Goal: Task Accomplishment & Management: Use online tool/utility

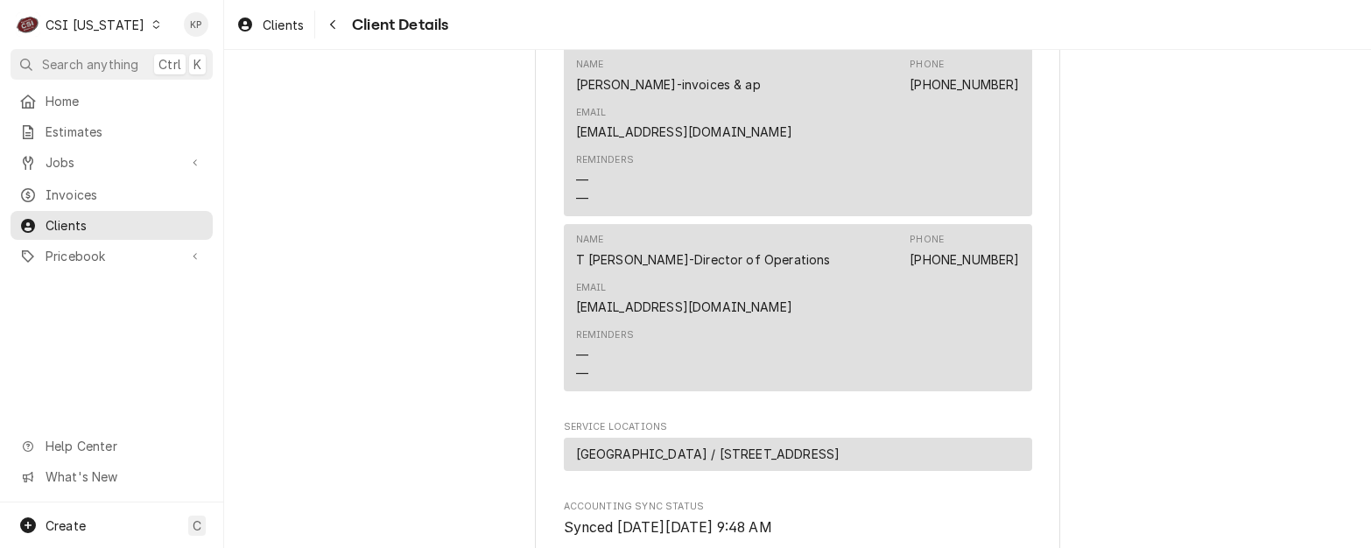
scroll to position [683, 0]
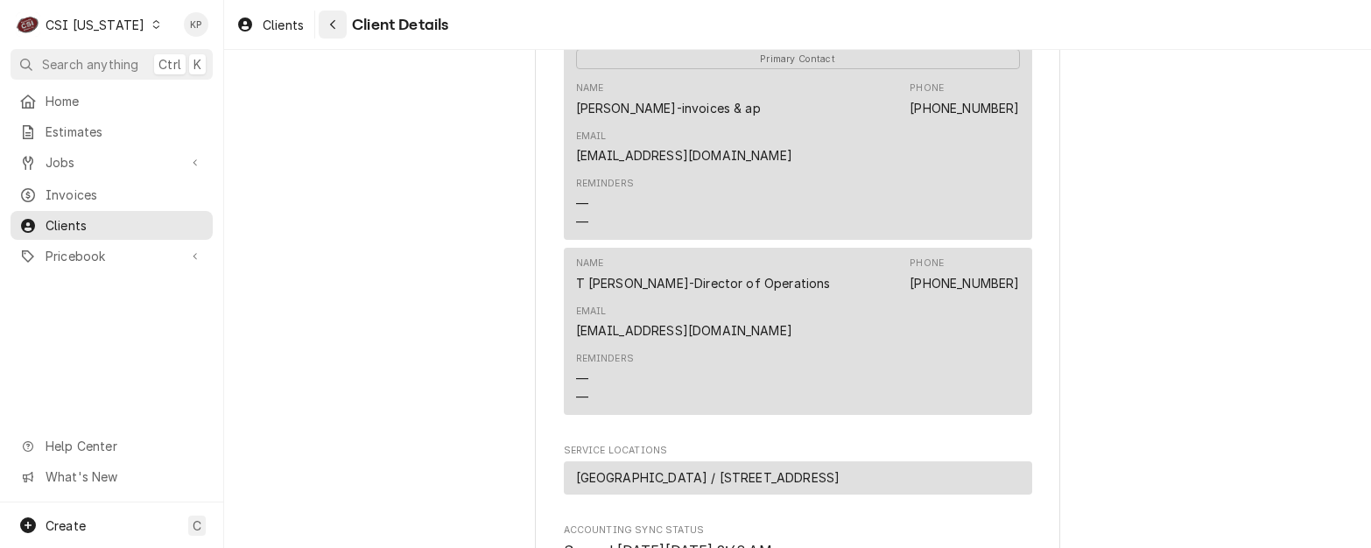
drag, startPoint x: 292, startPoint y: 27, endPoint x: 331, endPoint y: 28, distance: 39.4
click at [292, 27] on span "Clients" at bounding box center [283, 25] width 41 height 18
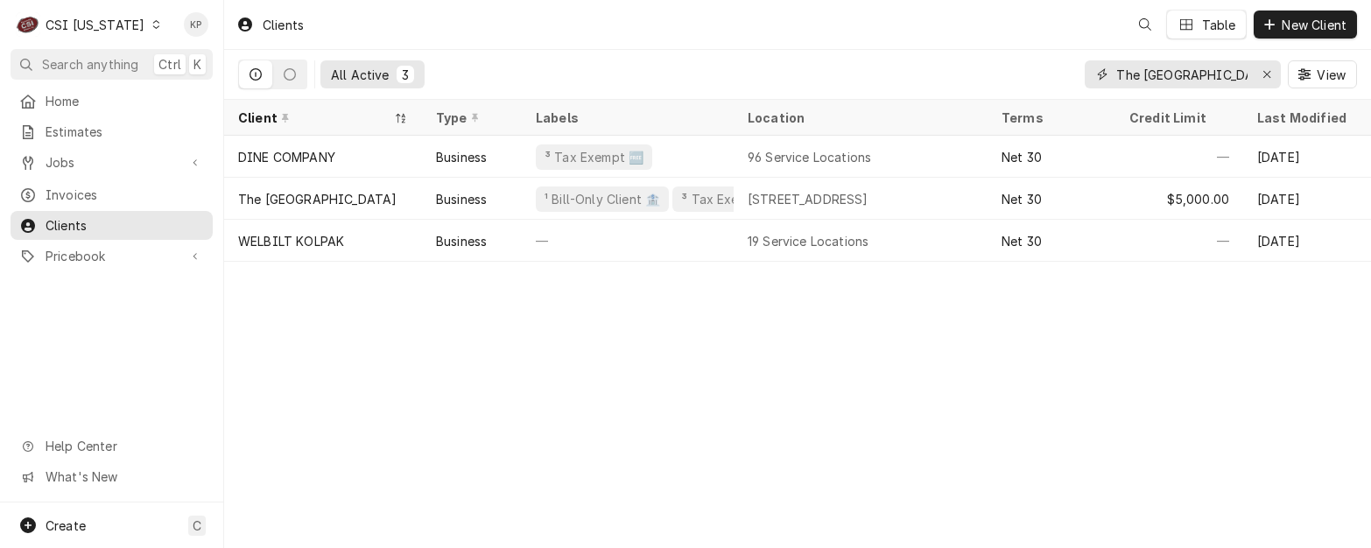
click at [1266, 71] on icon "Erase input" at bounding box center [1267, 74] width 10 height 12
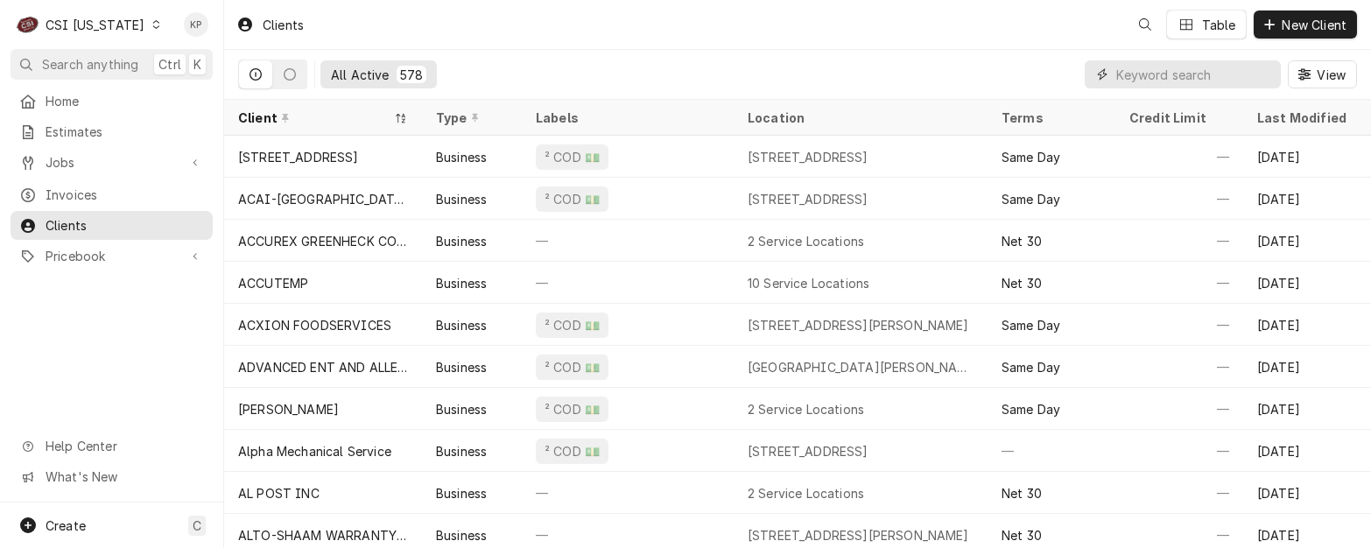
click at [1141, 74] on input "Dynamic Content Wrapper" at bounding box center [1194, 74] width 156 height 28
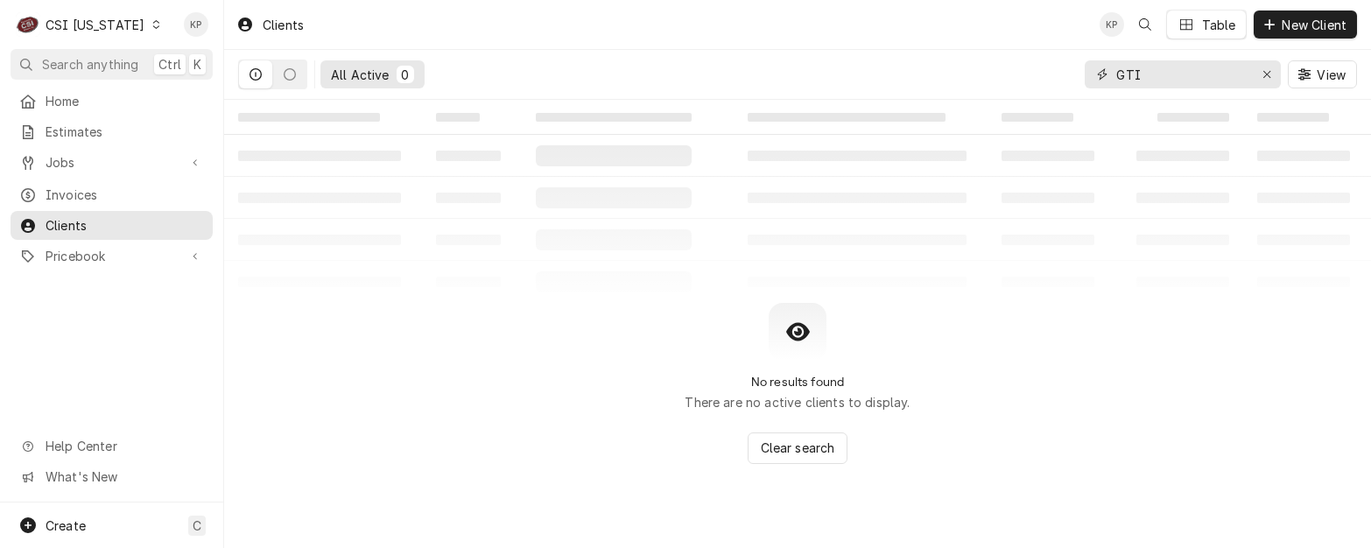
type input "GTI"
click at [152, 26] on icon "Dynamic Content Wrapper" at bounding box center [156, 24] width 8 height 9
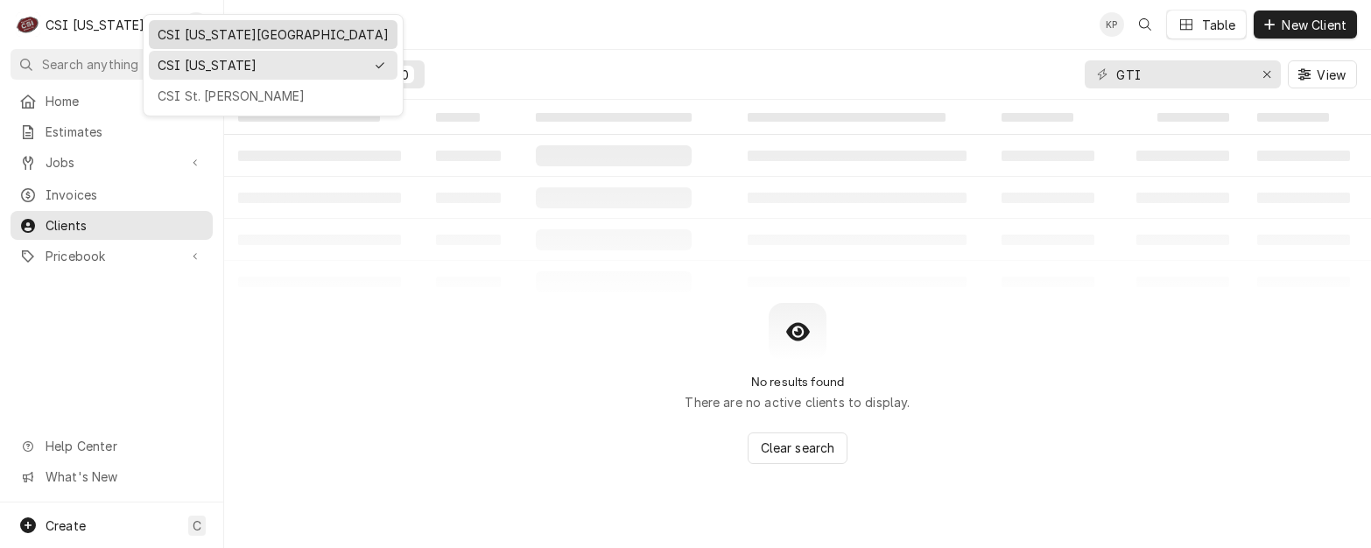
click at [195, 35] on div "CSI [US_STATE][GEOGRAPHIC_DATA]" at bounding box center [273, 34] width 231 height 18
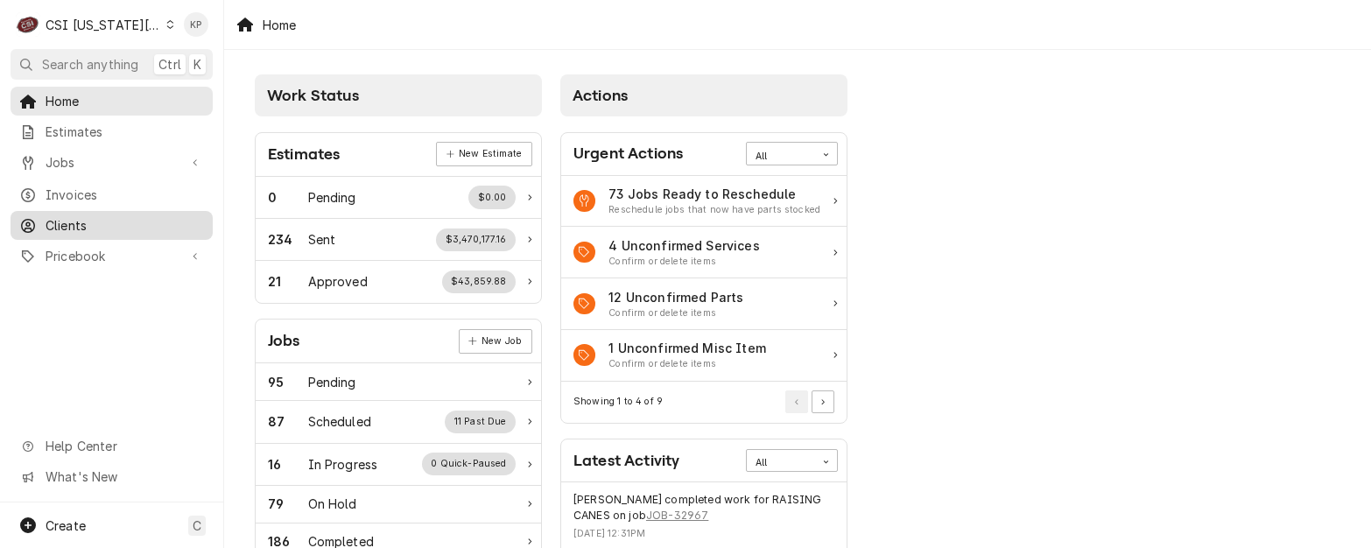
click at [75, 218] on span "Clients" at bounding box center [125, 225] width 158 height 18
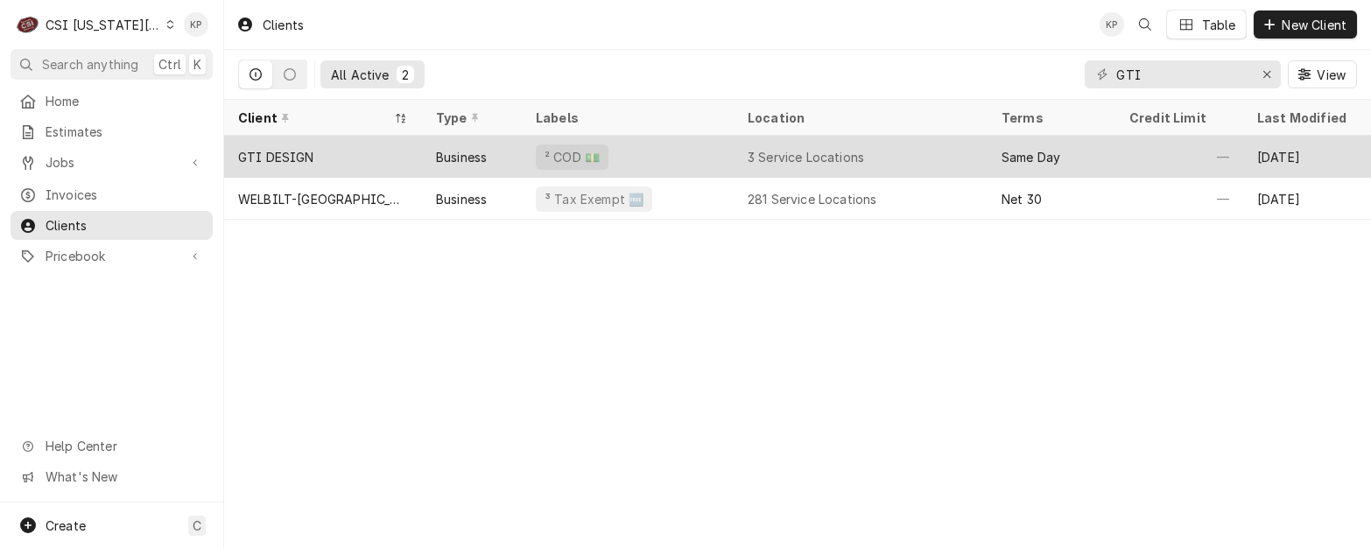
click at [303, 158] on div "GTI DESIGN" at bounding box center [276, 157] width 76 height 18
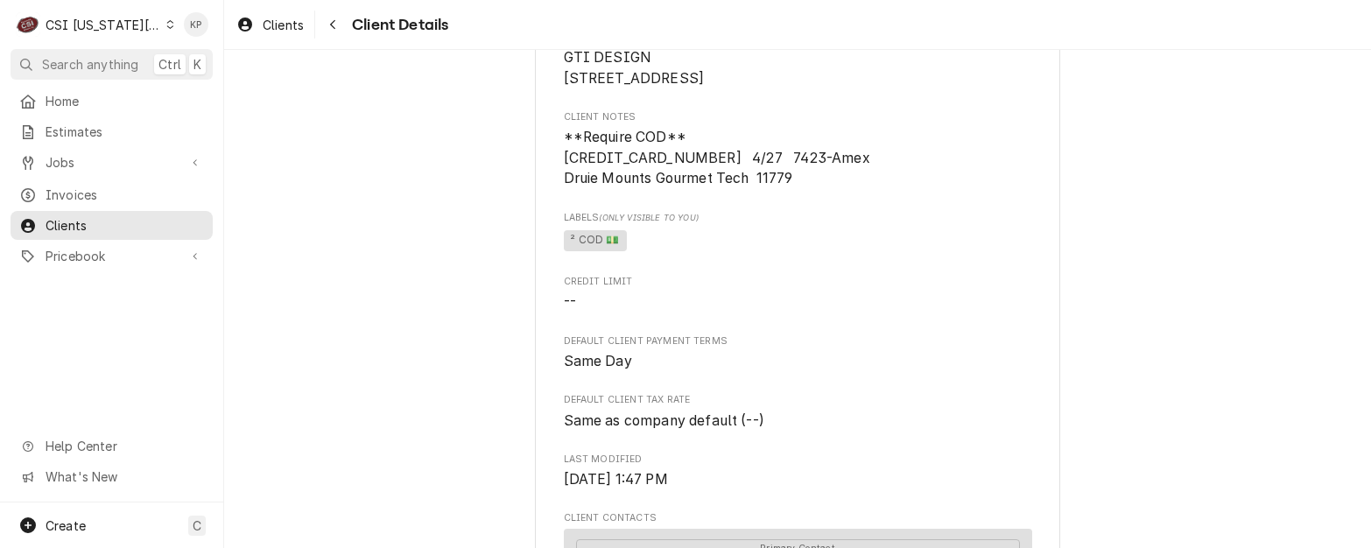
scroll to position [263, 0]
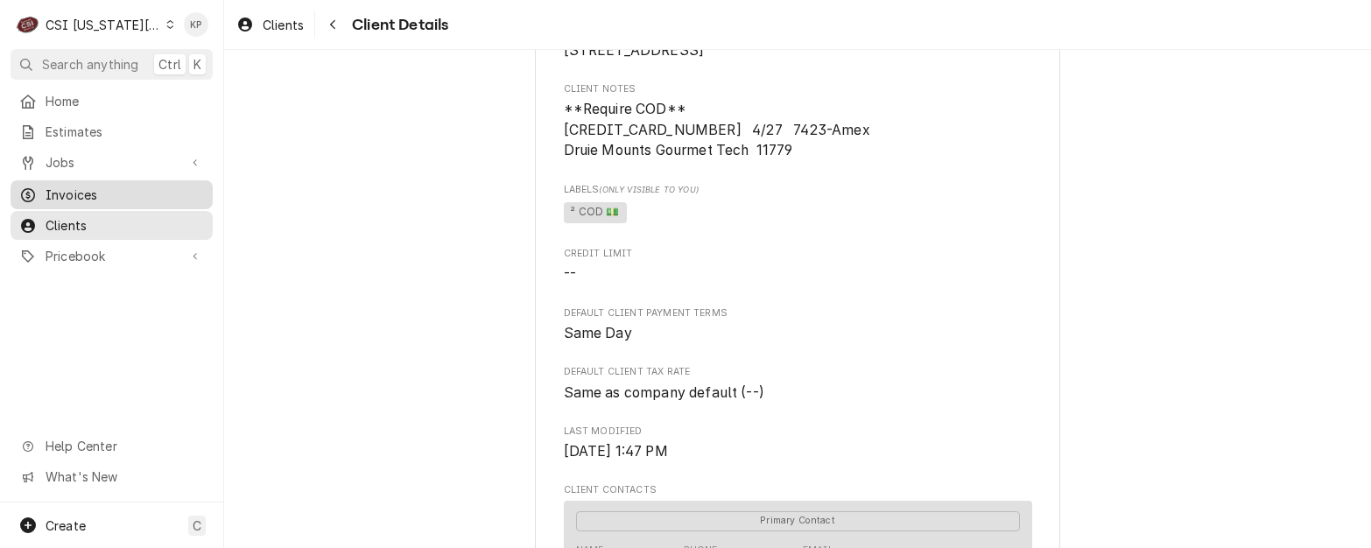
drag, startPoint x: 64, startPoint y: 188, endPoint x: 107, endPoint y: 188, distance: 42.9
click at [64, 188] on span "Invoices" at bounding box center [125, 195] width 158 height 18
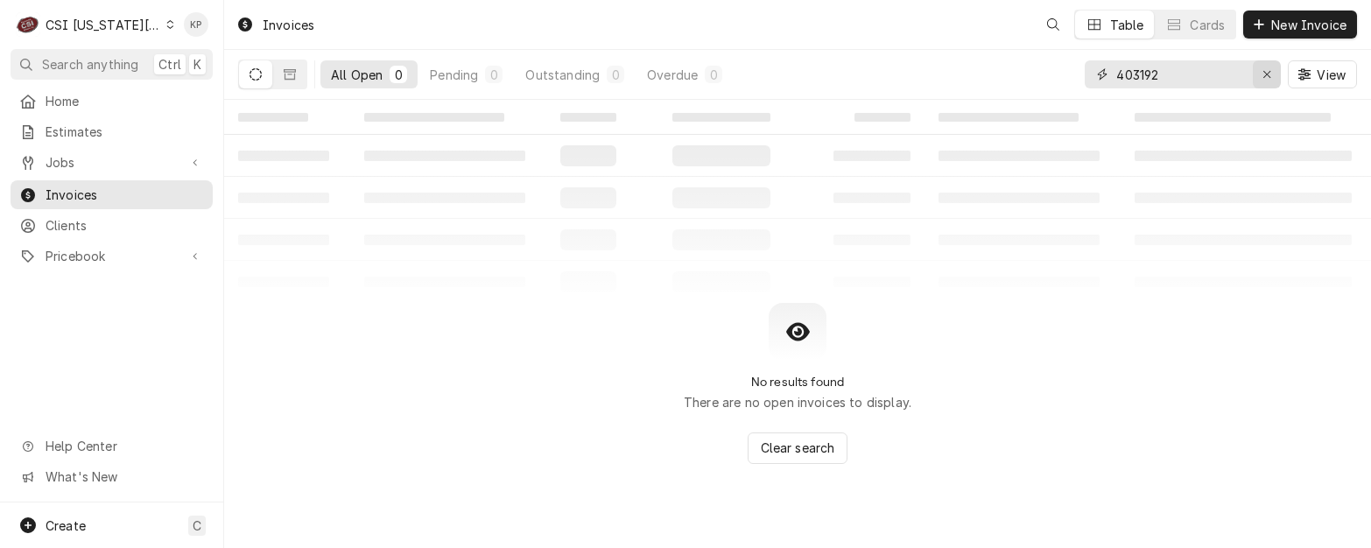
click at [1268, 68] on icon "Erase input" at bounding box center [1267, 74] width 10 height 12
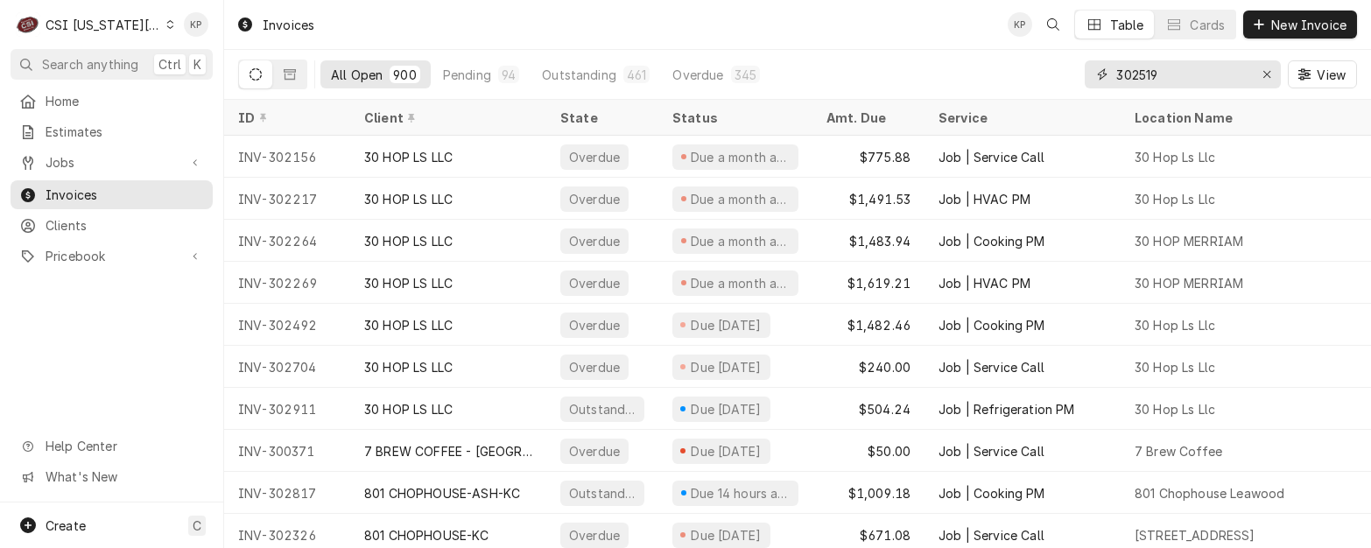
type input "302519"
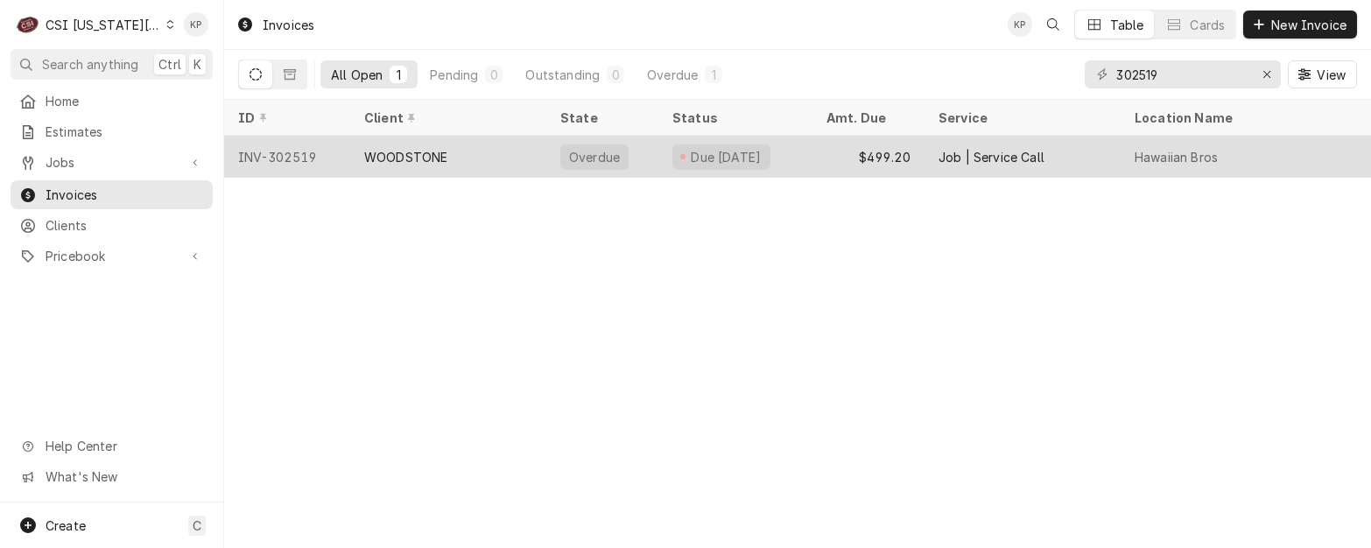
click at [296, 149] on div "INV-302519" at bounding box center [287, 157] width 126 height 42
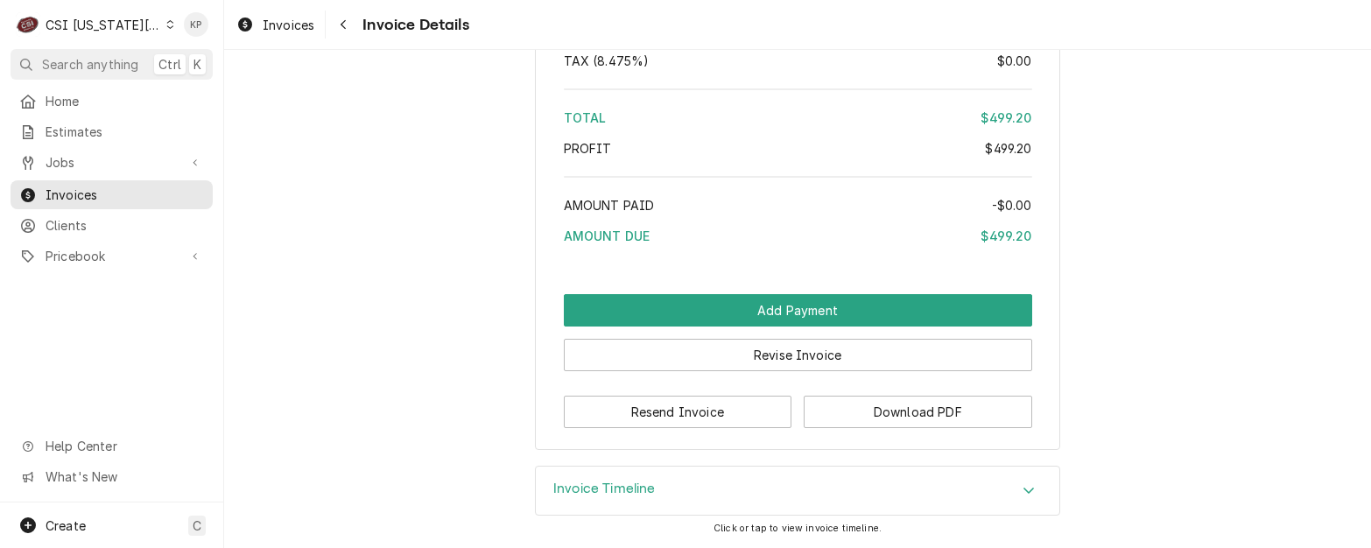
scroll to position [3519, 0]
click at [843, 417] on button "Download PDF" at bounding box center [918, 412] width 228 height 32
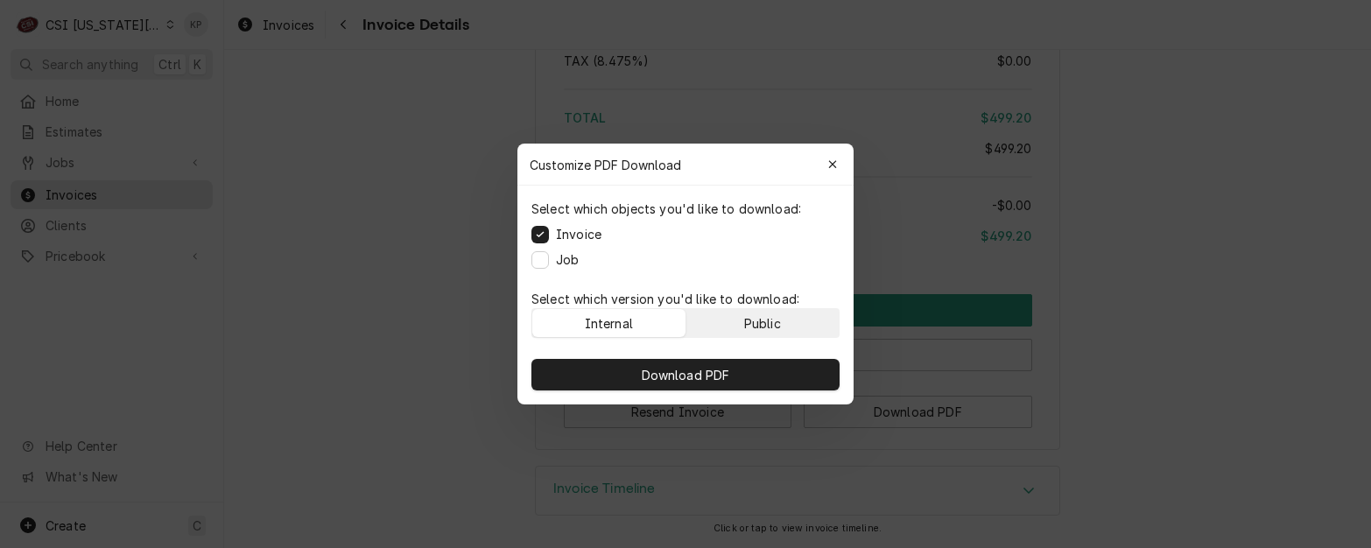
click at [794, 325] on button "Public" at bounding box center [762, 323] width 153 height 28
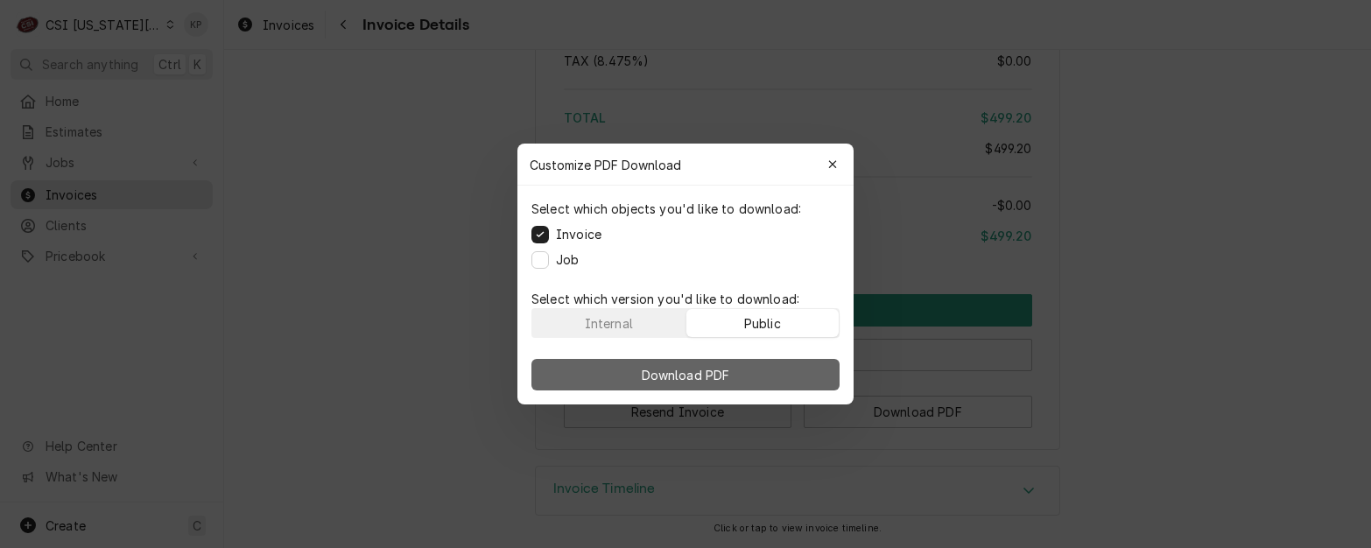
click at [792, 366] on button "Download PDF" at bounding box center [685, 375] width 308 height 32
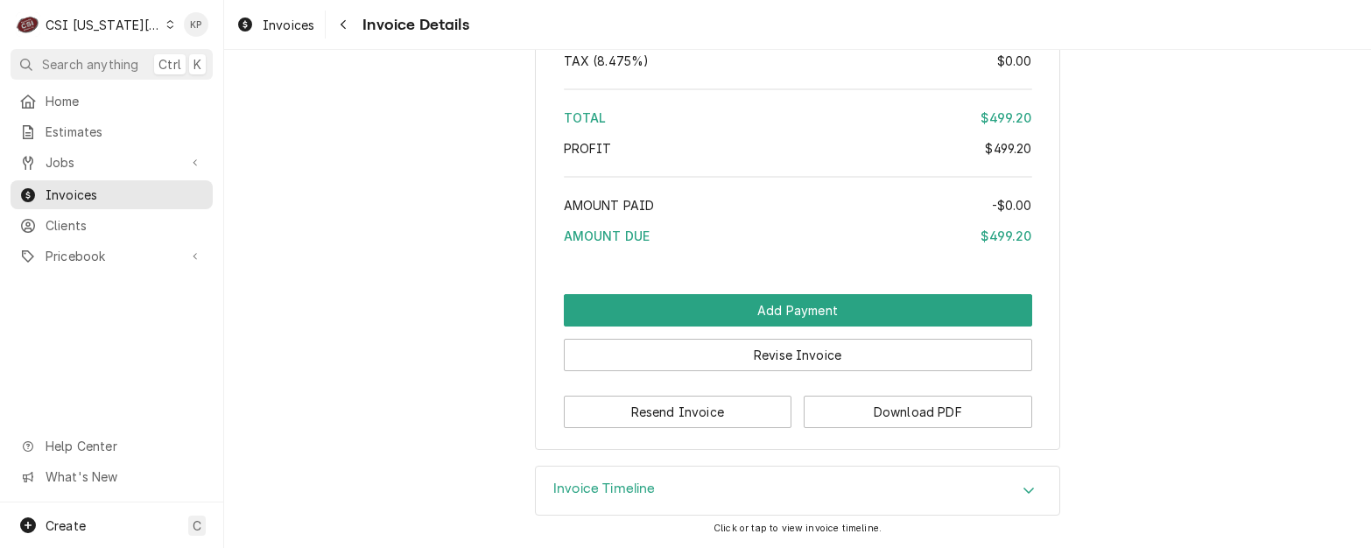
click at [166, 26] on icon "Dynamic Content Wrapper" at bounding box center [170, 24] width 8 height 9
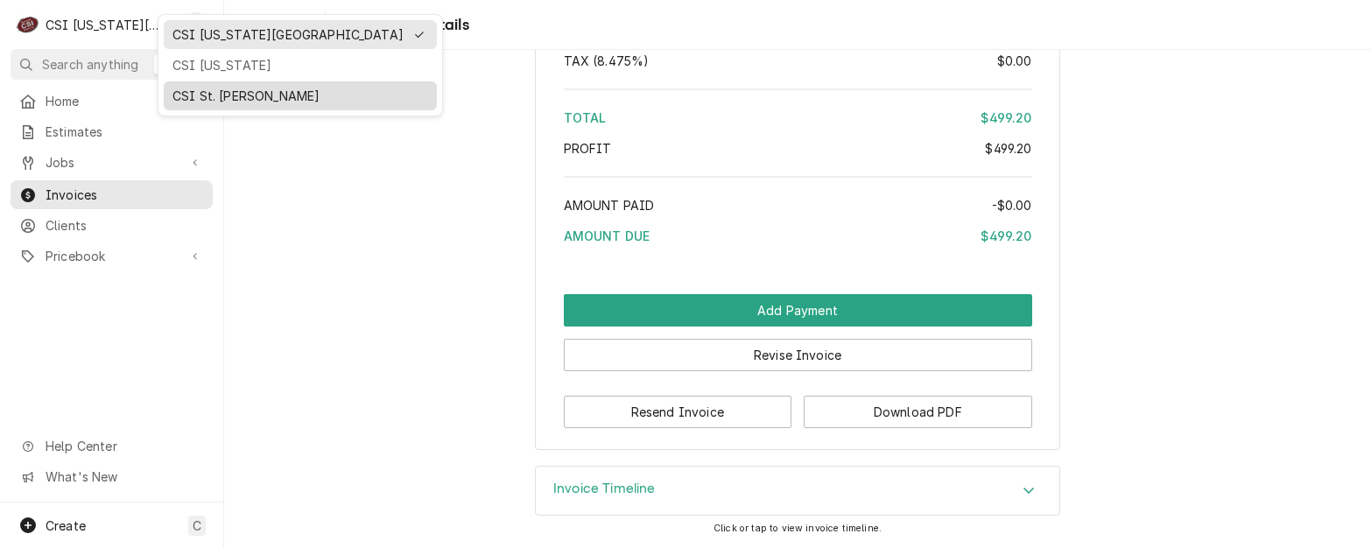
click at [182, 95] on div "CSI St. [PERSON_NAME]" at bounding box center [300, 96] width 256 height 18
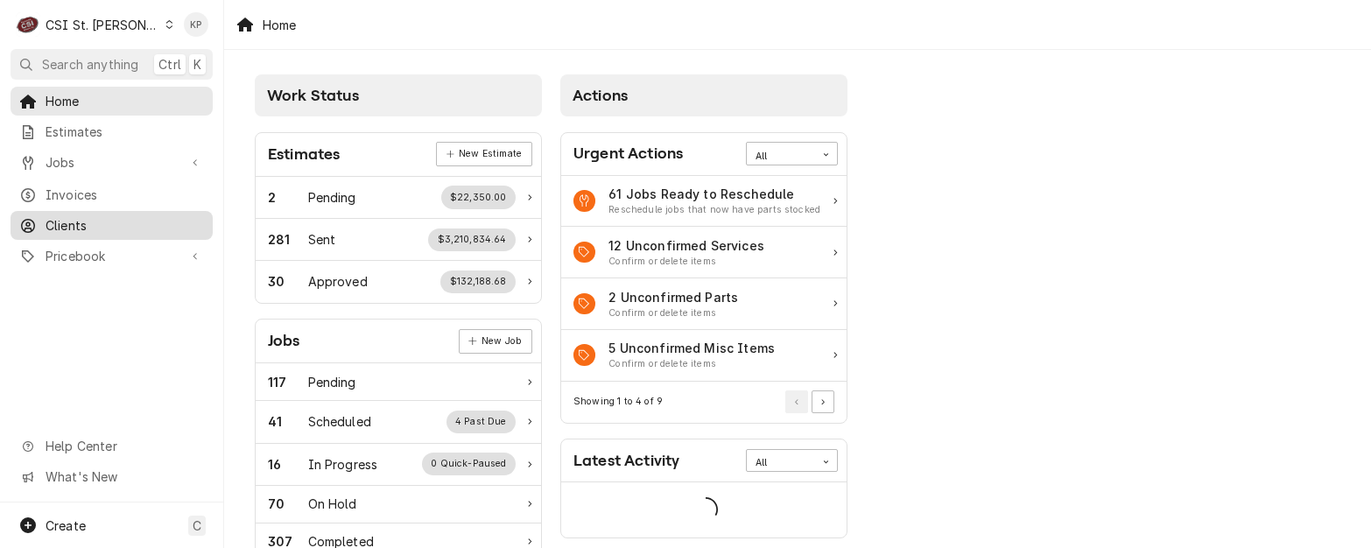
drag, startPoint x: 68, startPoint y: 218, endPoint x: 119, endPoint y: 221, distance: 50.8
click at [68, 218] on span "Clients" at bounding box center [125, 225] width 158 height 18
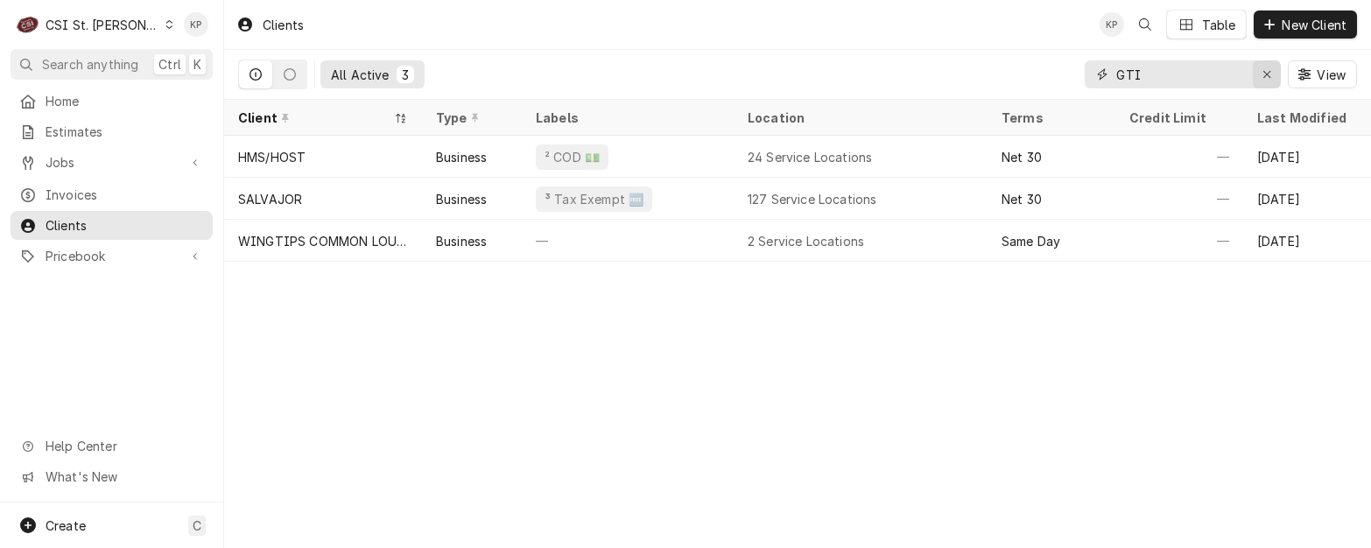
click at [1265, 72] on icon "Erase input" at bounding box center [1267, 74] width 10 height 12
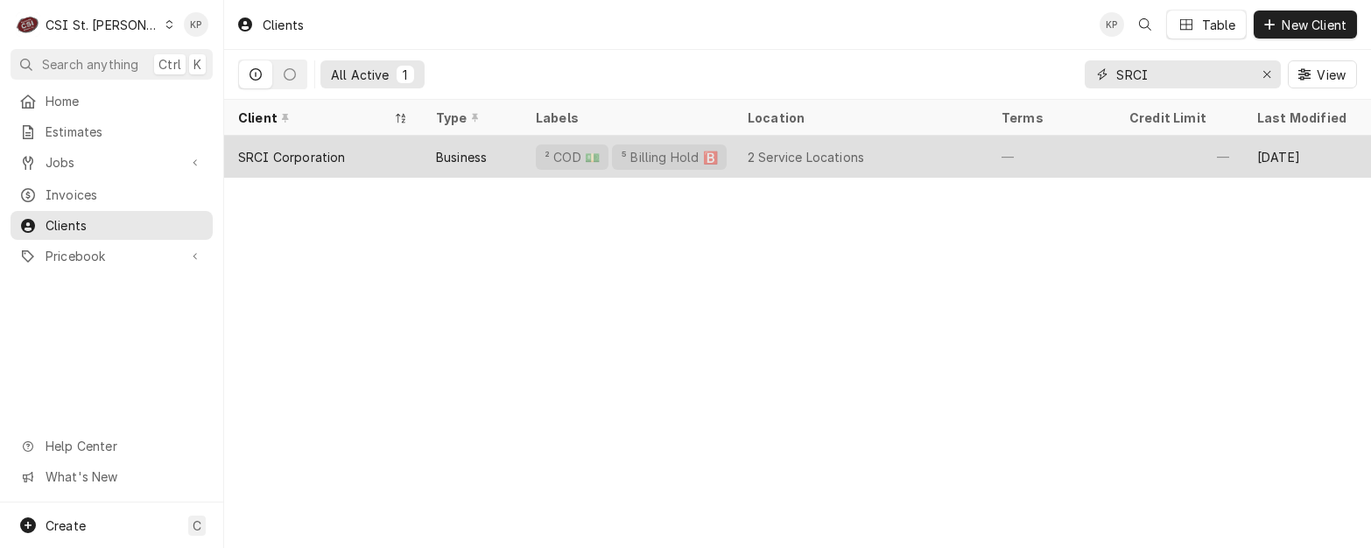
type input "SRCI"
click at [324, 152] on div "SRCI Corporation" at bounding box center [292, 157] width 108 height 18
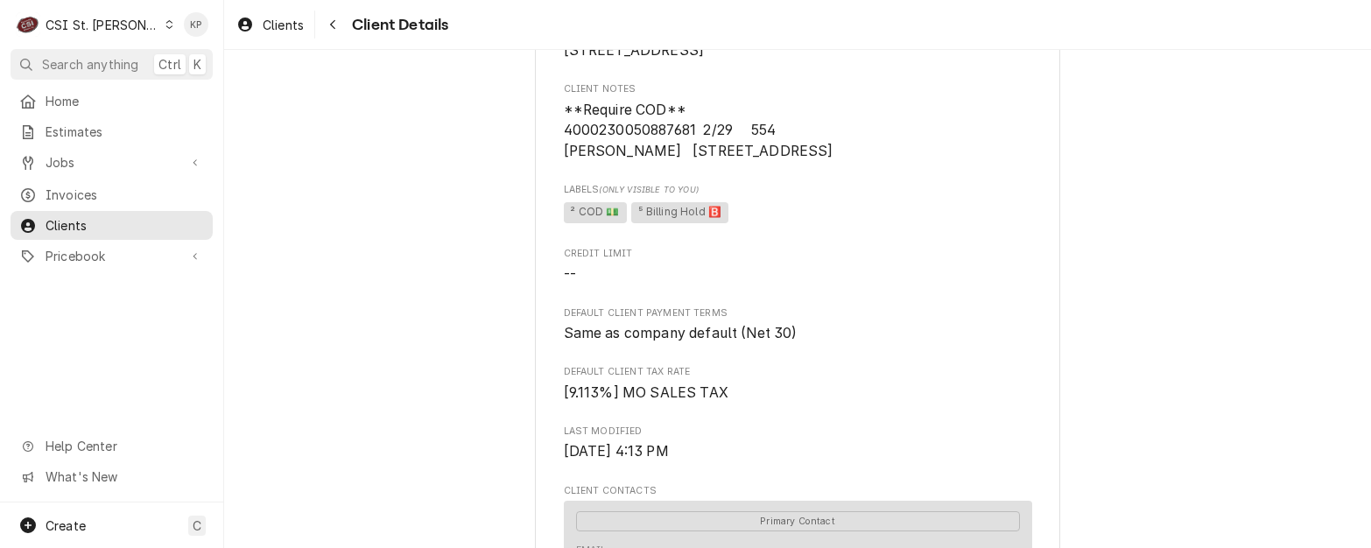
scroll to position [263, 0]
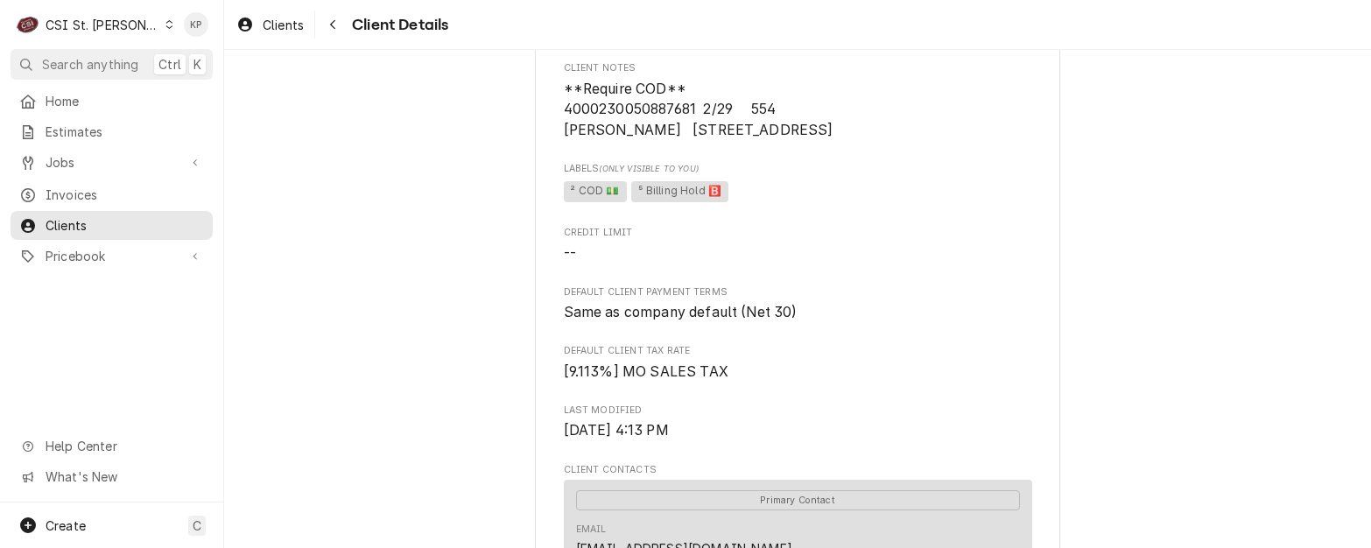
click at [665, 202] on span "⁵ Billing Hold 🅱️" at bounding box center [679, 191] width 97 height 21
click at [738, 205] on span "² COD 💵 ⁵ Billing Hold 🅱️" at bounding box center [798, 192] width 468 height 26
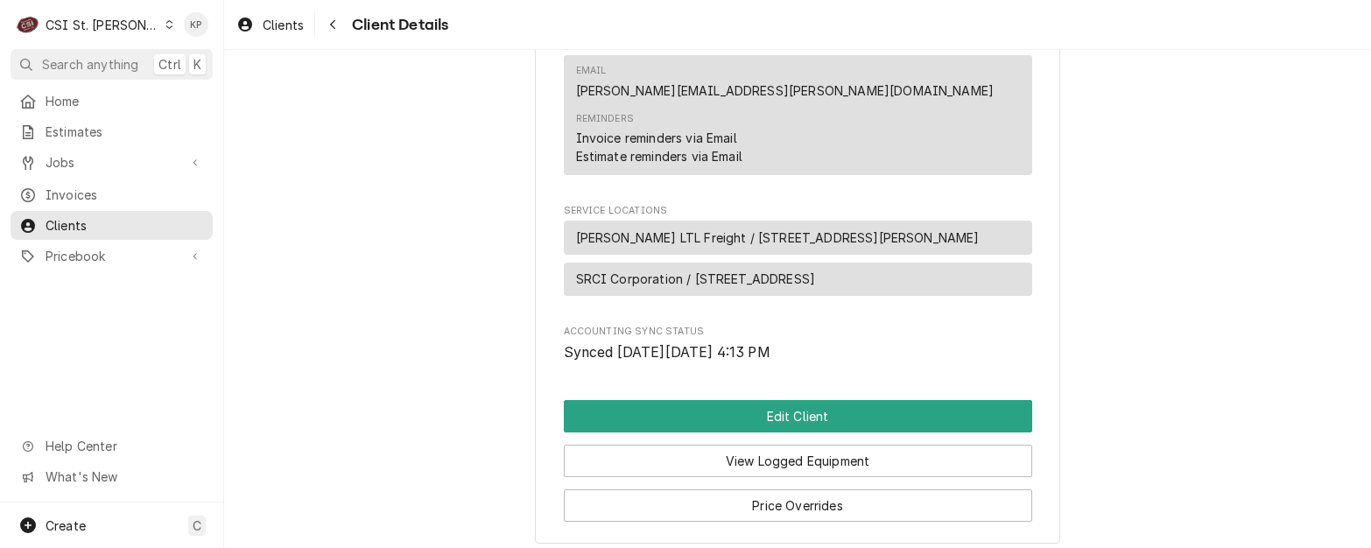
scroll to position [963, 0]
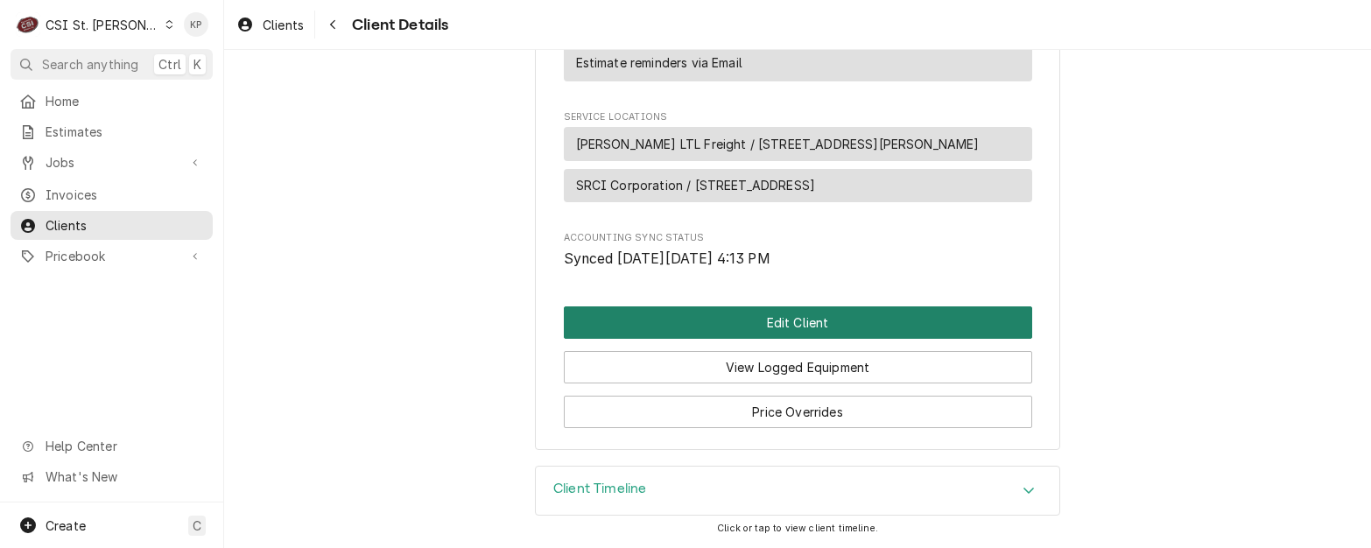
click at [725, 315] on button "Edit Client" at bounding box center [798, 322] width 468 height 32
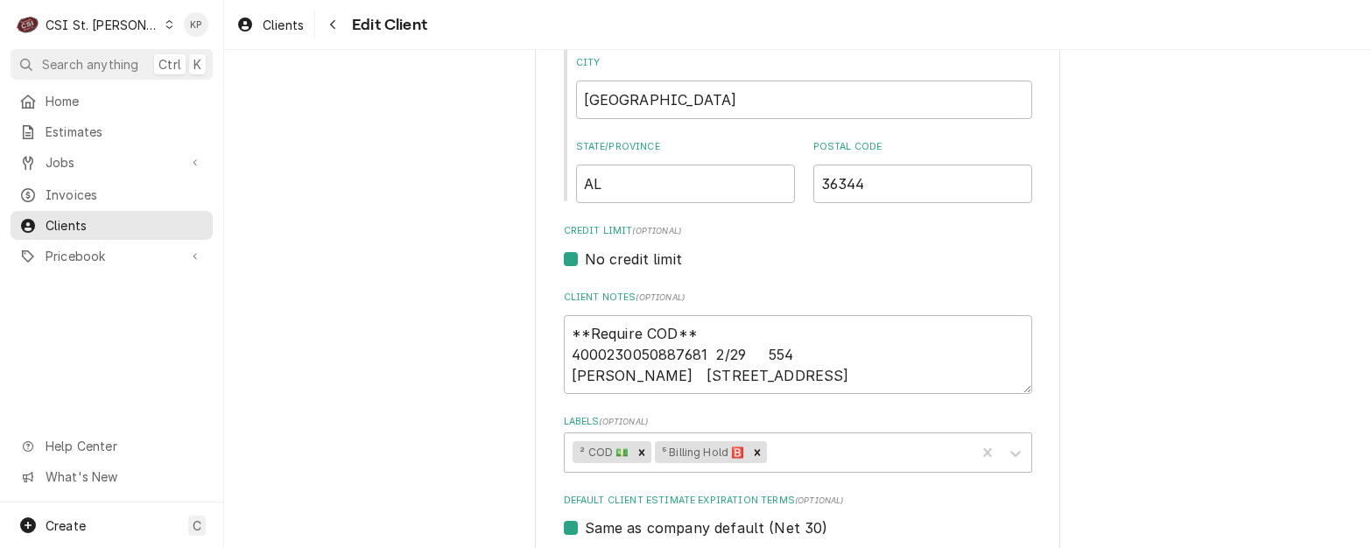
scroll to position [700, 0]
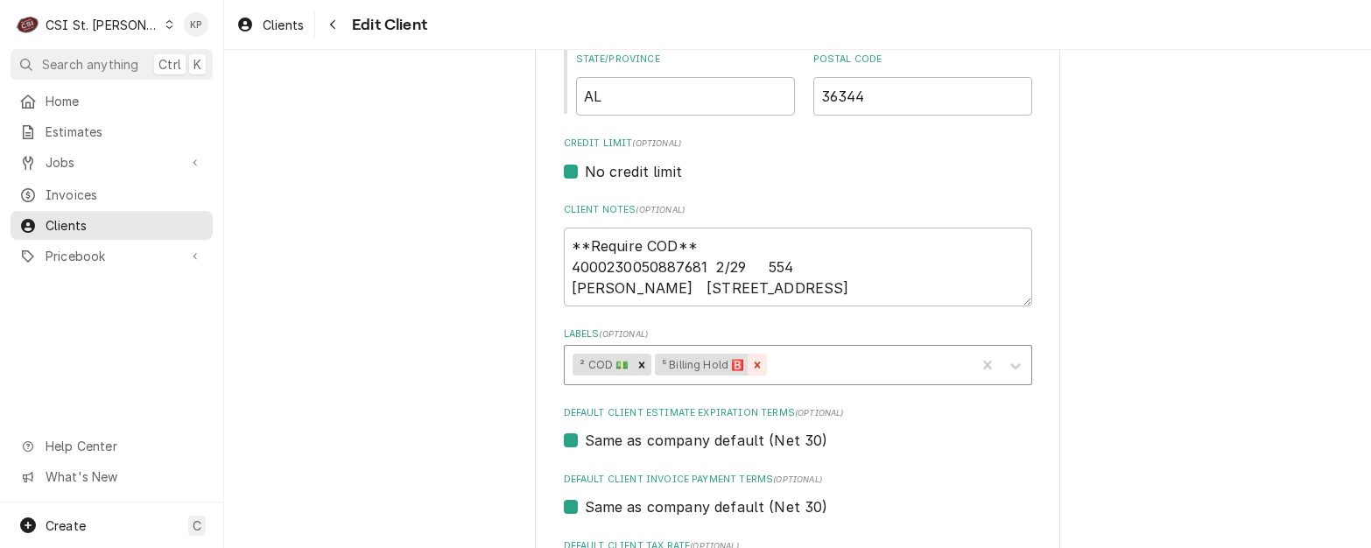
click at [755, 363] on icon "Remove ⁵ Billing Hold 🅱️" at bounding box center [758, 365] width 6 height 6
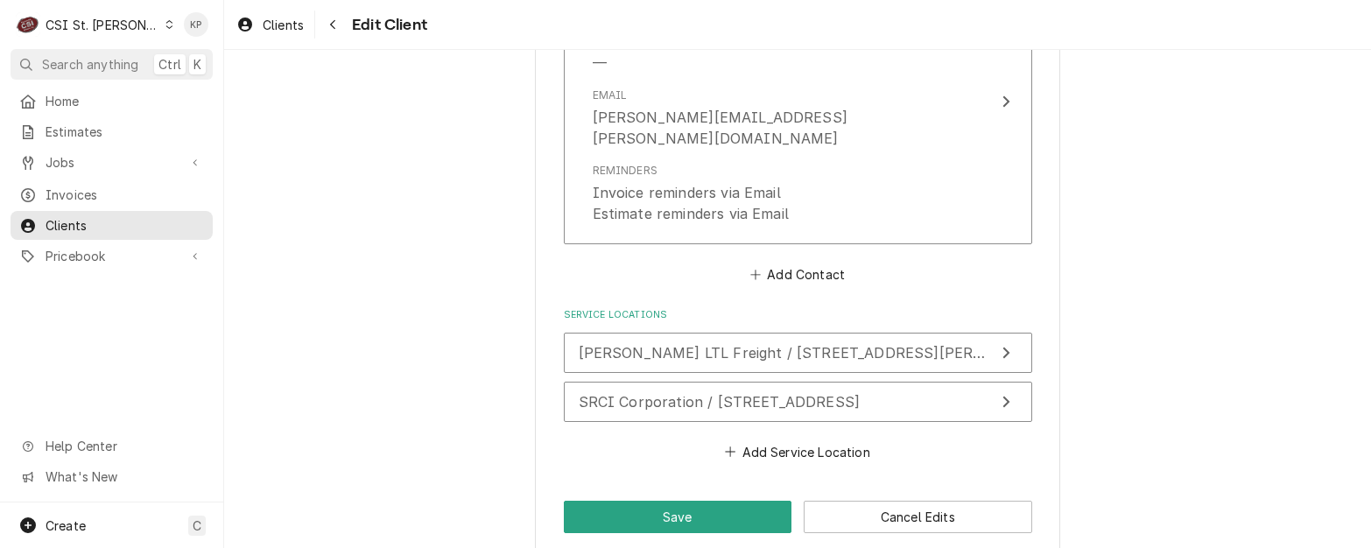
scroll to position [1757, 0]
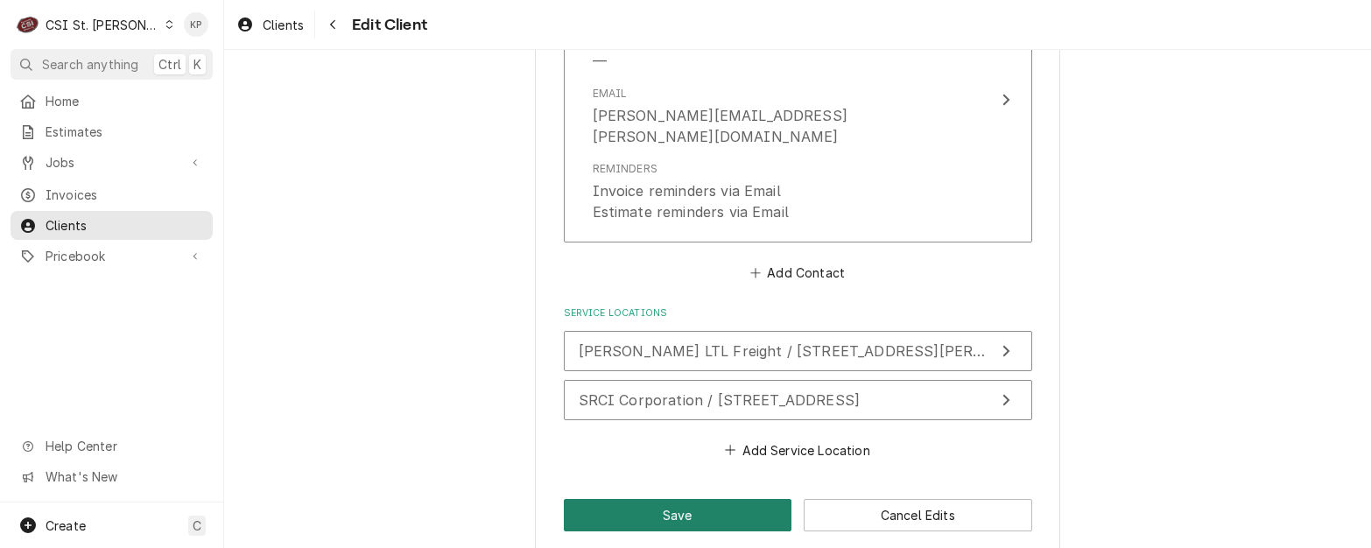
click at [702, 499] on button "Save" at bounding box center [678, 515] width 228 height 32
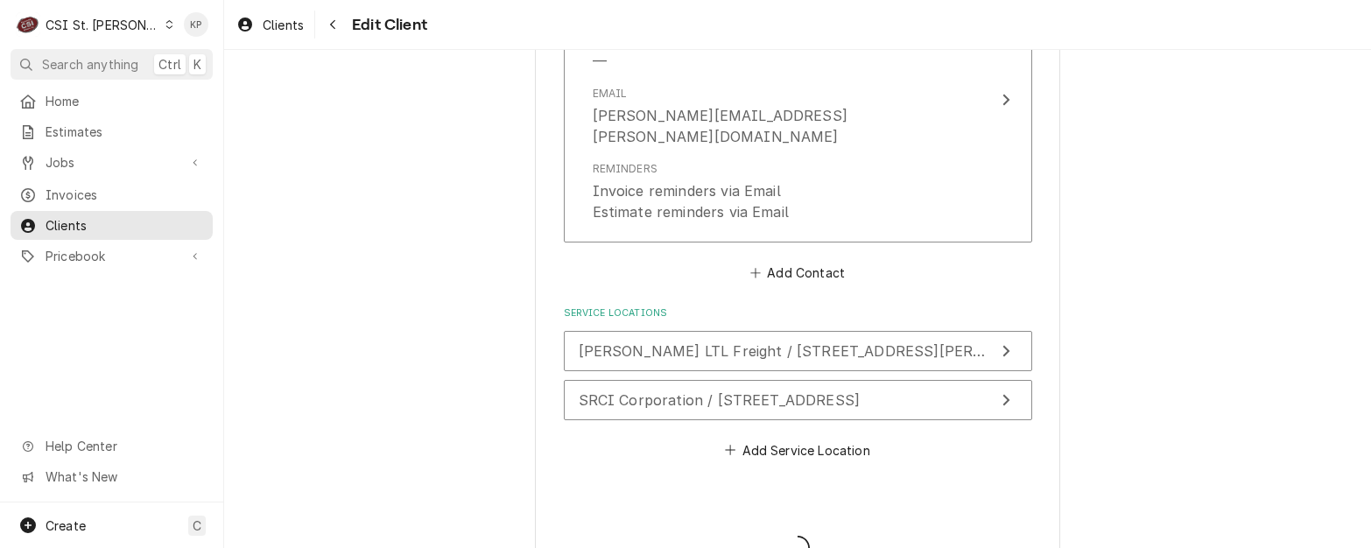
type textarea "x"
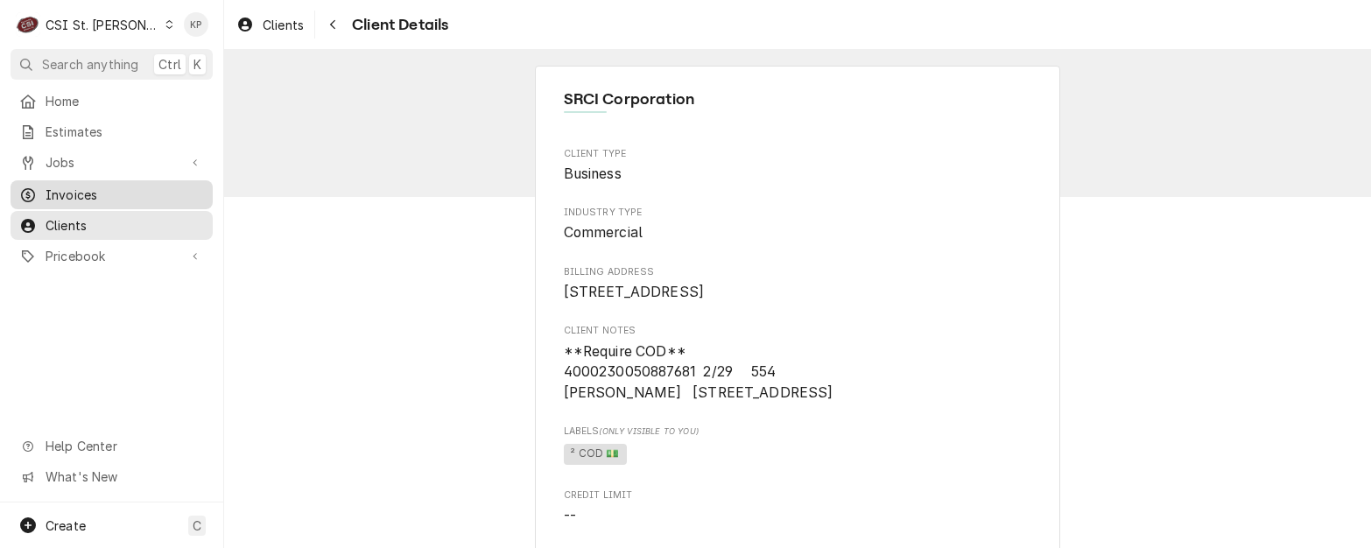
click at [67, 186] on span "Invoices" at bounding box center [125, 195] width 158 height 18
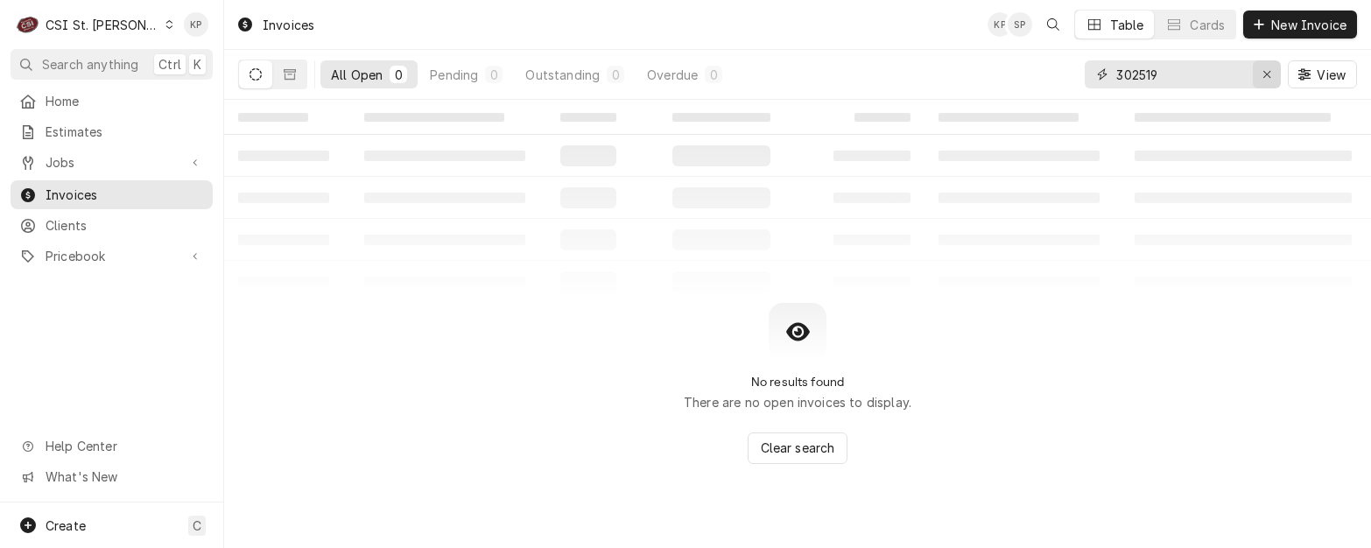
click at [1269, 74] on icon "Erase input" at bounding box center [1267, 74] width 10 height 12
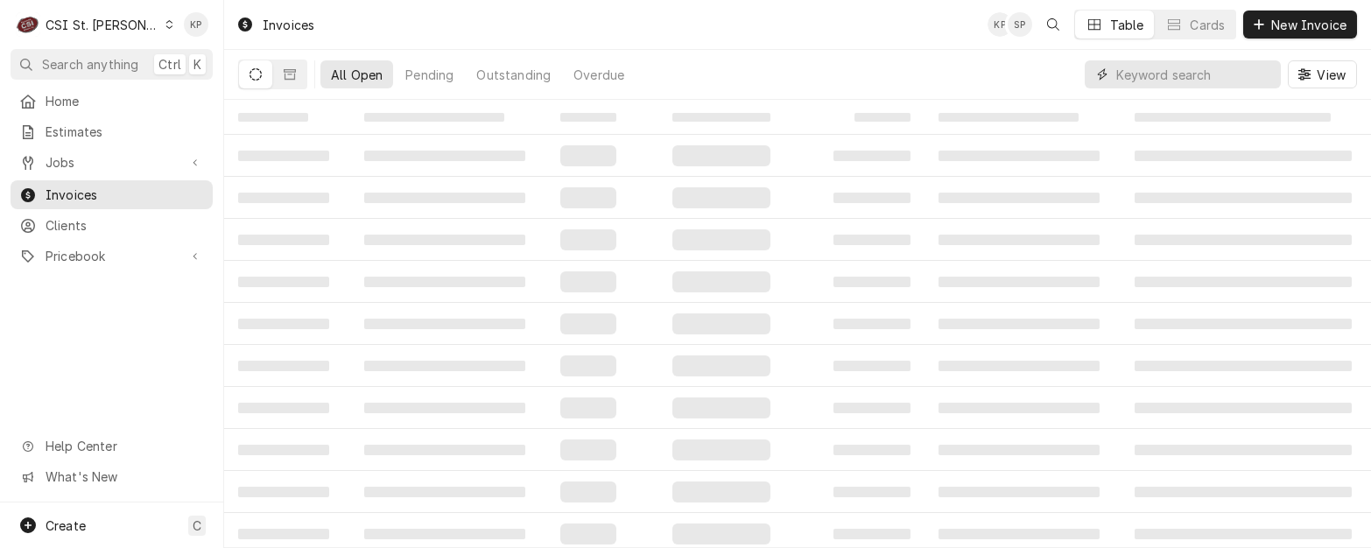
click at [1186, 74] on input "Dynamic Content Wrapper" at bounding box center [1194, 74] width 156 height 28
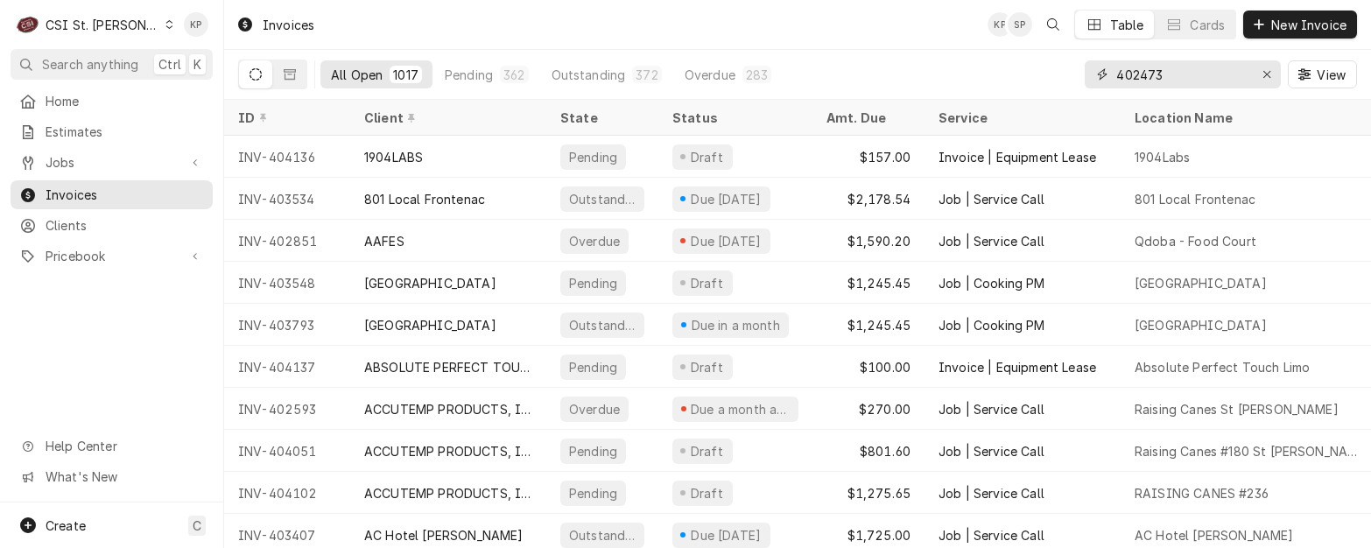
type input "402473"
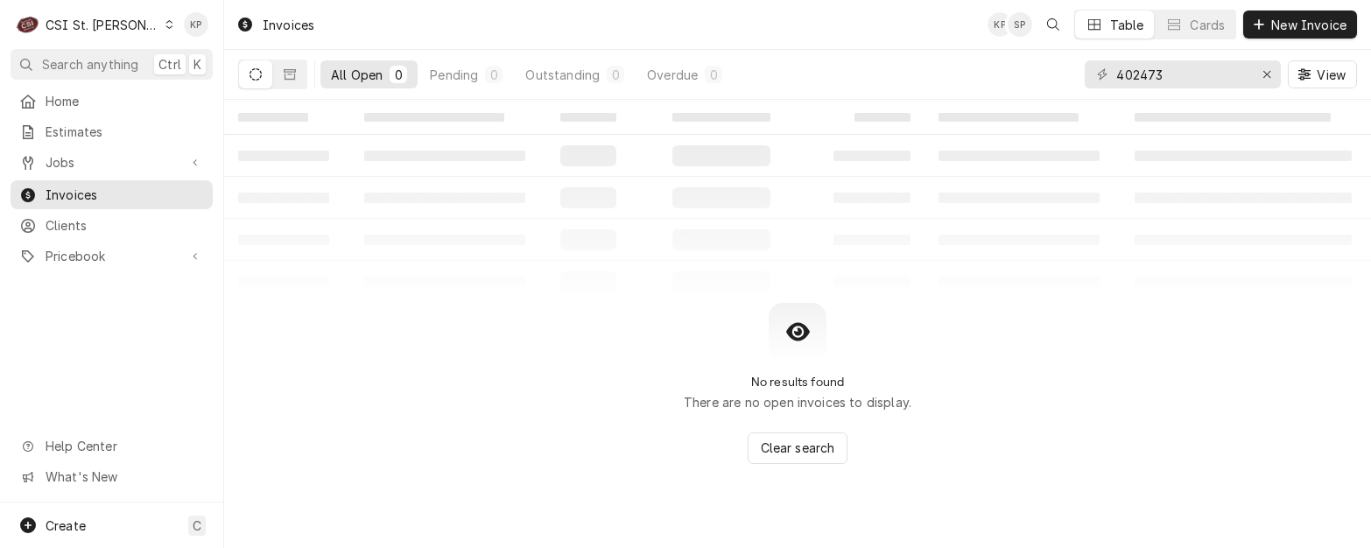
click at [257, 76] on icon "Dynamic Content Wrapper" at bounding box center [256, 74] width 12 height 12
click at [292, 73] on icon "Dynamic Content Wrapper" at bounding box center [290, 74] width 12 height 12
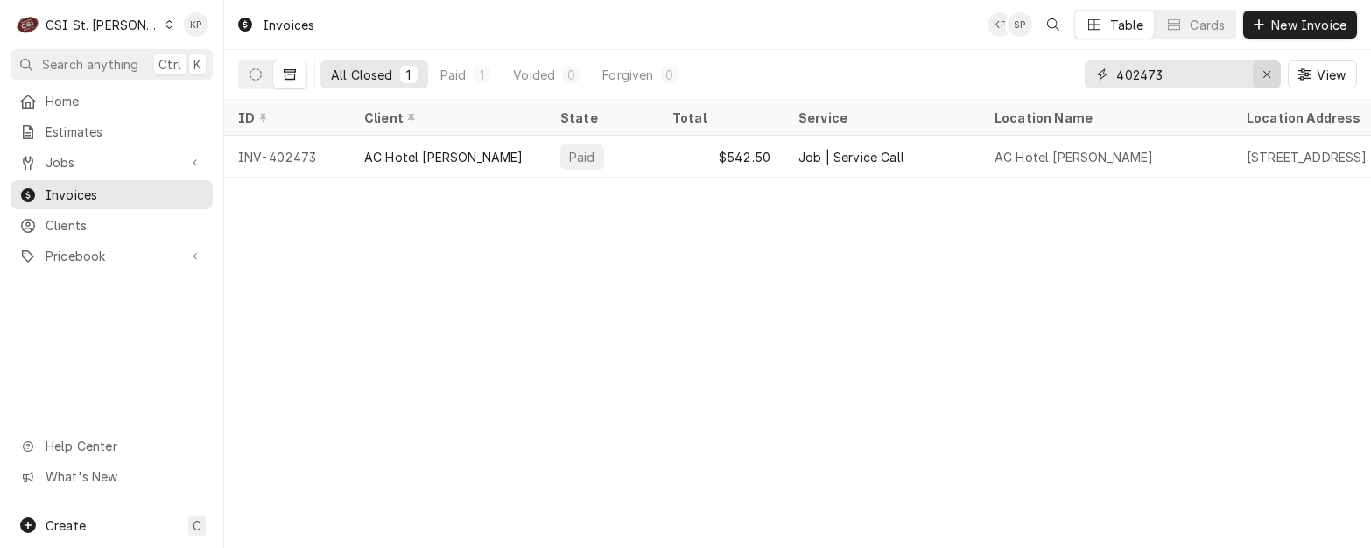
click at [1263, 74] on icon "Erase input" at bounding box center [1267, 74] width 10 height 12
click at [1180, 80] on input "Dynamic Content Wrapper" at bounding box center [1198, 74] width 165 height 28
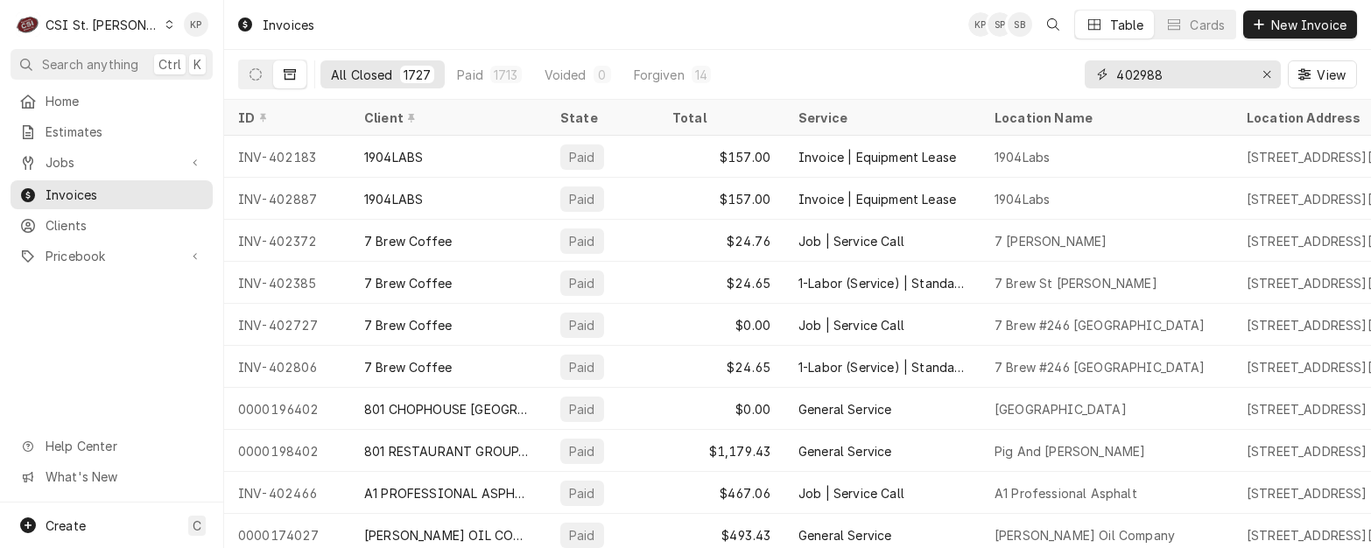
type input "402988"
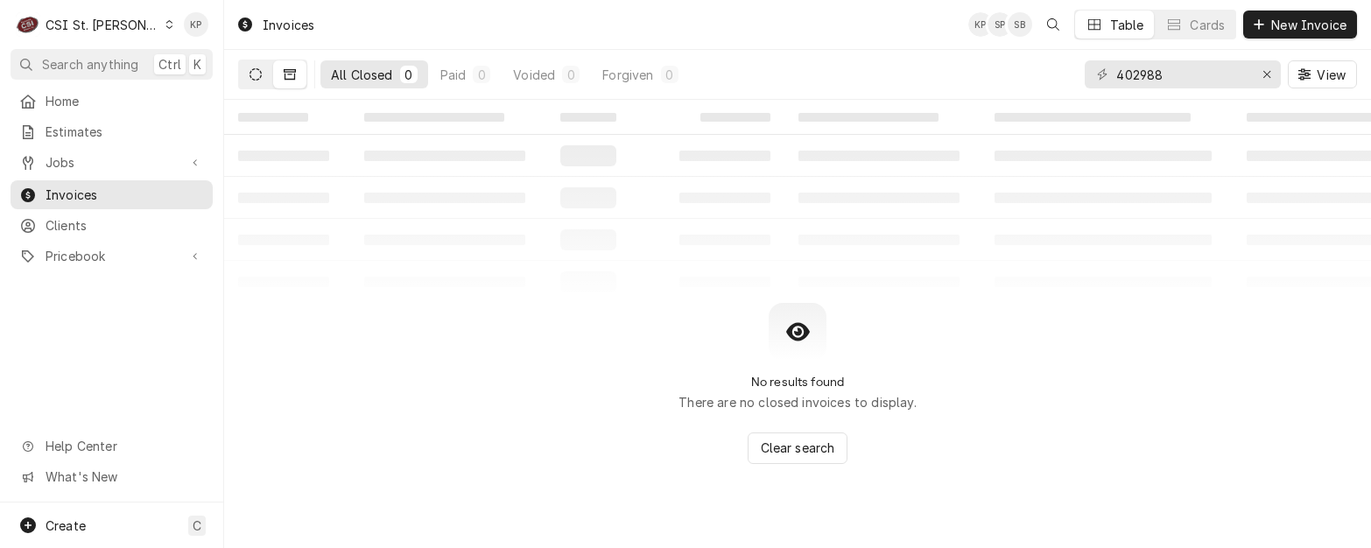
click at [257, 73] on icon "Dynamic Content Wrapper" at bounding box center [256, 74] width 12 height 12
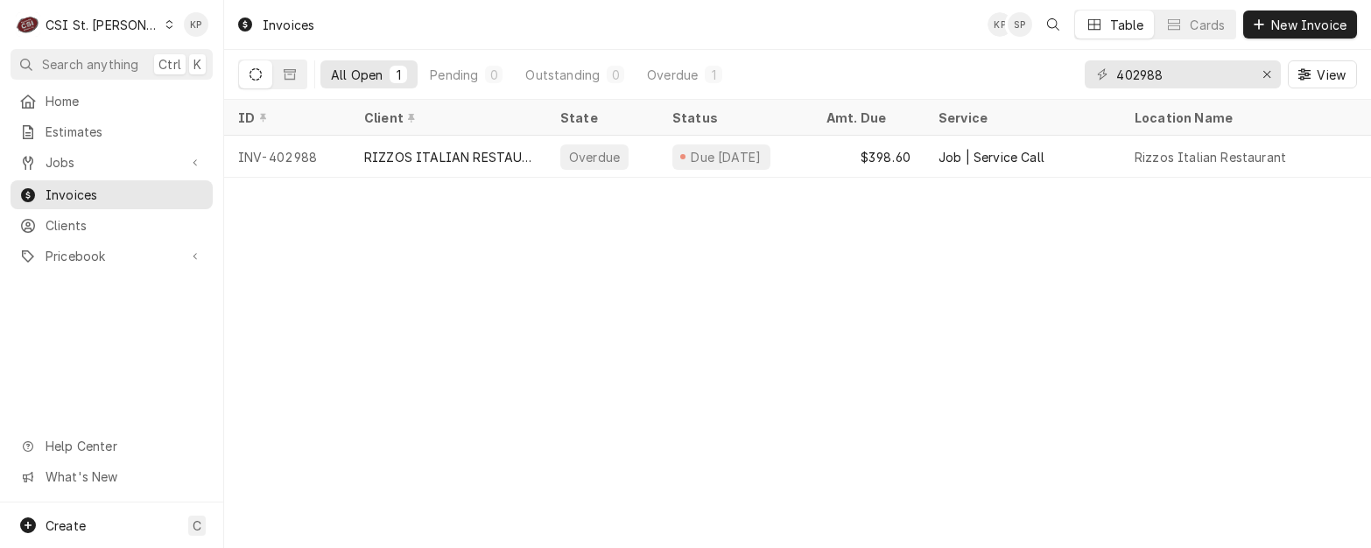
click at [166, 27] on icon "Dynamic Content Wrapper" at bounding box center [169, 24] width 7 height 9
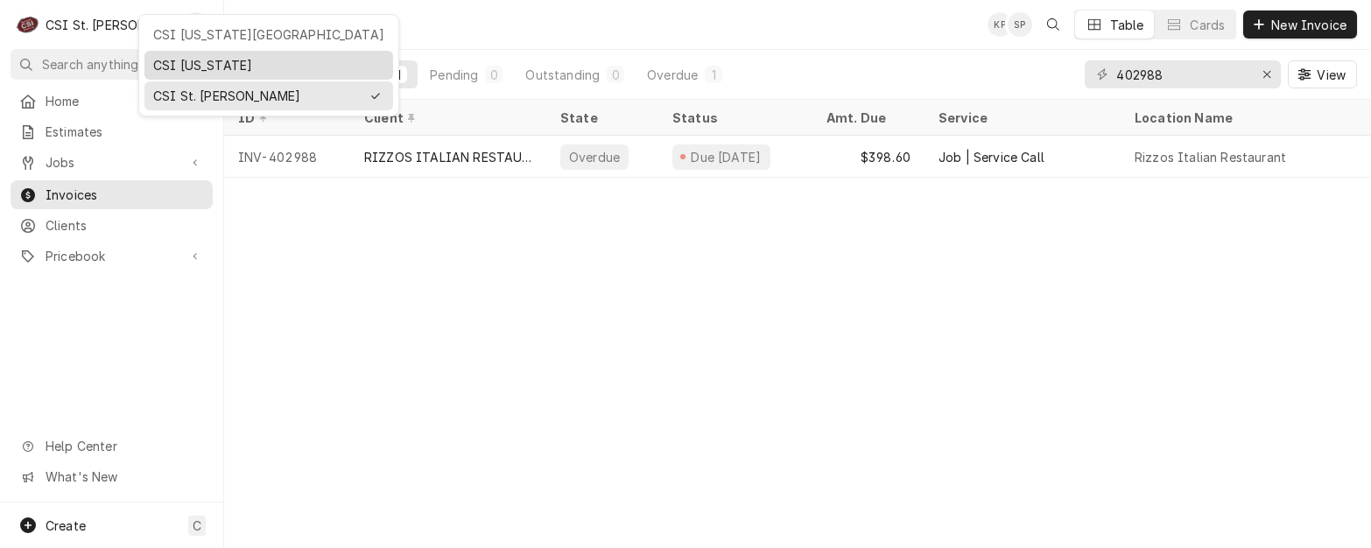
click at [168, 60] on div "CSI Kentucky" at bounding box center [268, 65] width 231 height 18
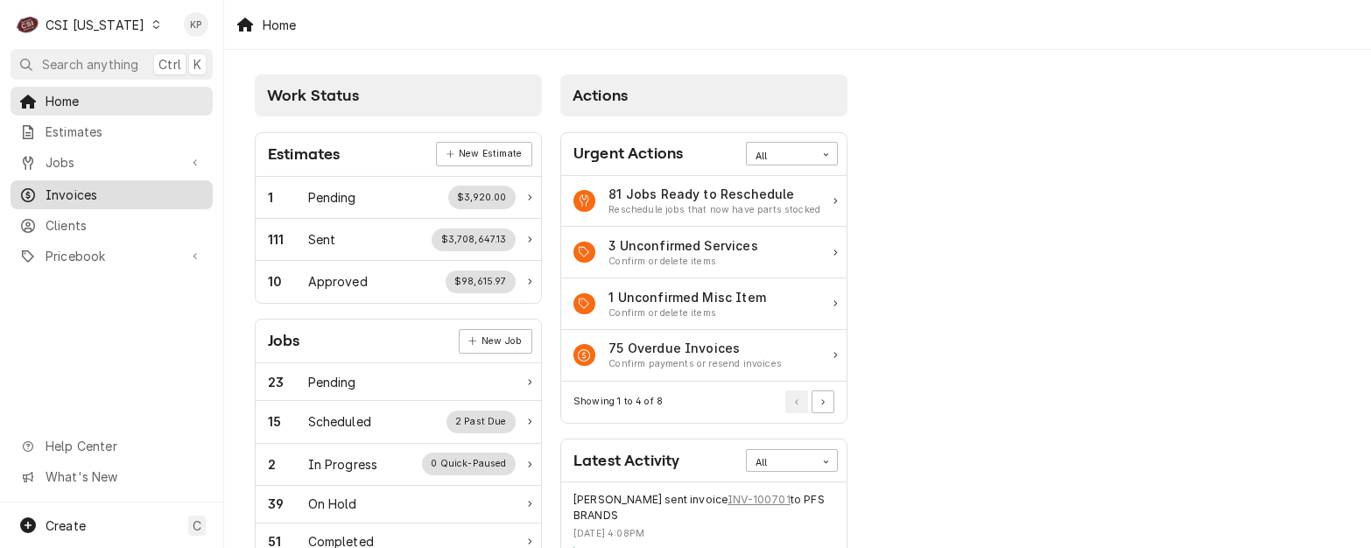
click at [67, 188] on span "Invoices" at bounding box center [125, 195] width 158 height 18
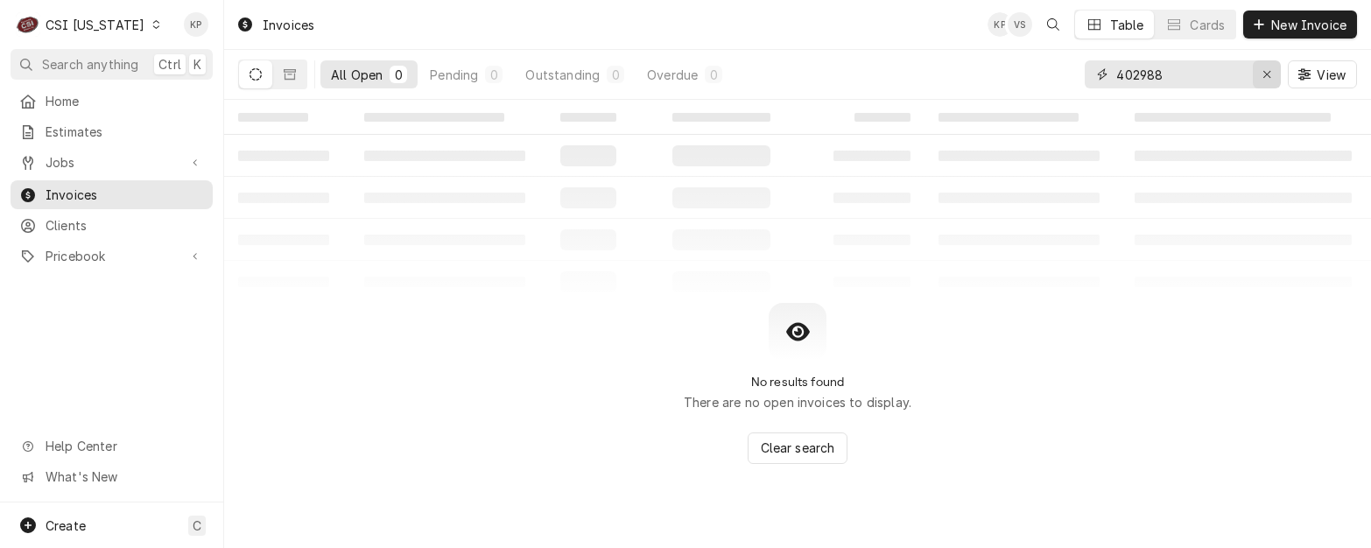
click at [1266, 74] on icon "Erase input" at bounding box center [1267, 74] width 10 height 12
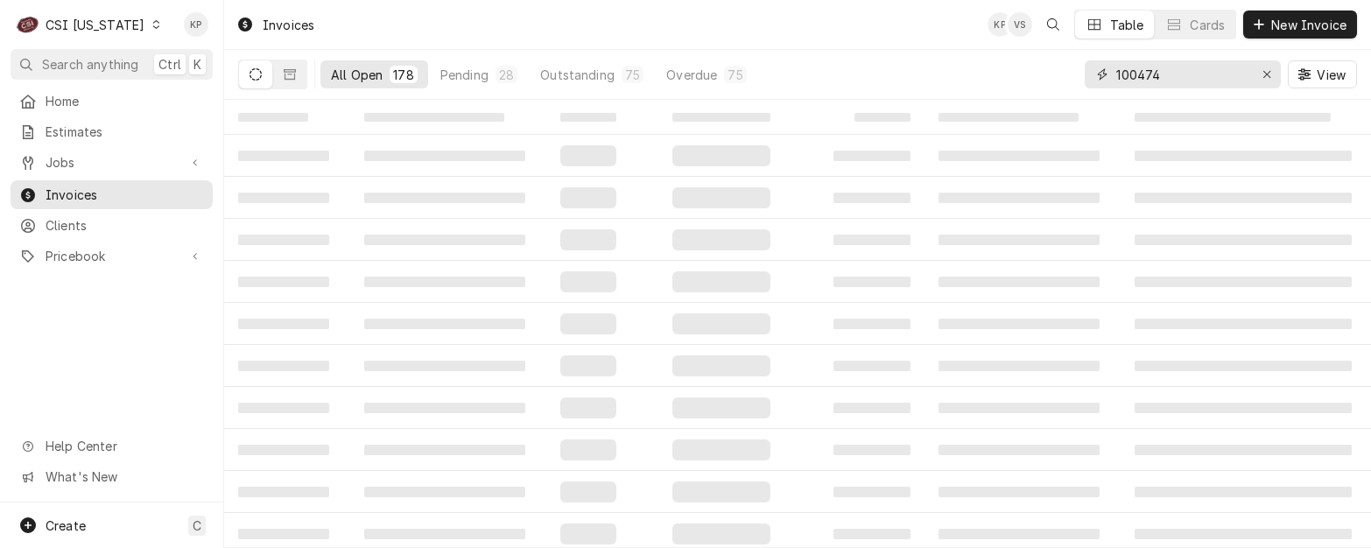
type input "100474"
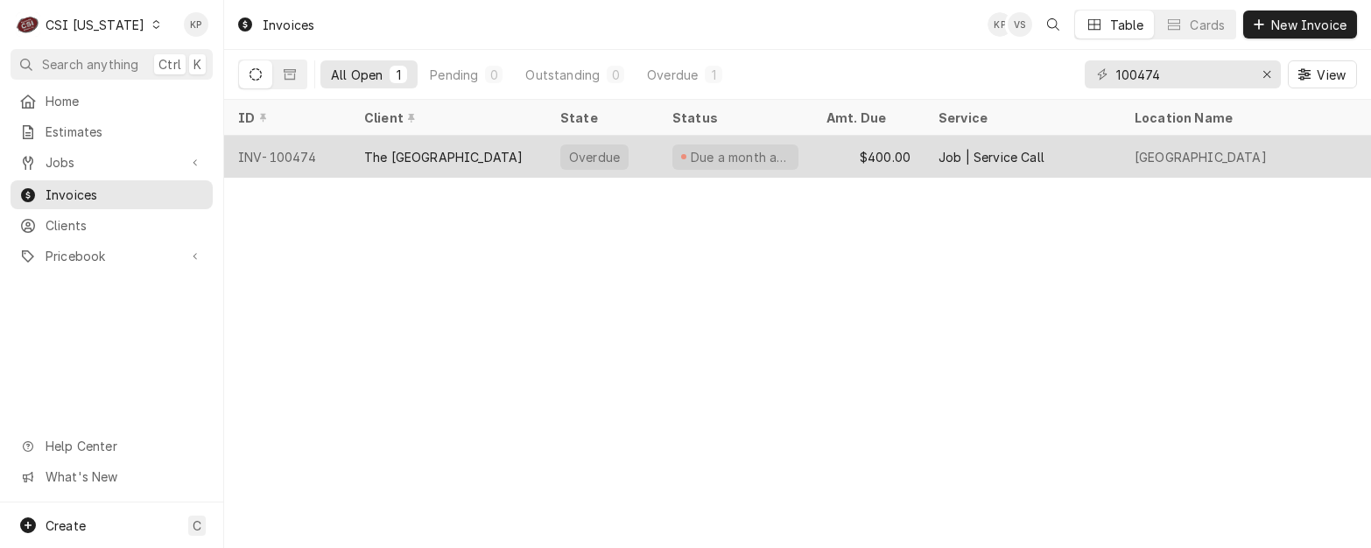
click at [247, 157] on div "INV-100474" at bounding box center [287, 157] width 126 height 42
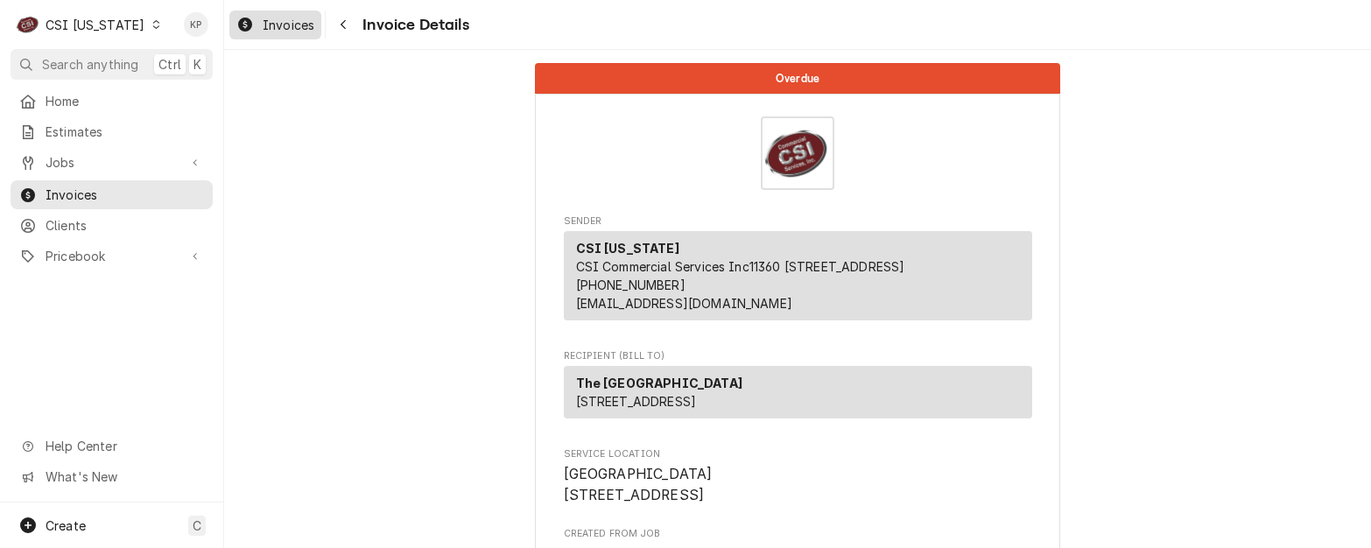
click at [292, 23] on span "Invoices" at bounding box center [289, 25] width 52 height 18
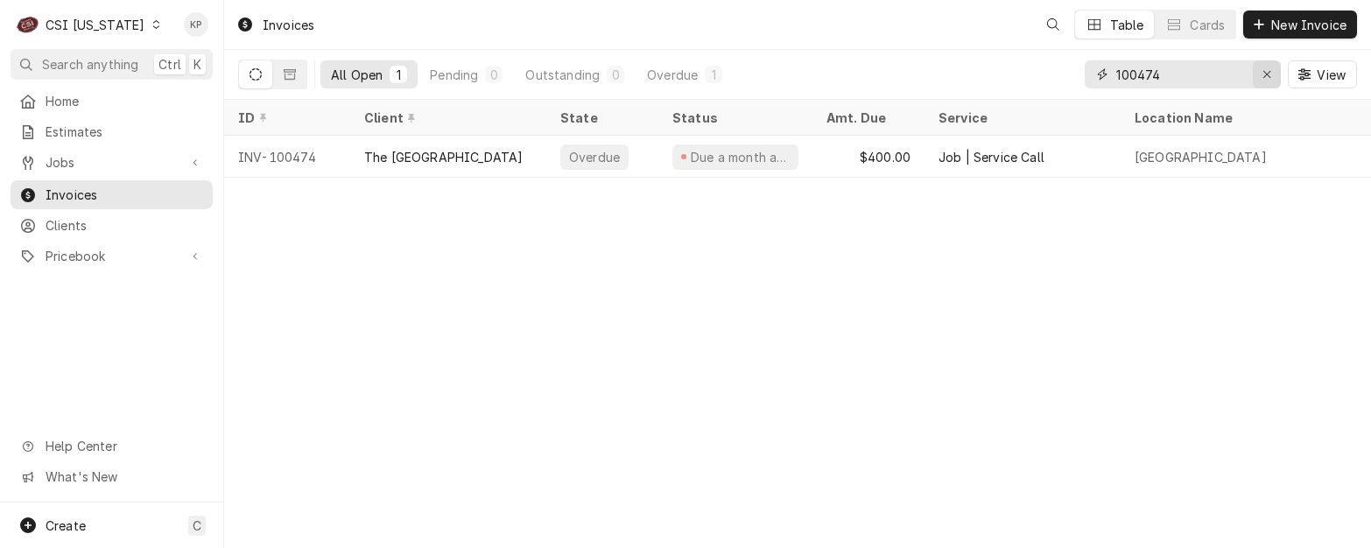
click at [1274, 79] on div "Erase input" at bounding box center [1267, 75] width 18 height 18
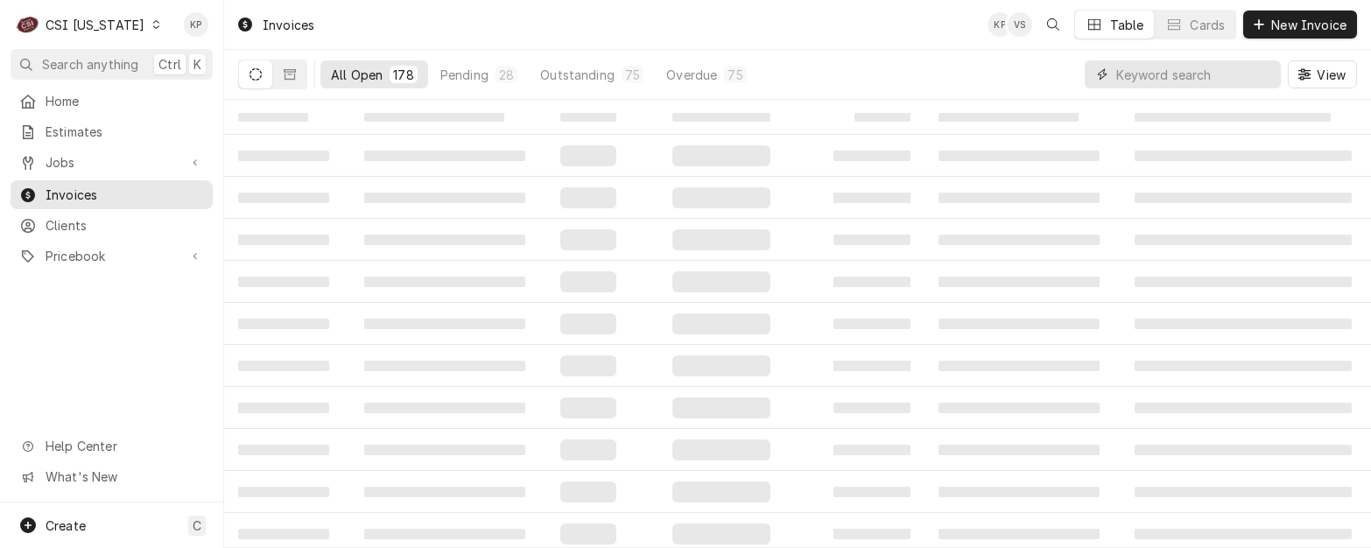
click at [1171, 79] on input "Dynamic Content Wrapper" at bounding box center [1194, 74] width 156 height 28
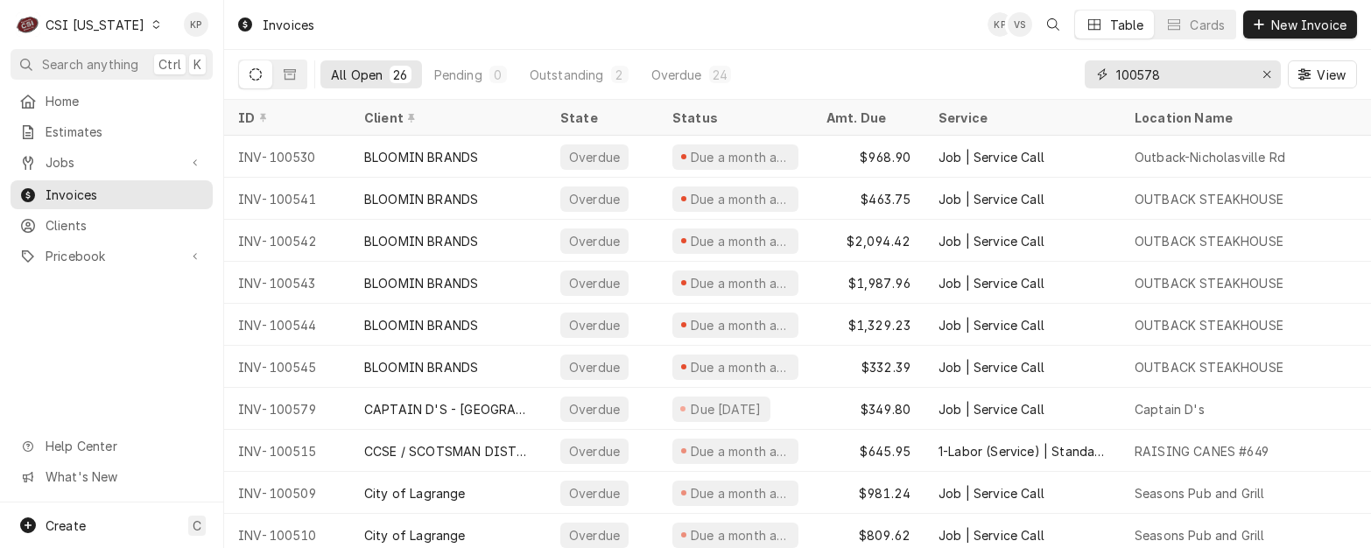
type input "100578"
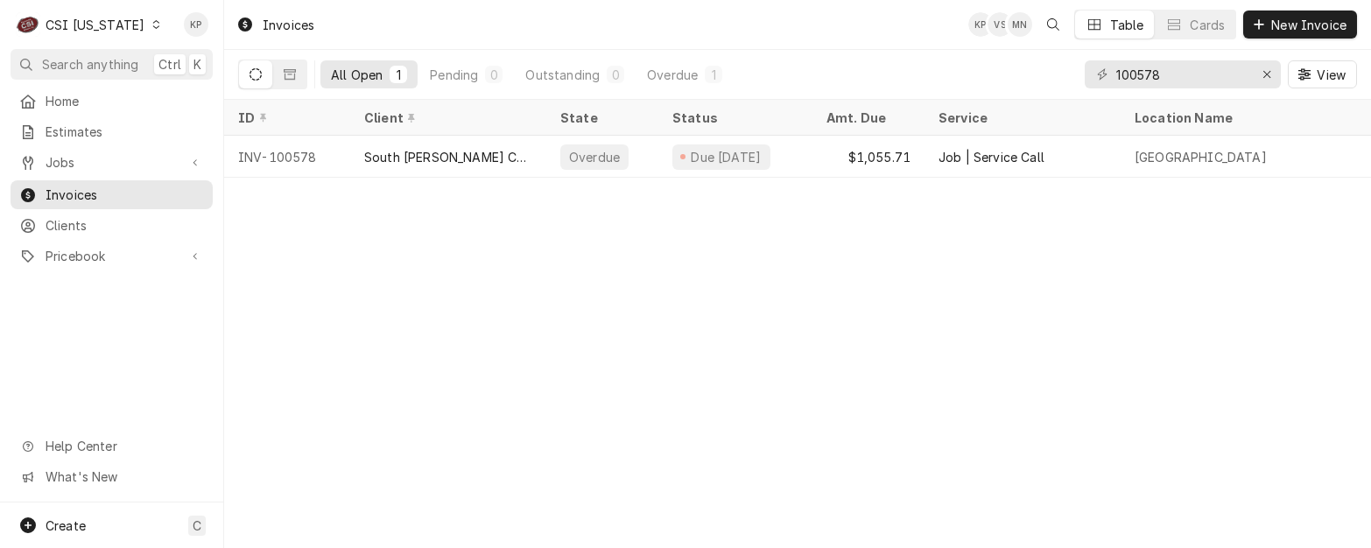
click at [150, 18] on div "Dynamic Content Wrapper" at bounding box center [156, 24] width 12 height 12
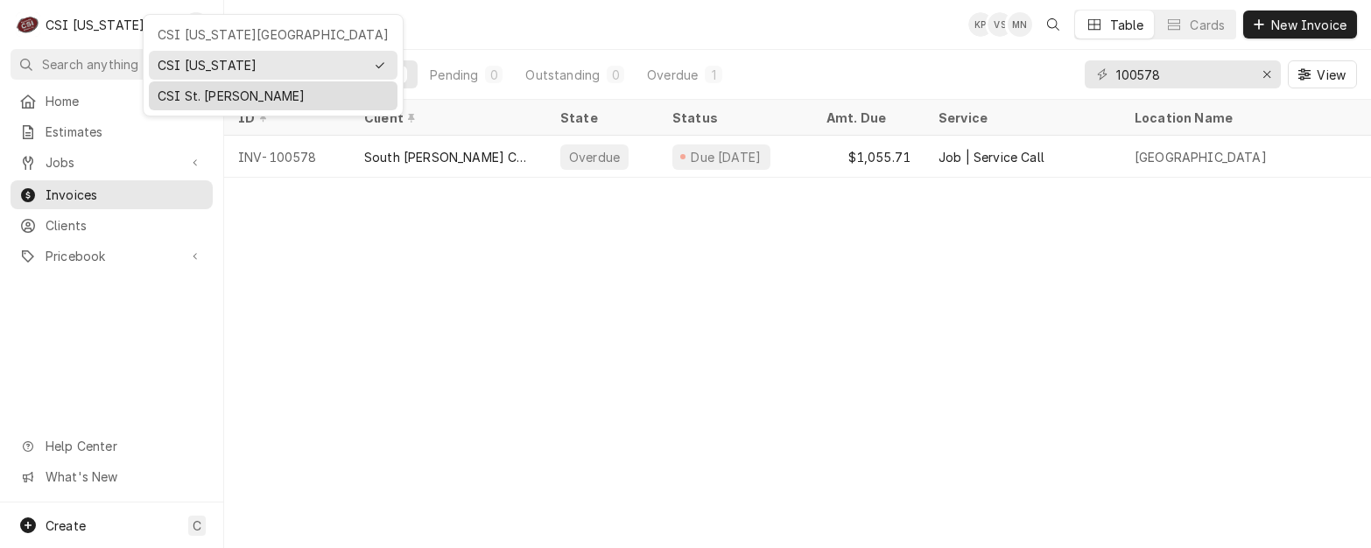
click at [188, 92] on div "CSI St. [PERSON_NAME]" at bounding box center [273, 96] width 231 height 18
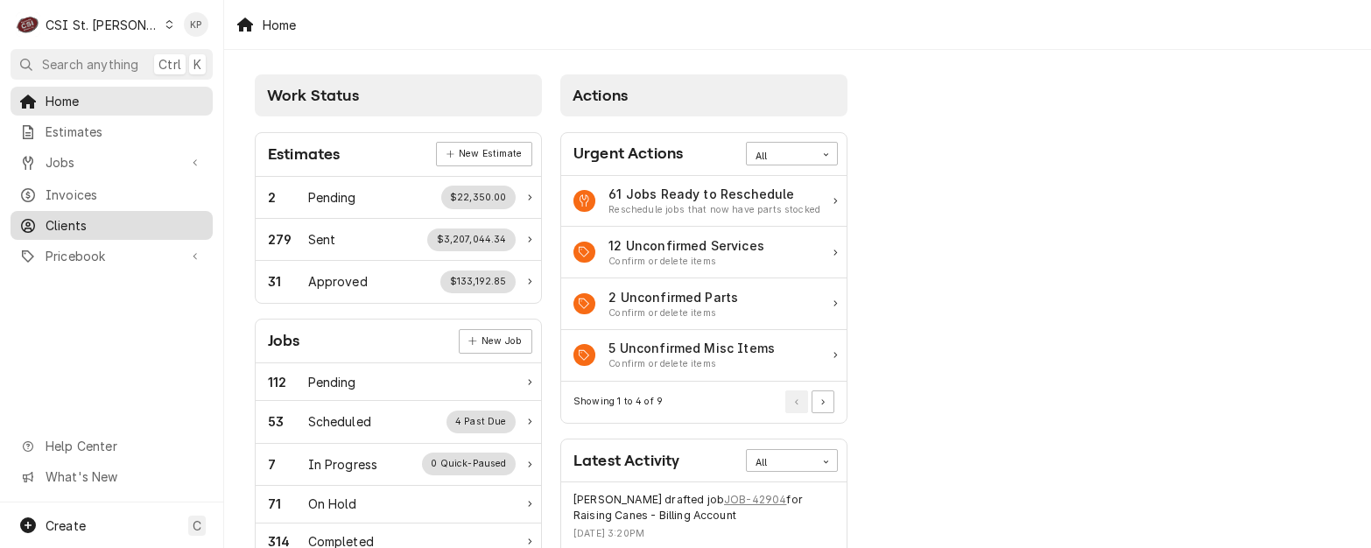
drag, startPoint x: 87, startPoint y: 221, endPoint x: 106, endPoint y: 220, distance: 19.3
click at [87, 221] on span "Clients" at bounding box center [125, 225] width 158 height 18
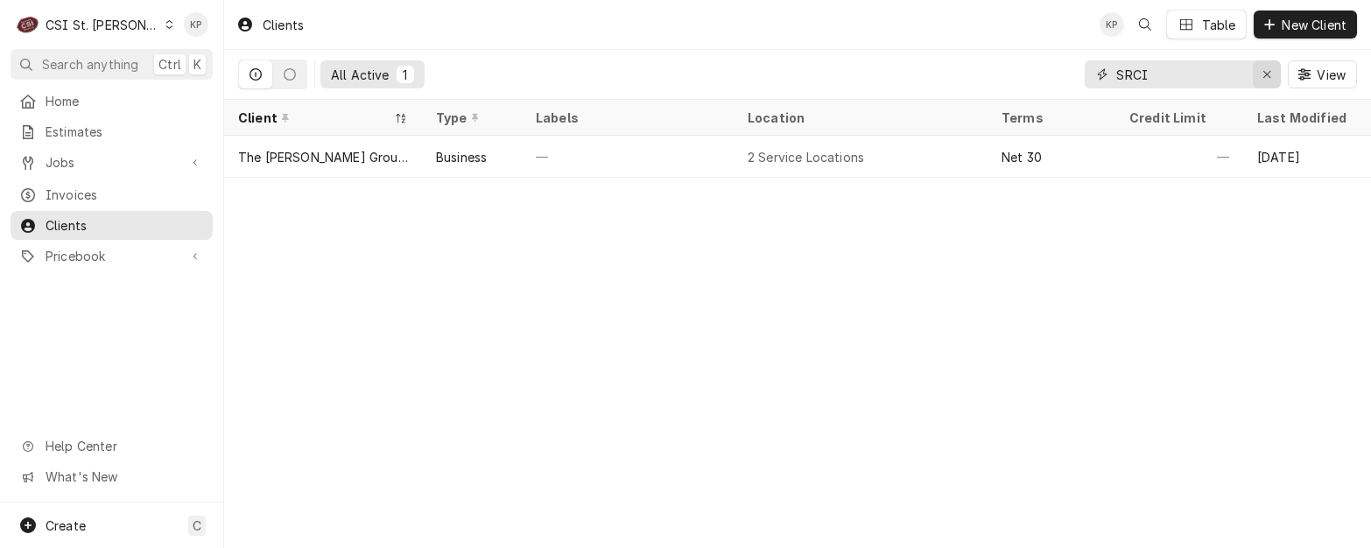
click at [1265, 72] on icon "Erase input" at bounding box center [1267, 74] width 10 height 12
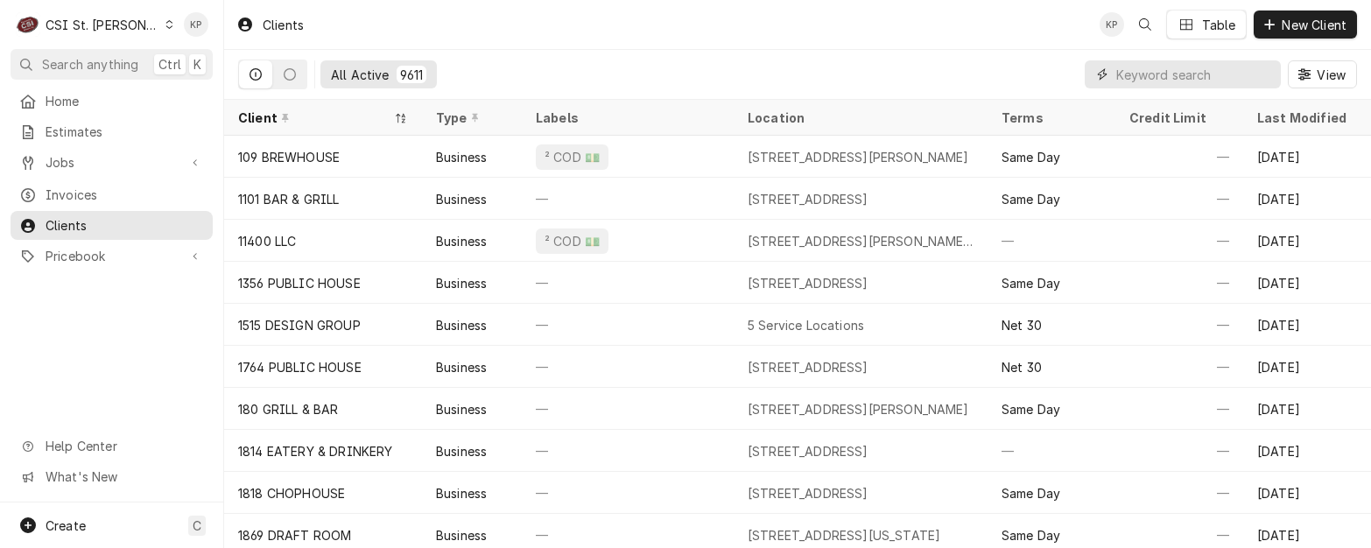
paste input "Firehouse Bar & Grill [GEOGRAPHIC_DATA]"
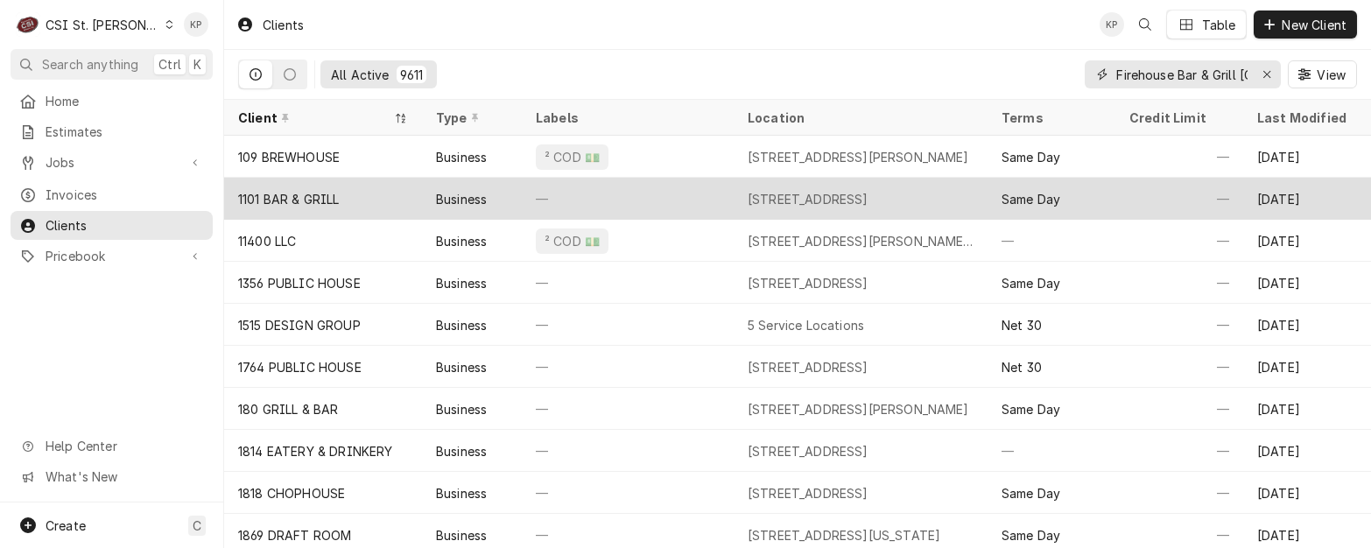
scroll to position [0, 43]
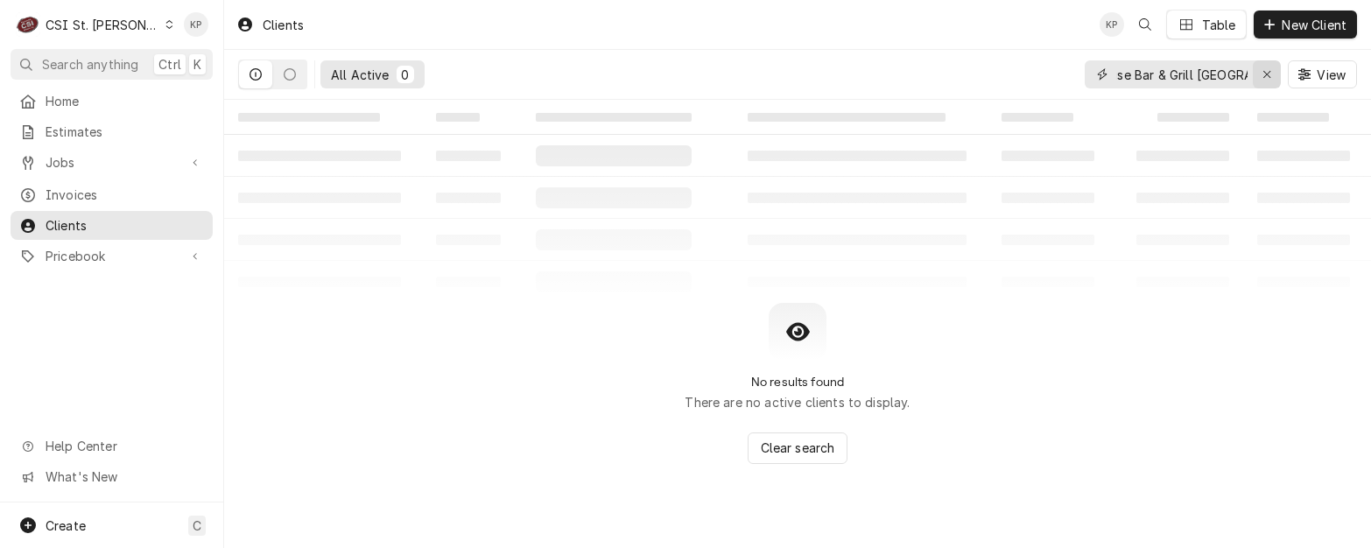
drag, startPoint x: 1199, startPoint y: 76, endPoint x: 1276, endPoint y: 73, distance: 77.1
click at [1276, 73] on div "Firehouse Bar & Grill [GEOGRAPHIC_DATA]" at bounding box center [1183, 74] width 196 height 28
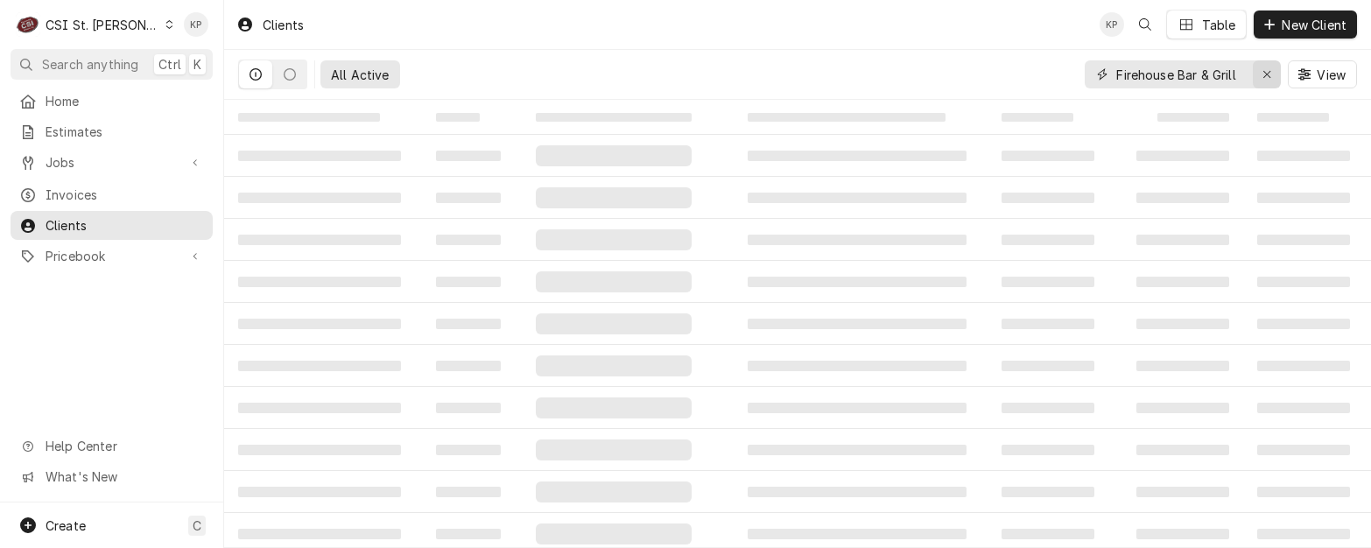
type input "Firehouse Bar & Grill"
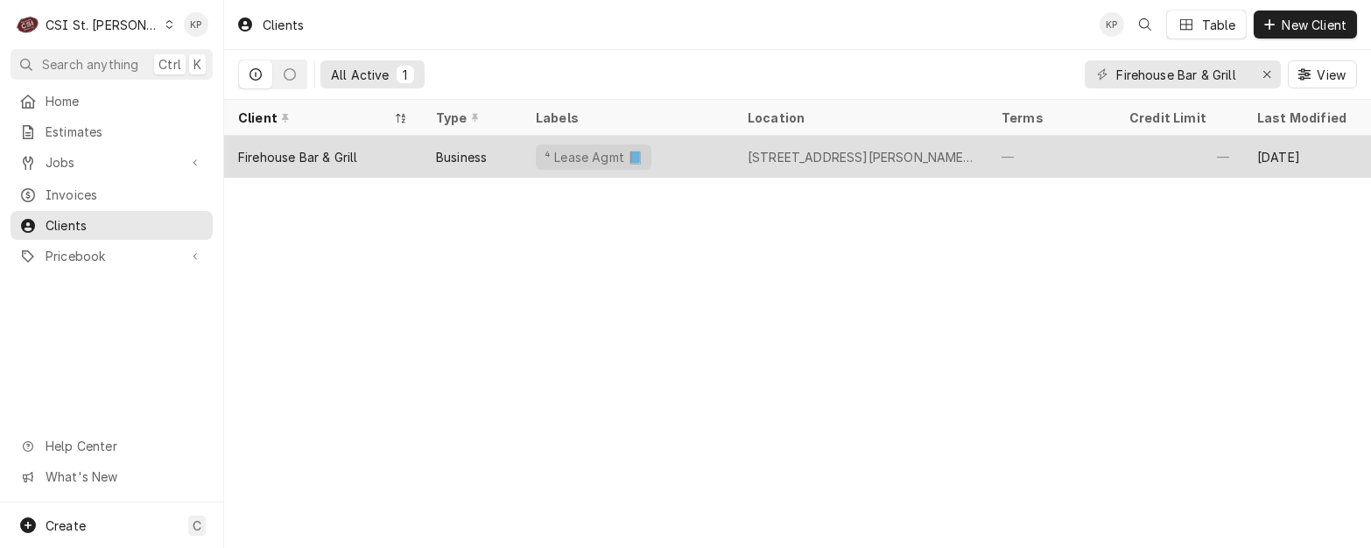
click at [297, 154] on div "Firehouse Bar & Grill" at bounding box center [297, 157] width 119 height 18
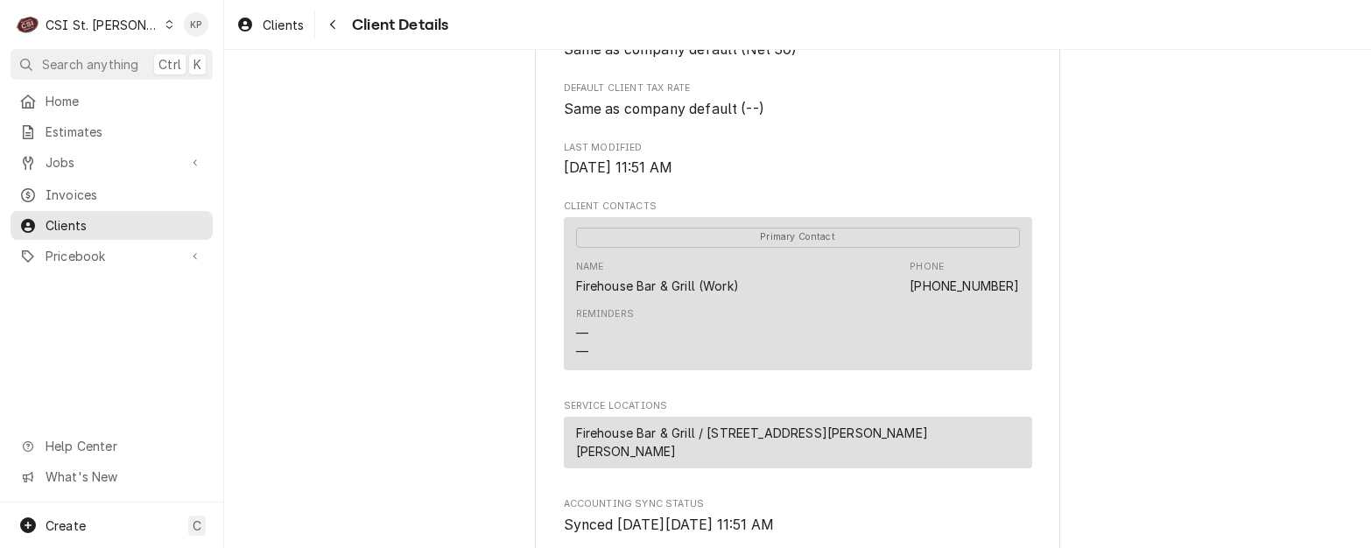
scroll to position [613, 0]
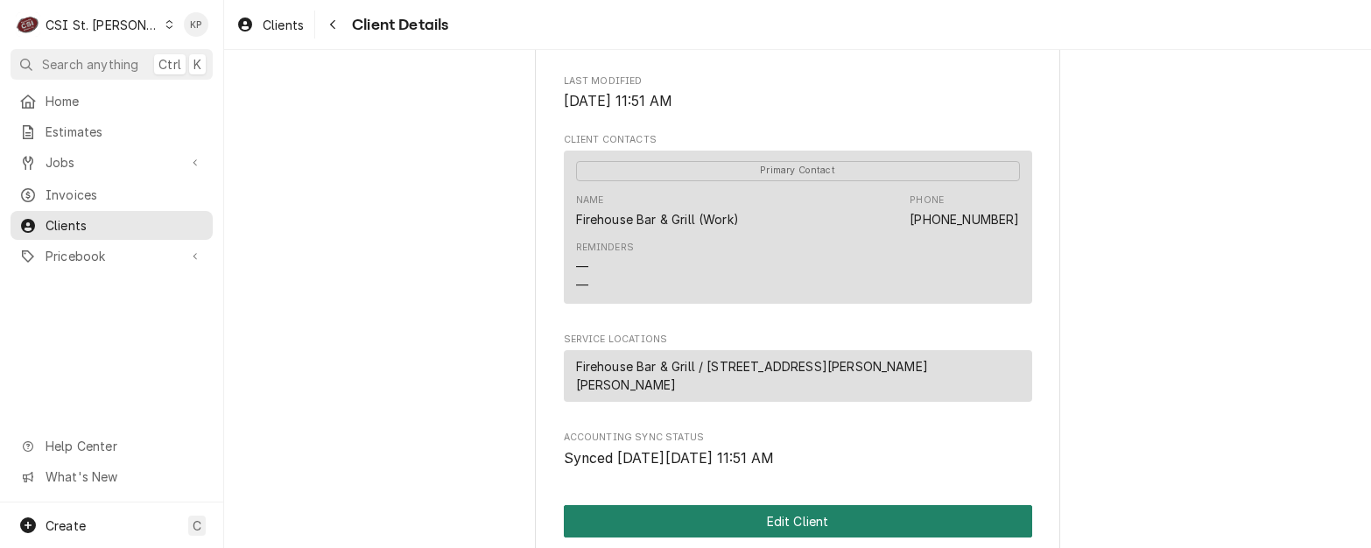
click at [777, 528] on button "Edit Client" at bounding box center [798, 521] width 468 height 32
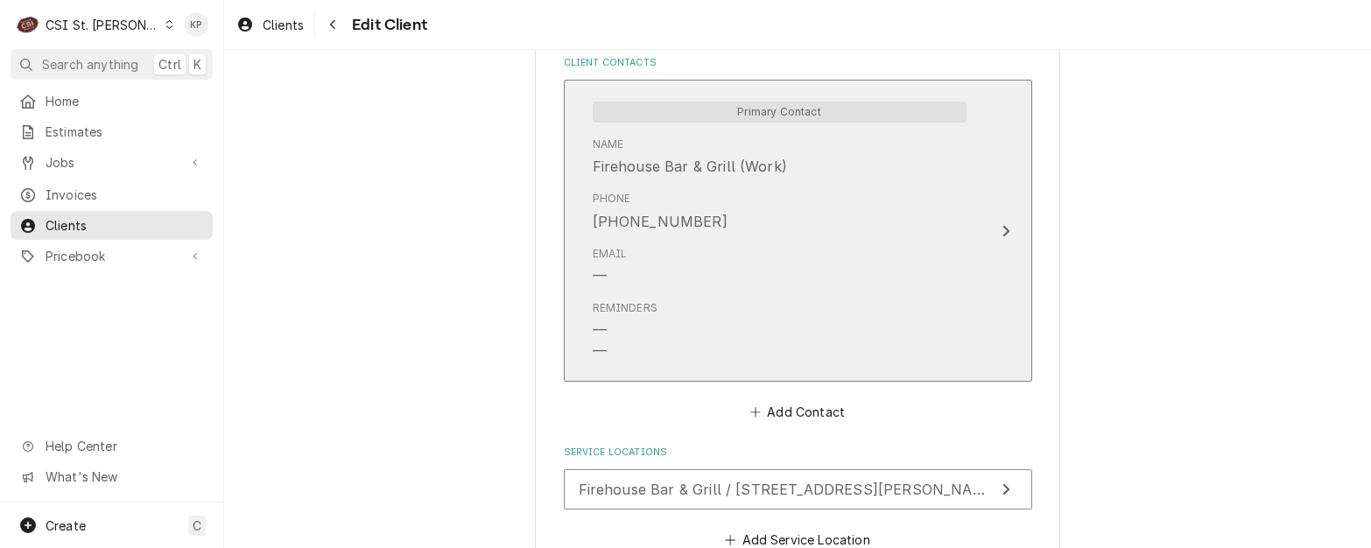
scroll to position [1313, 0]
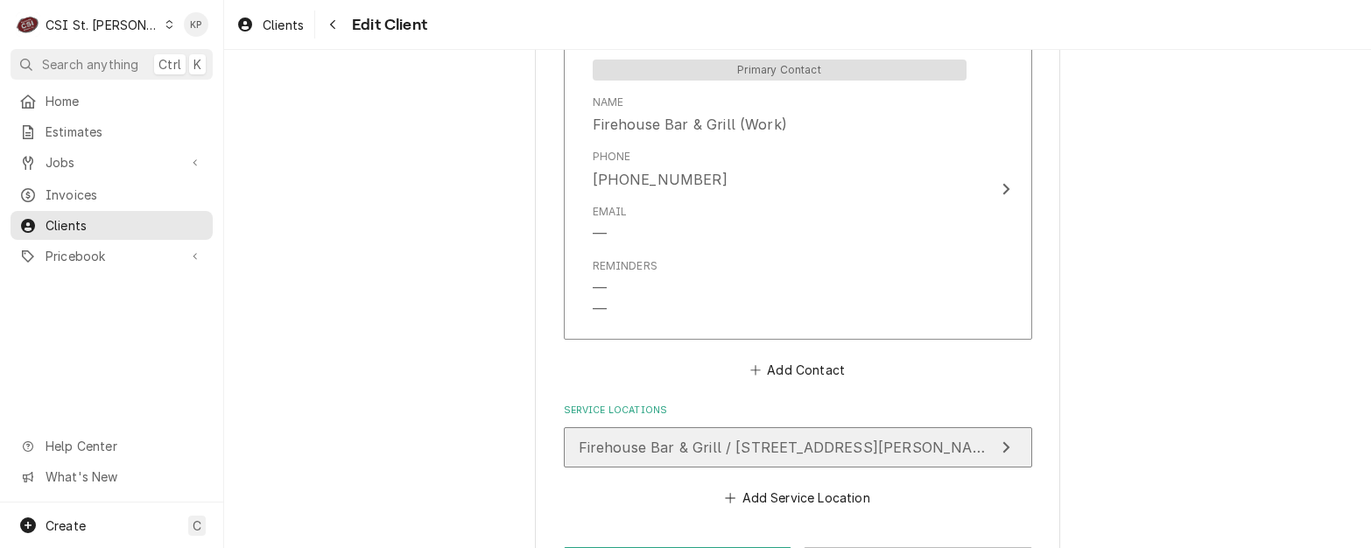
click at [689, 453] on span "Firehouse Bar & Grill / 3500 Lemay Ferry Rd, St. Louis, MO 63125" at bounding box center [851, 448] width 544 height 18
type textarea "x"
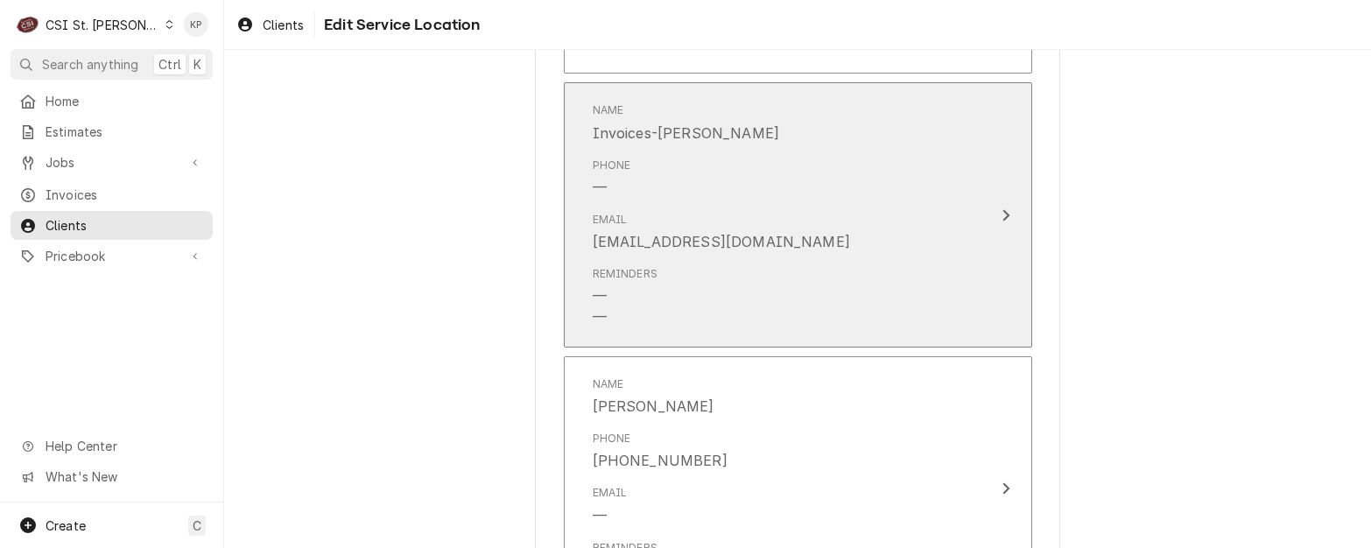
scroll to position [1313, 0]
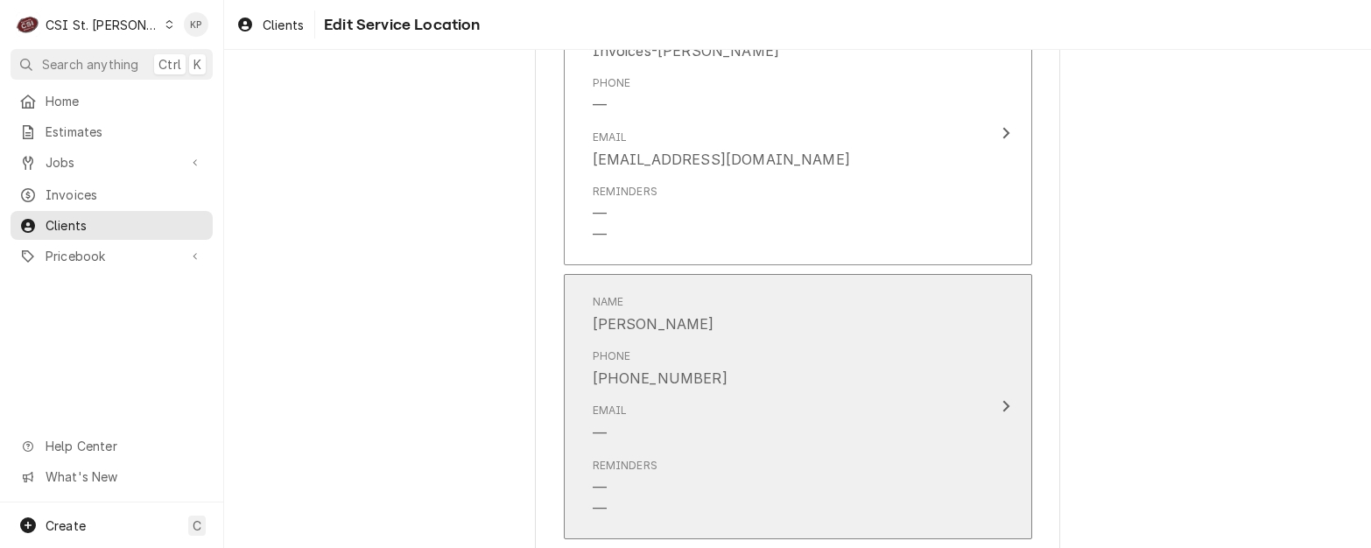
click at [1002, 404] on icon "Update Contact" at bounding box center [1006, 406] width 9 height 14
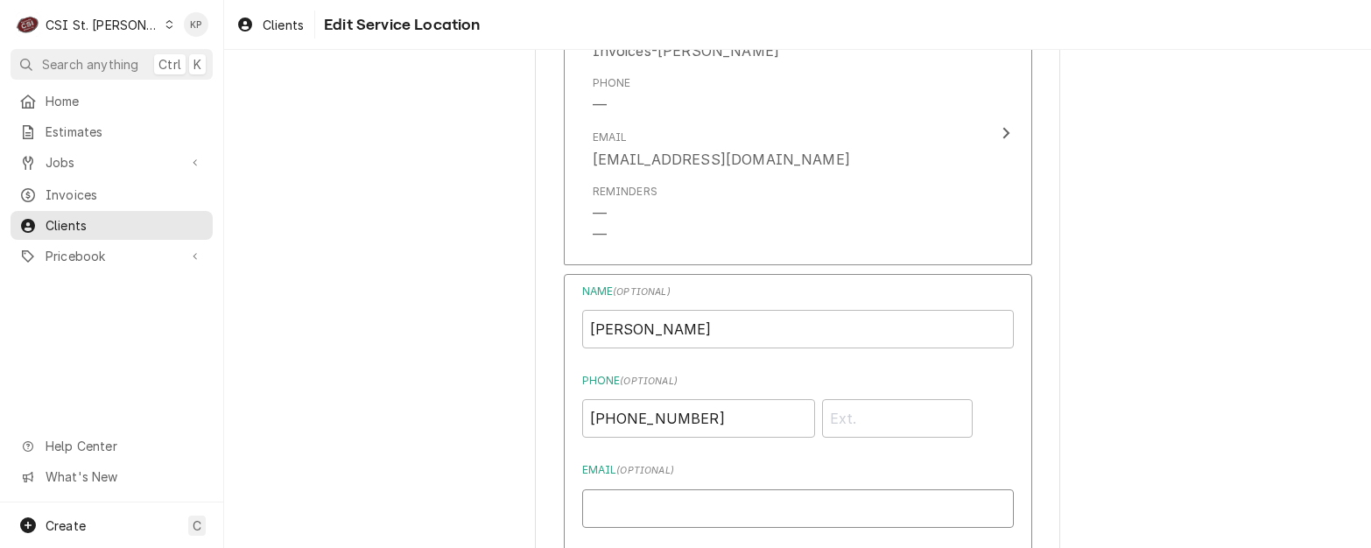
click at [611, 504] on input "Email ( optional )" at bounding box center [798, 508] width 432 height 39
paste input "firehousestlouis@gmail.com"
type input "firehousestlouis@gmail.com"
click at [1104, 359] on div "Use the fields below to edit this service location: Location Name ( optional ) …" at bounding box center [797, 53] width 1147 height 2597
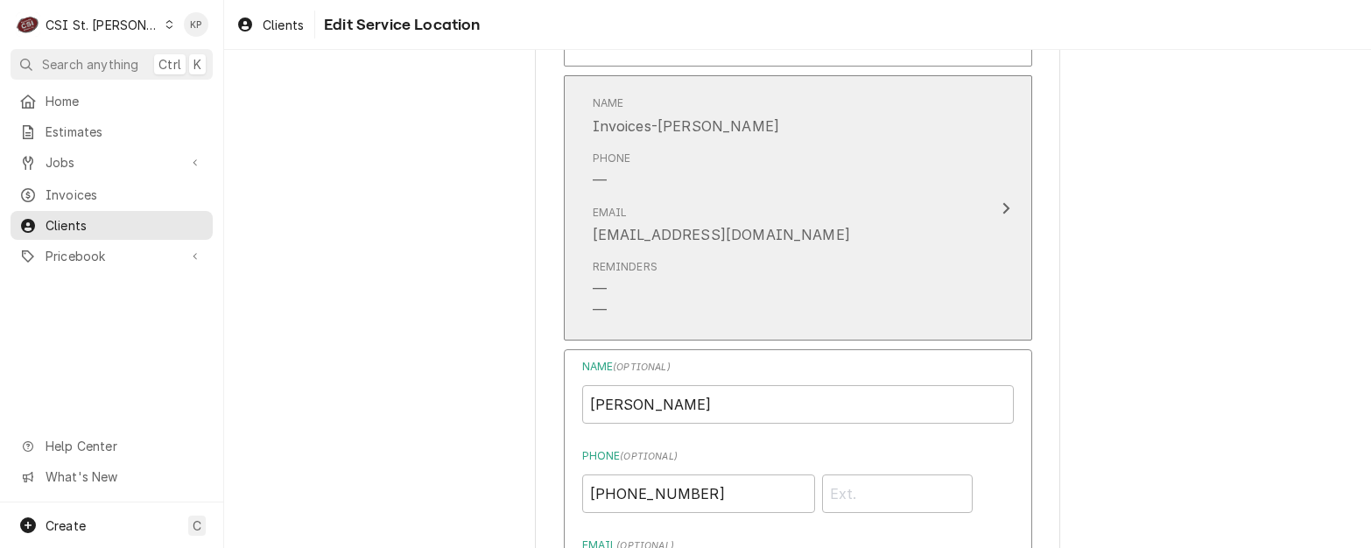
scroll to position [1138, 0]
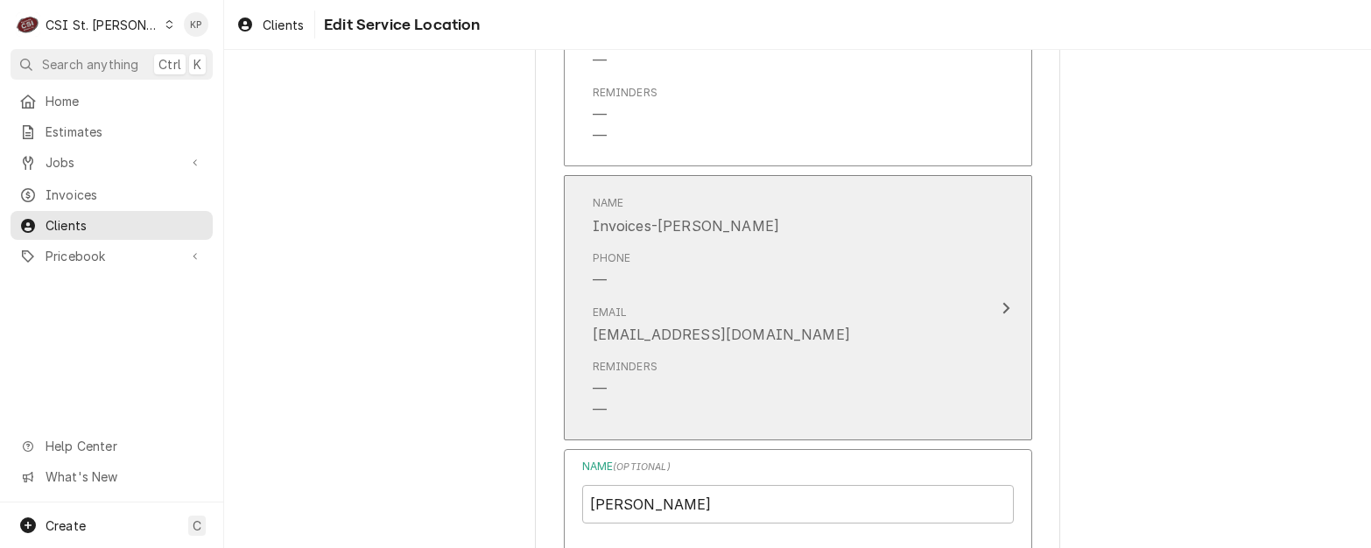
click at [1002, 304] on icon "Update Contact" at bounding box center [1006, 308] width 9 height 14
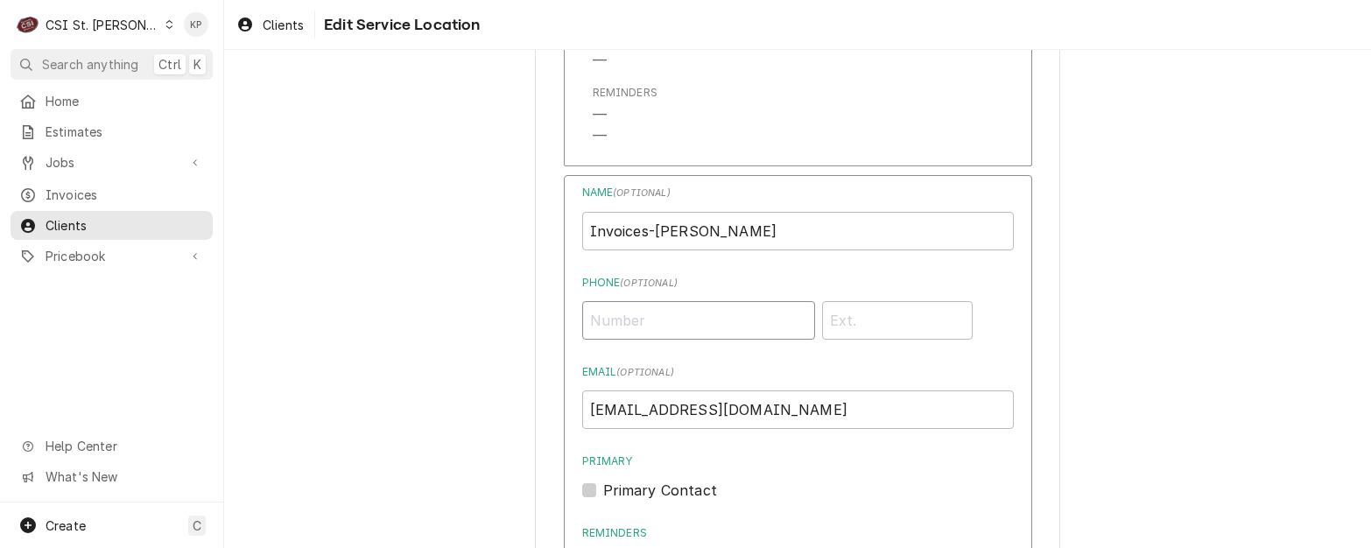
click at [637, 318] on input "Phone ( optional )" at bounding box center [698, 320] width 233 height 39
type input "(314) 495-0895"
click at [822, 324] on input "Phone" at bounding box center [897, 320] width 151 height 39
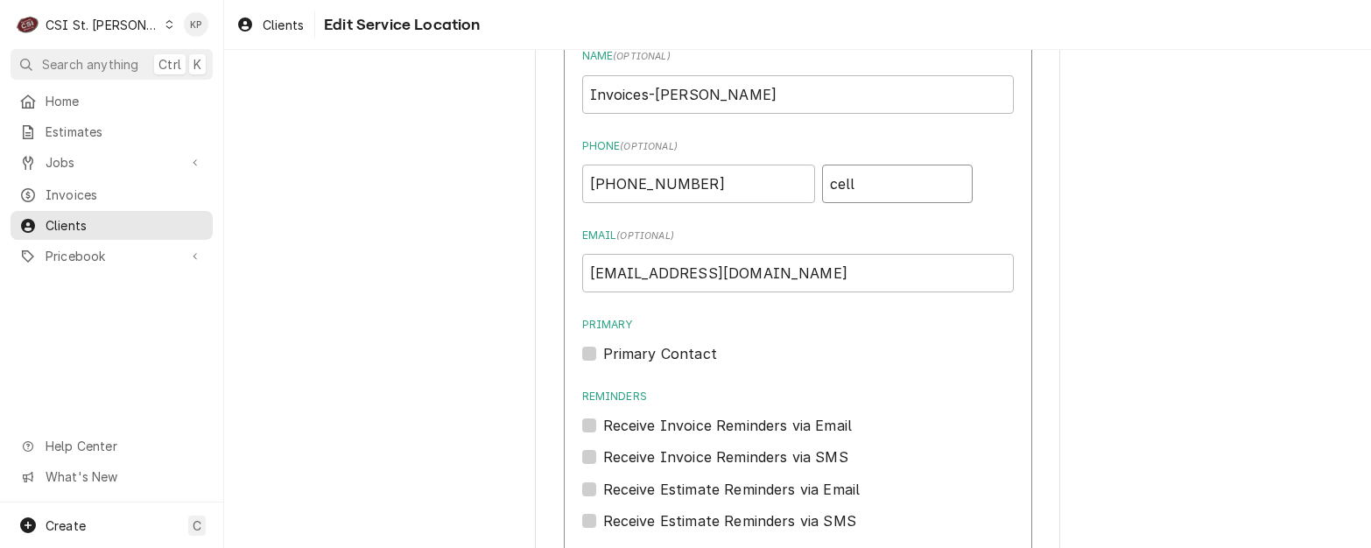
scroll to position [1313, 0]
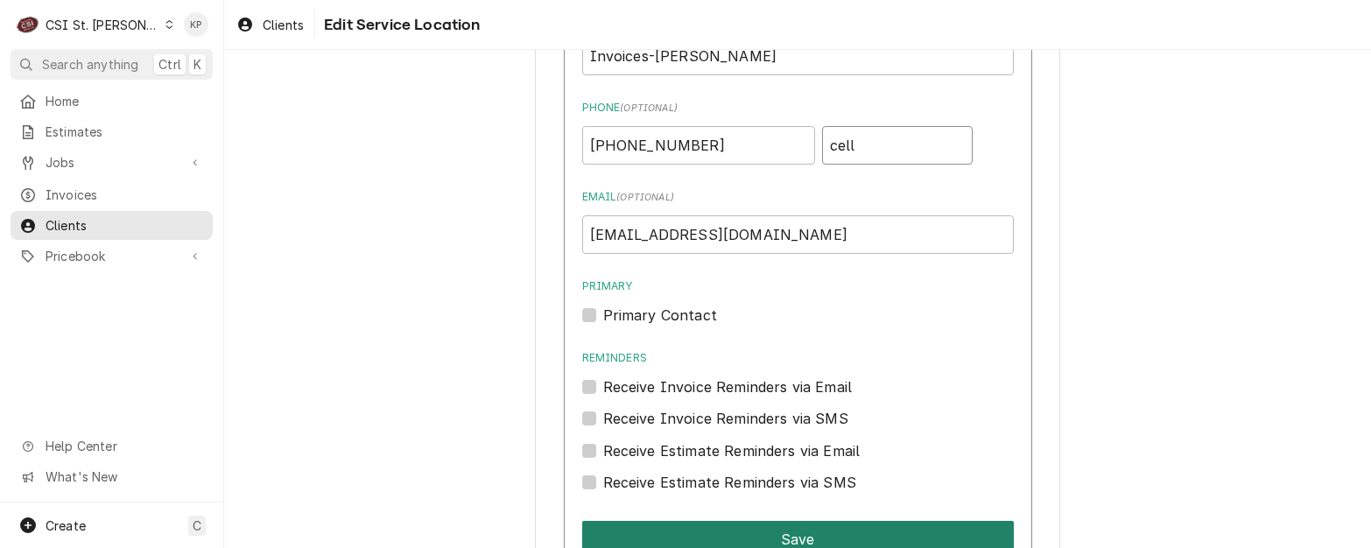
type input "cell"
click at [830, 529] on button "Save" at bounding box center [798, 539] width 432 height 37
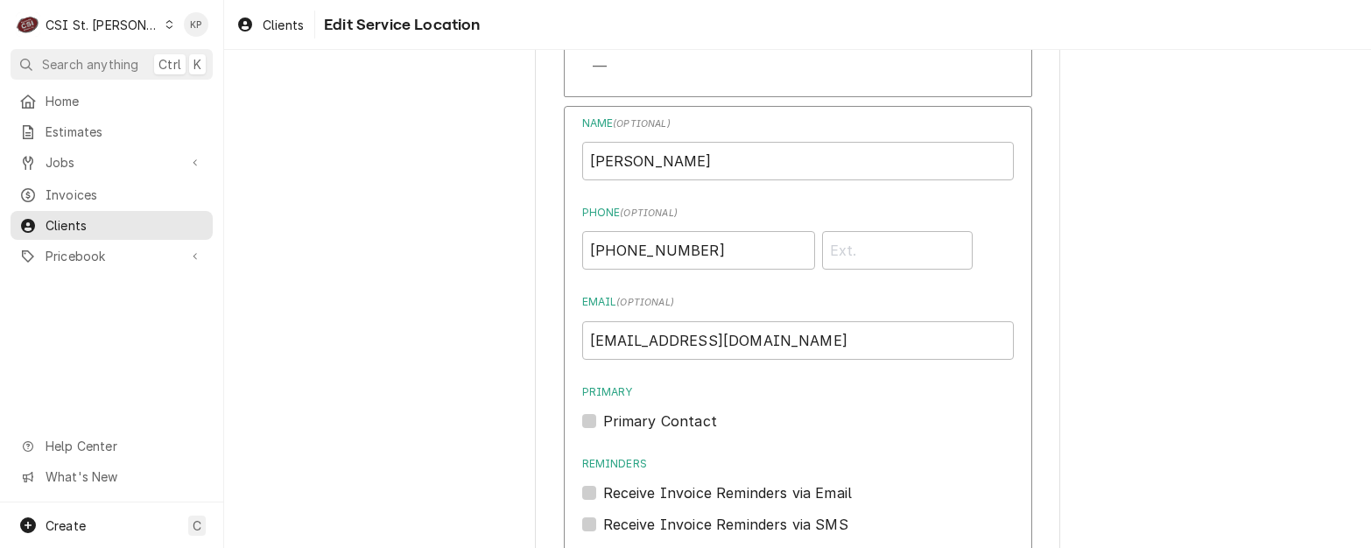
scroll to position [1488, 0]
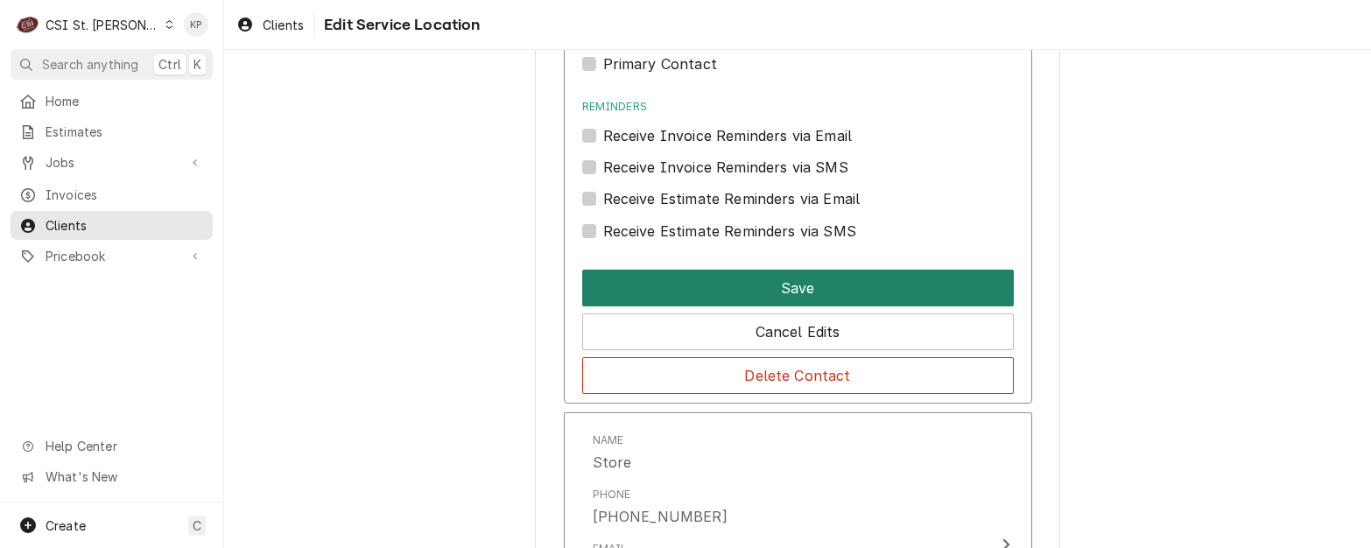
click at [766, 287] on button "Save" at bounding box center [798, 288] width 432 height 37
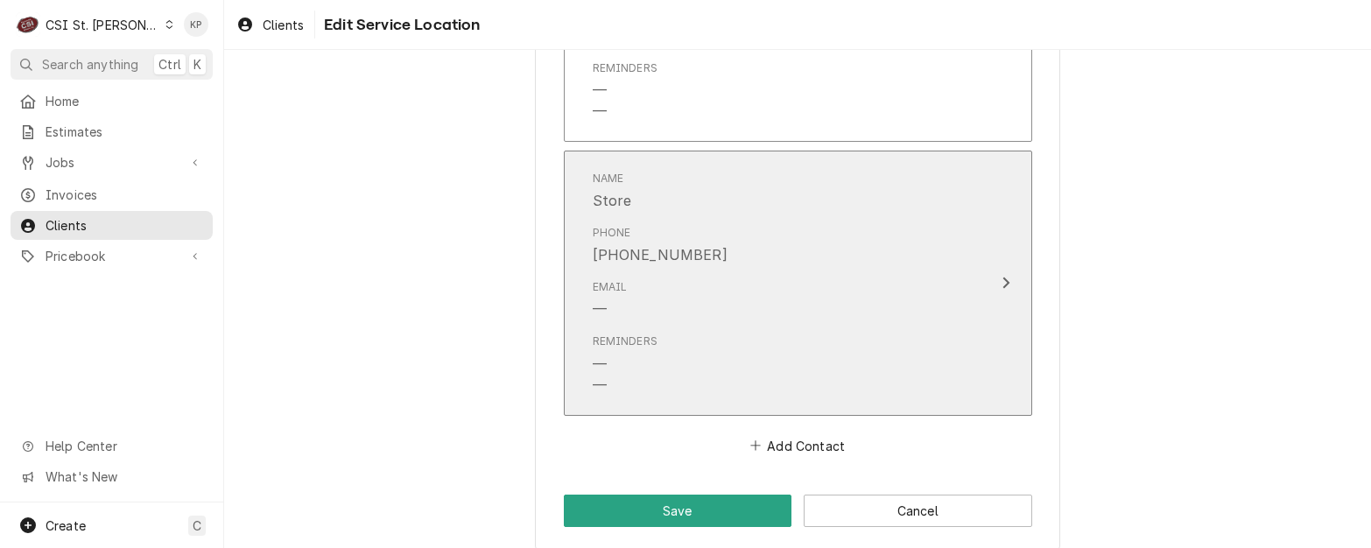
scroll to position [1711, 0]
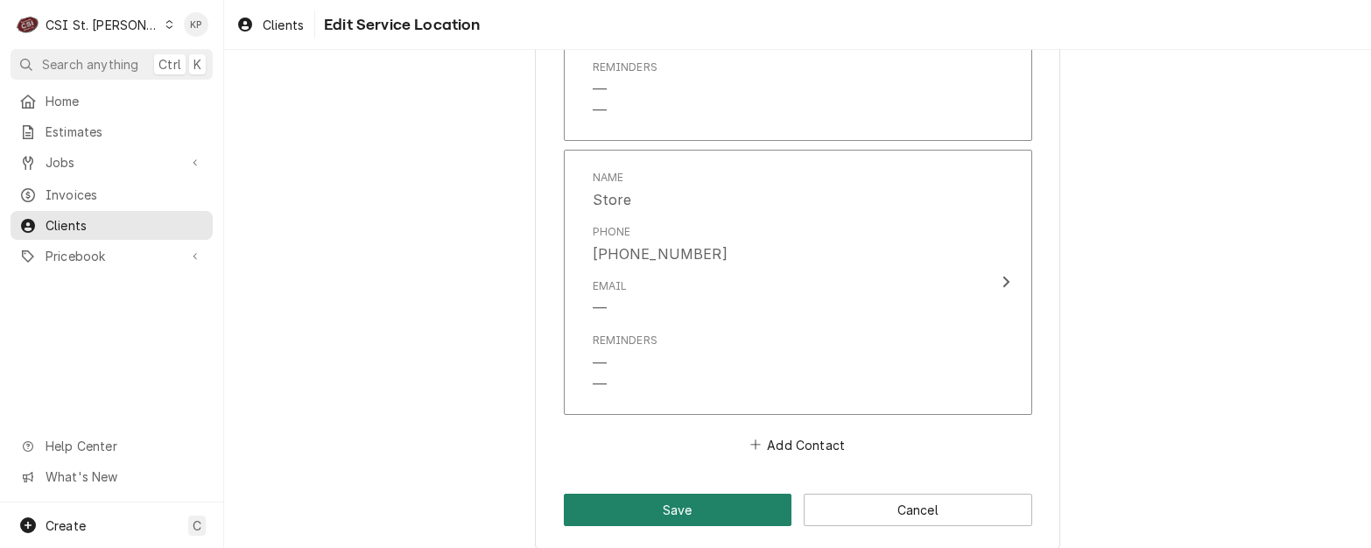
click at [709, 504] on button "Save" at bounding box center [678, 510] width 228 height 32
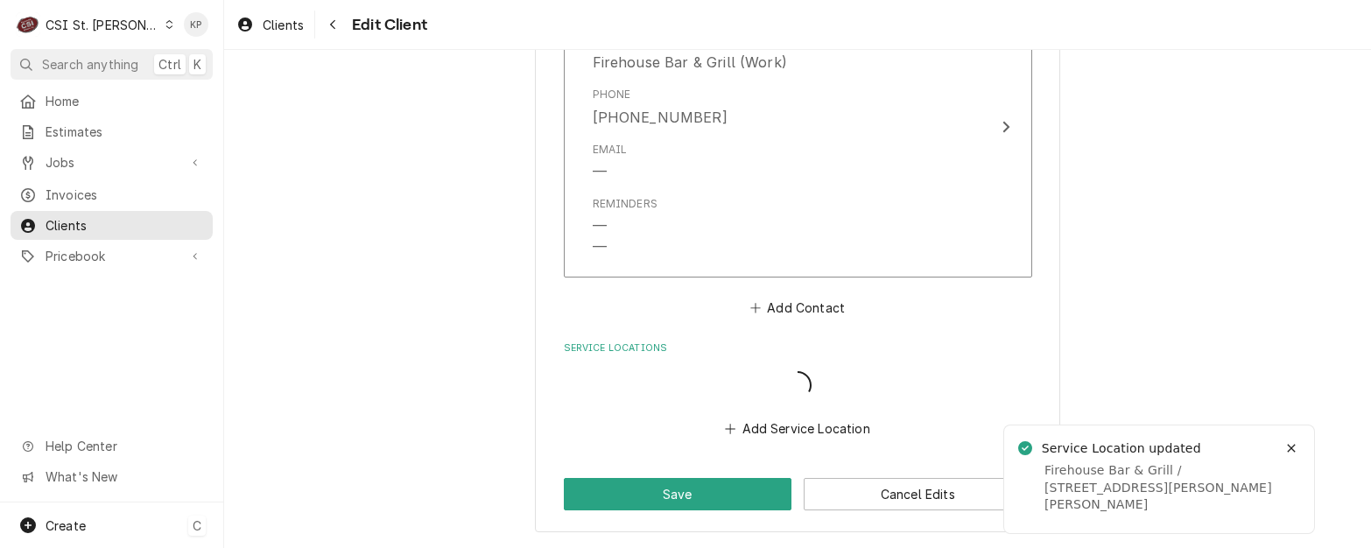
type textarea "x"
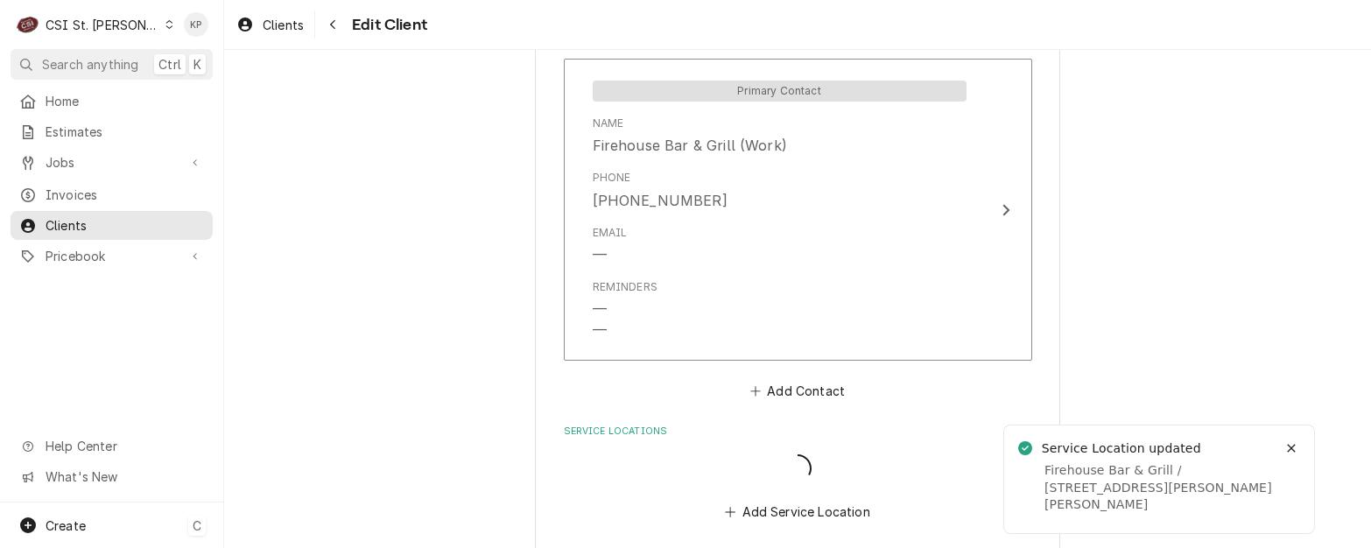
scroll to position [1292, 0]
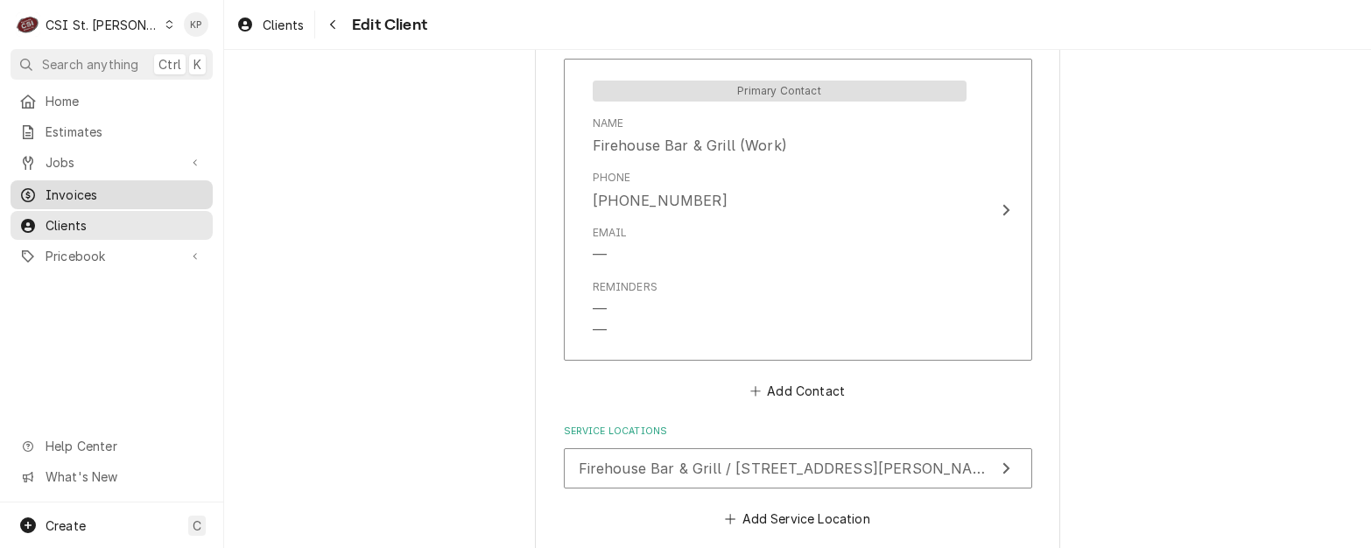
click at [46, 186] on span "Invoices" at bounding box center [125, 195] width 158 height 18
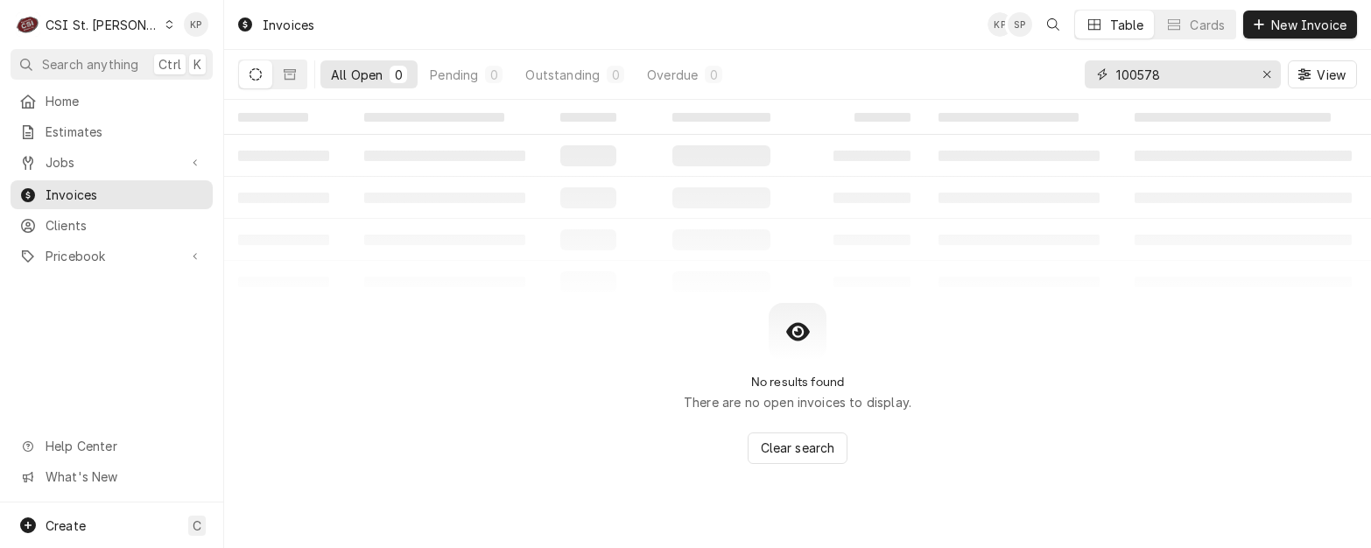
drag, startPoint x: 1269, startPoint y: 73, endPoint x: 1226, endPoint y: 70, distance: 43.0
click at [1259, 72] on div "Erase input" at bounding box center [1267, 75] width 18 height 18
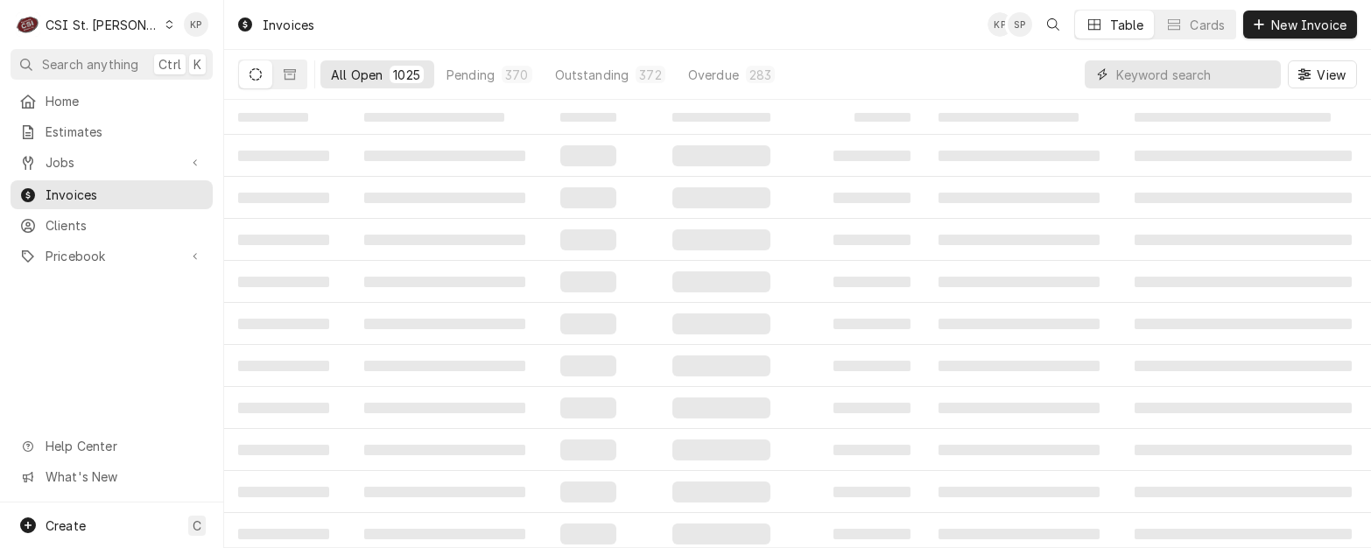
paste input "403745"
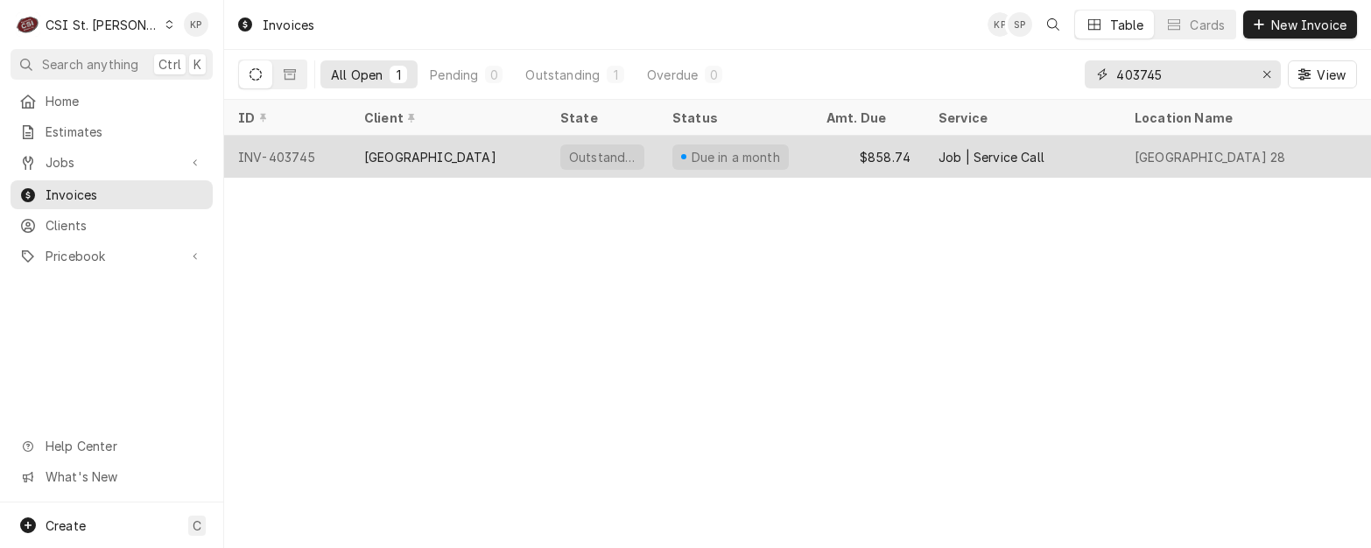
type input "403745"
click at [302, 151] on div "INV-403745" at bounding box center [287, 157] width 126 height 42
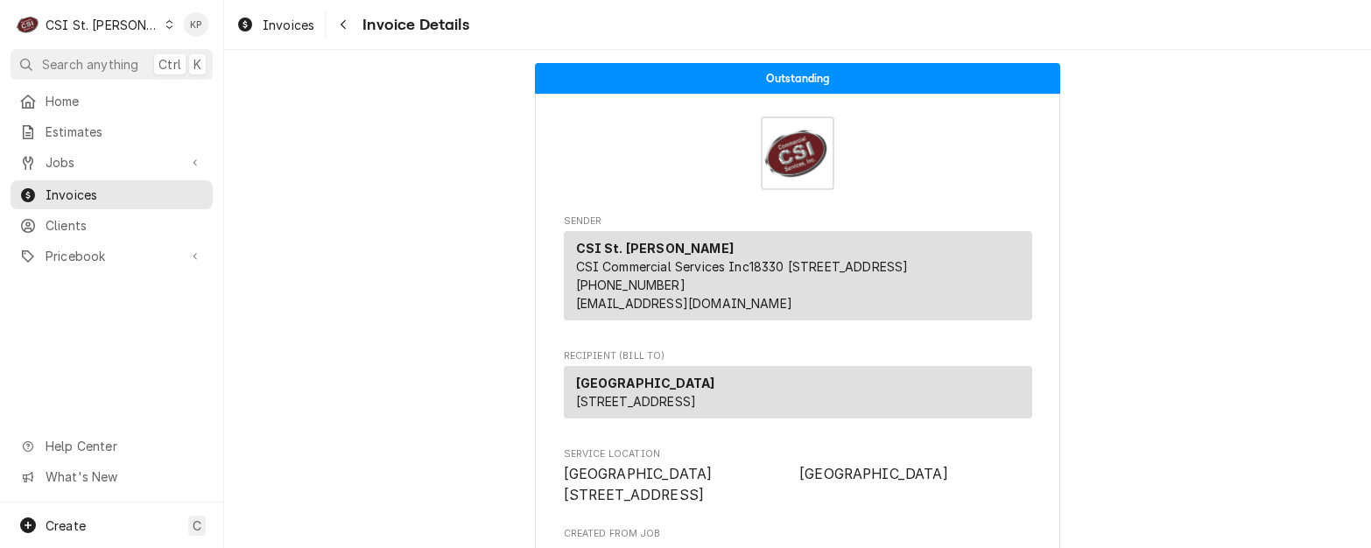
scroll to position [263, 0]
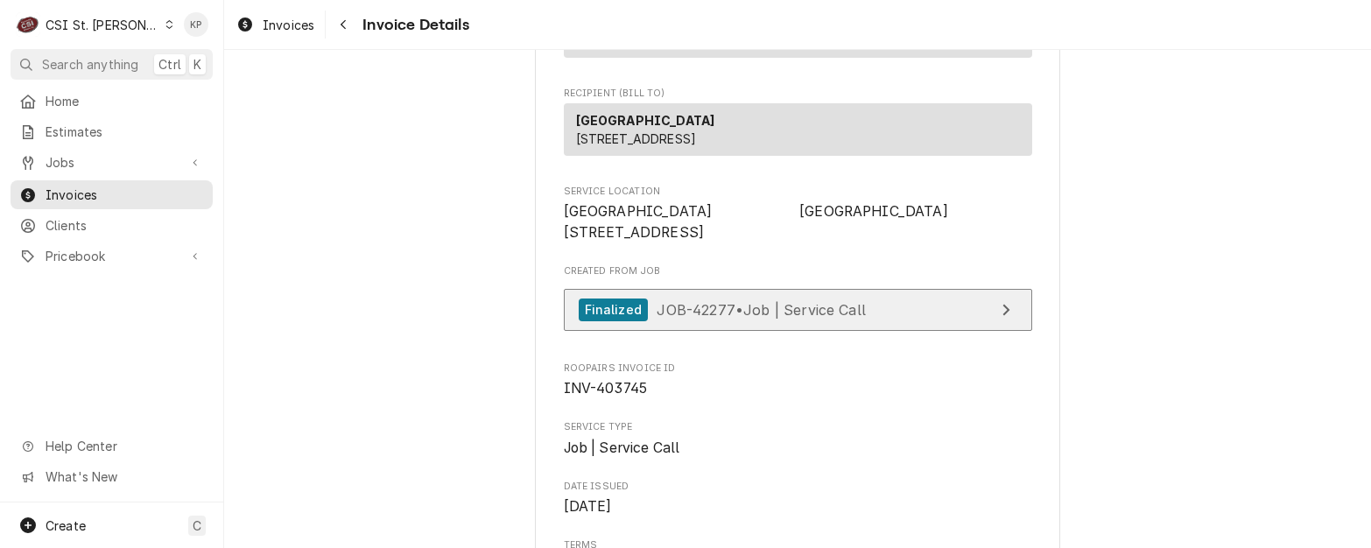
click at [1014, 332] on link "Finalized JOB-42277 • Job | Service Call" at bounding box center [798, 310] width 468 height 43
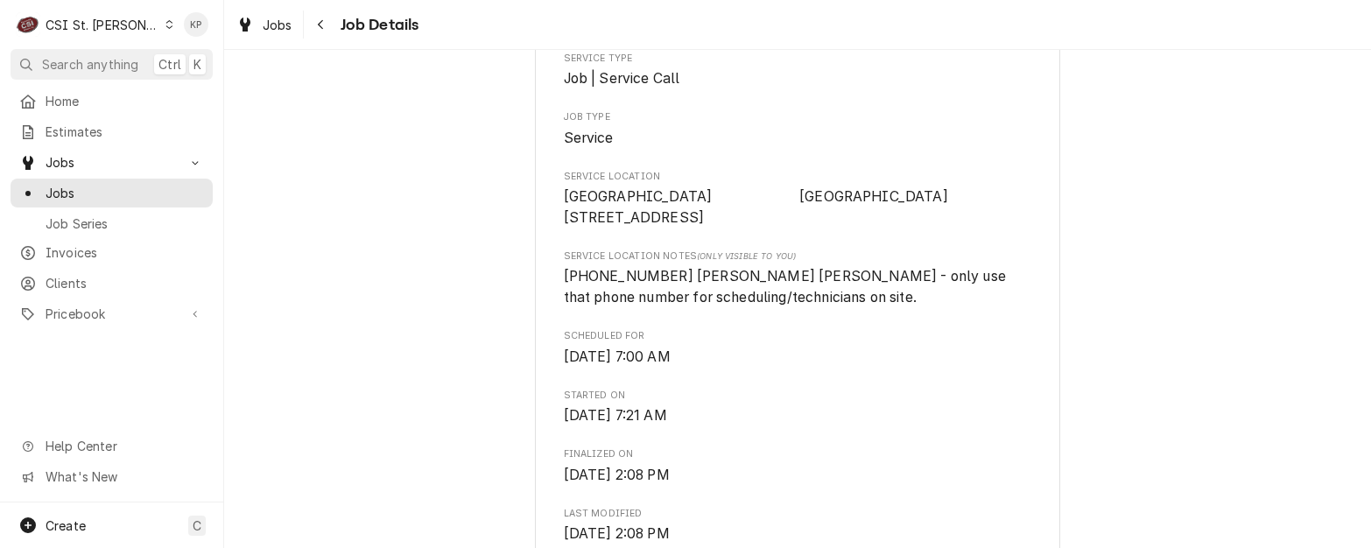
scroll to position [438, 0]
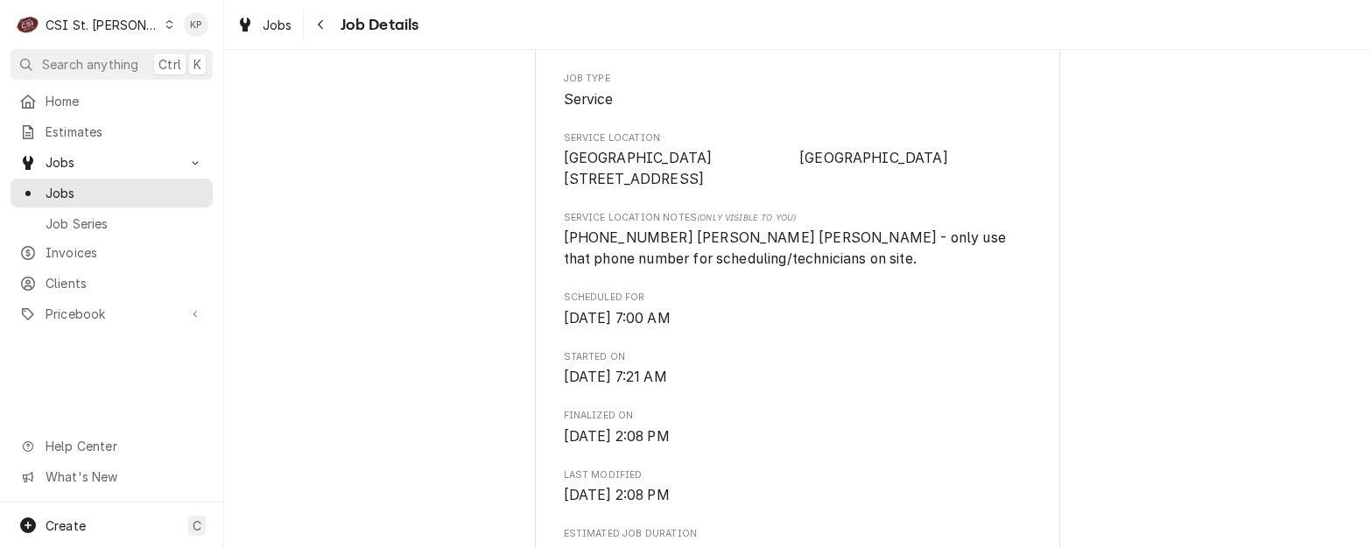
click at [861, 305] on span "Scheduled For" at bounding box center [798, 298] width 468 height 14
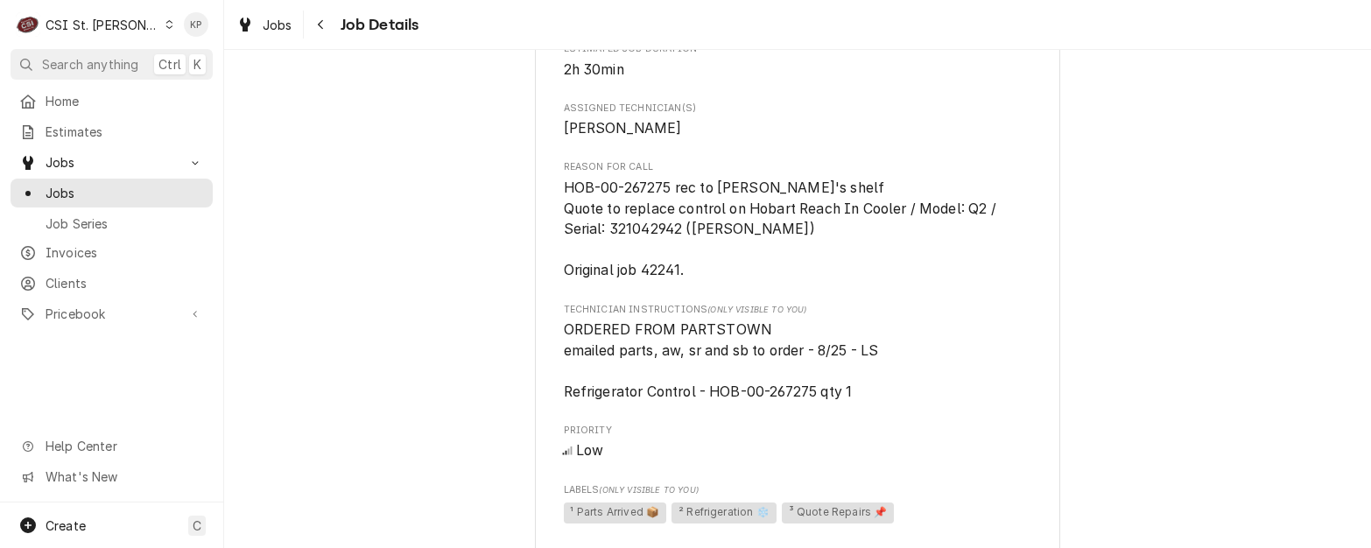
scroll to position [875, 0]
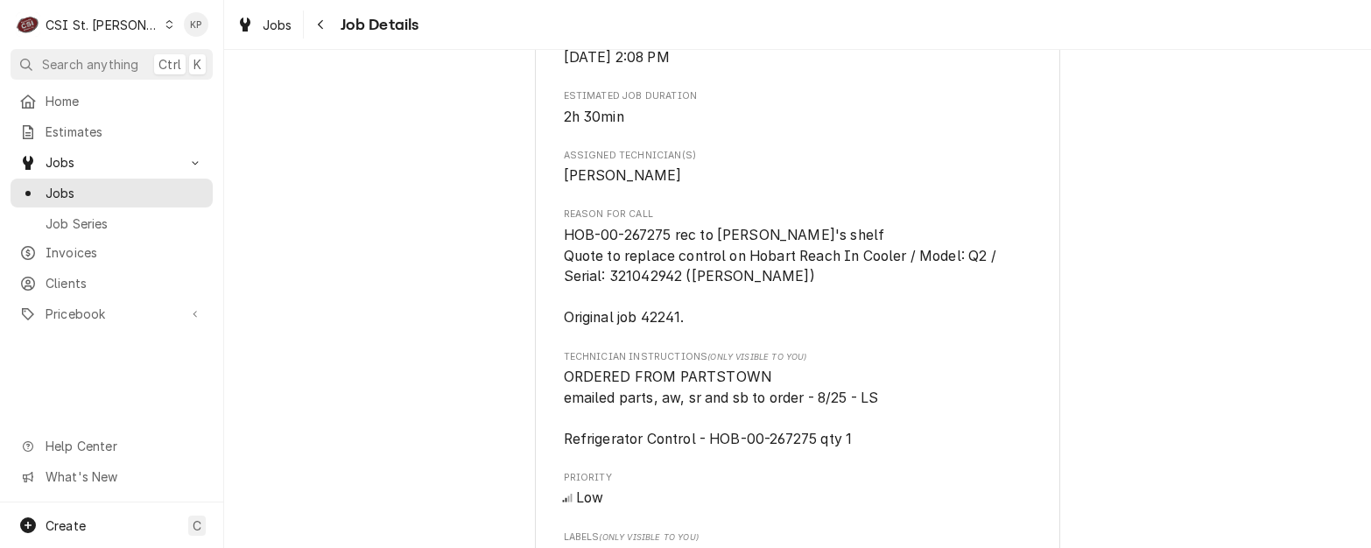
click at [861, 328] on span "HOB-00-267275 rec to [PERSON_NAME]'s shelf Quote to replace control on Hobart R…" at bounding box center [798, 276] width 468 height 103
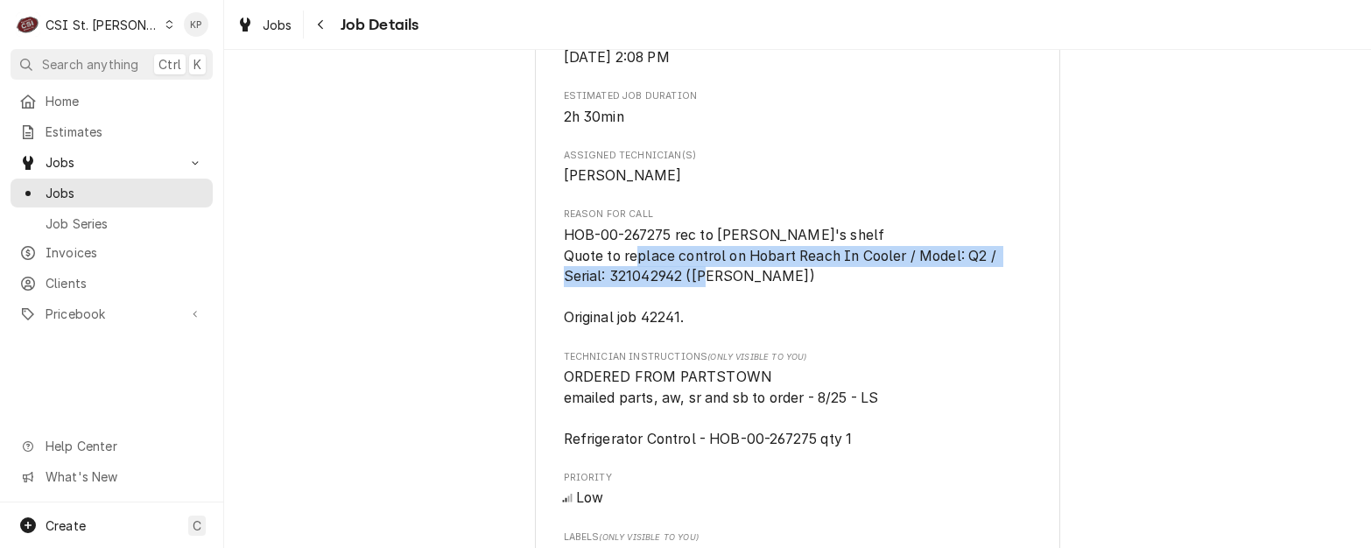
drag, startPoint x: 673, startPoint y: 272, endPoint x: 969, endPoint y: 299, distance: 297.1
click at [969, 299] on span "HOB-00-267275 rec to Kevin J's shelf Quote to replace control on Hobart Reach I…" at bounding box center [798, 276] width 468 height 103
copy span "control on Hobart Reach In Cooler / Model: Q2 / Serial: 321042942 (Kevin J)"
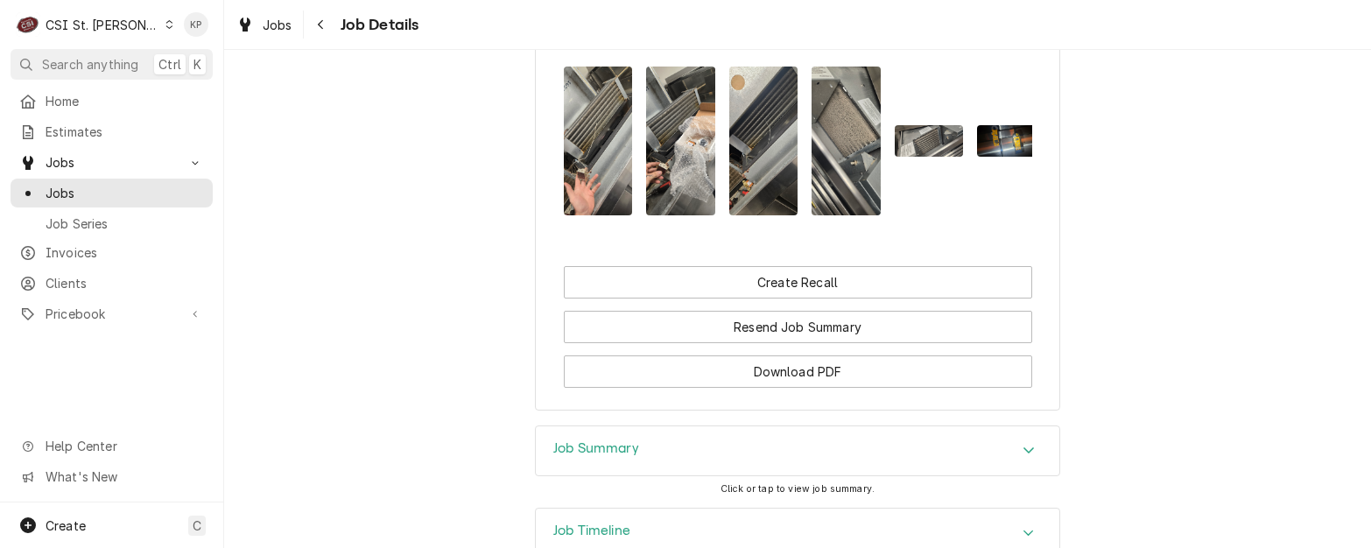
scroll to position [2101, 0]
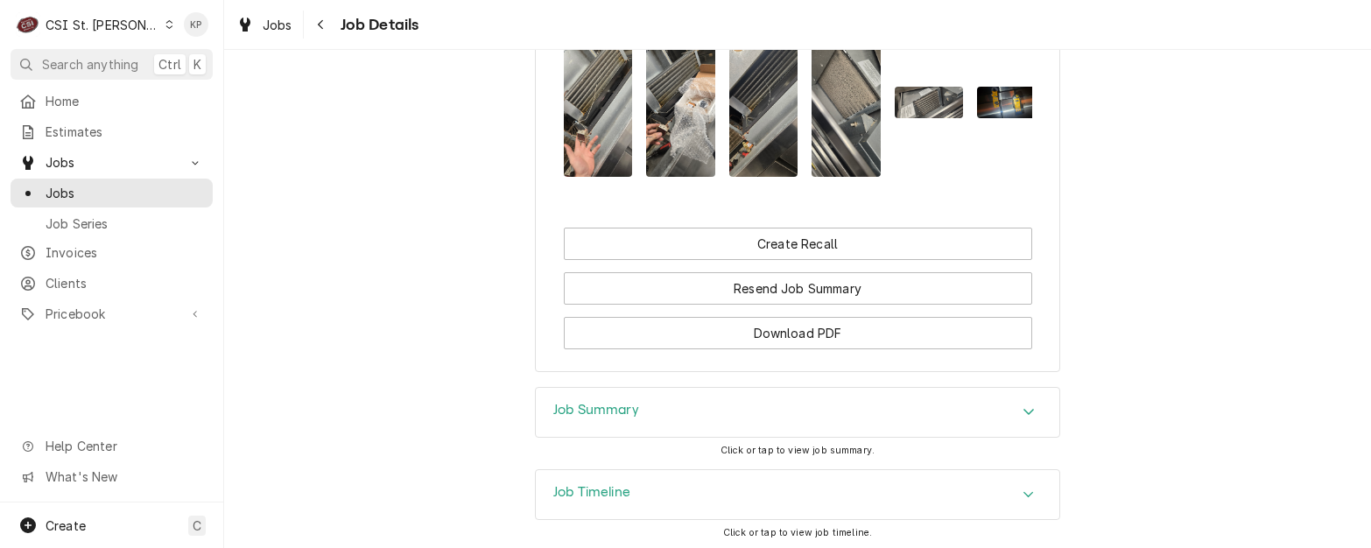
click at [708, 437] on div "Job Summary" at bounding box center [798, 412] width 524 height 49
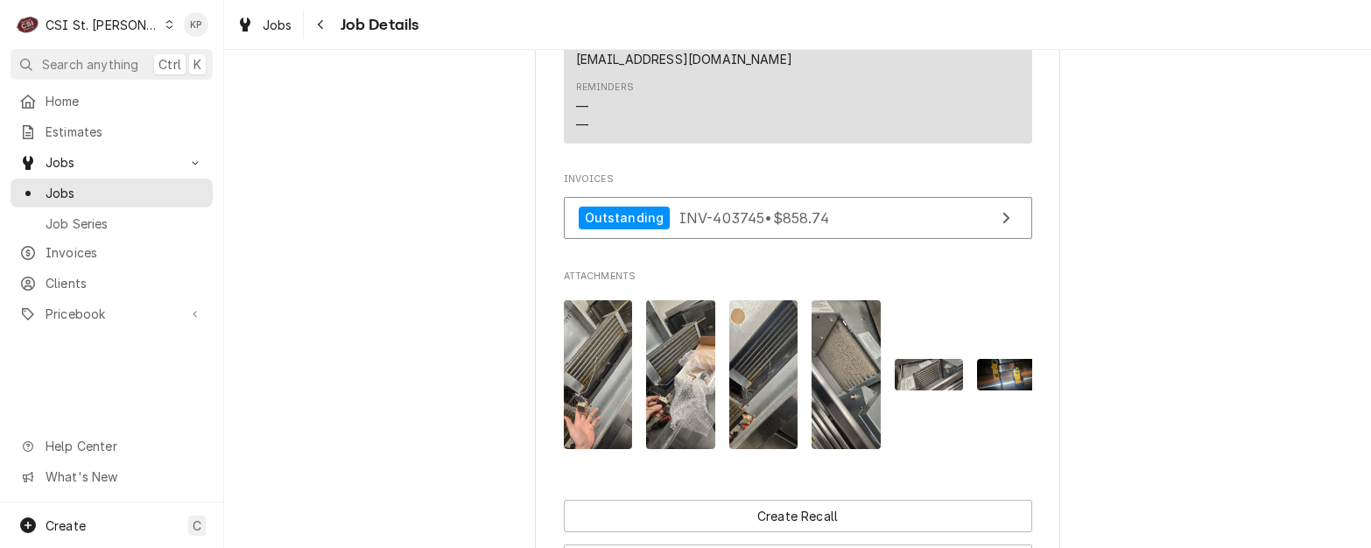
scroll to position [1773, 0]
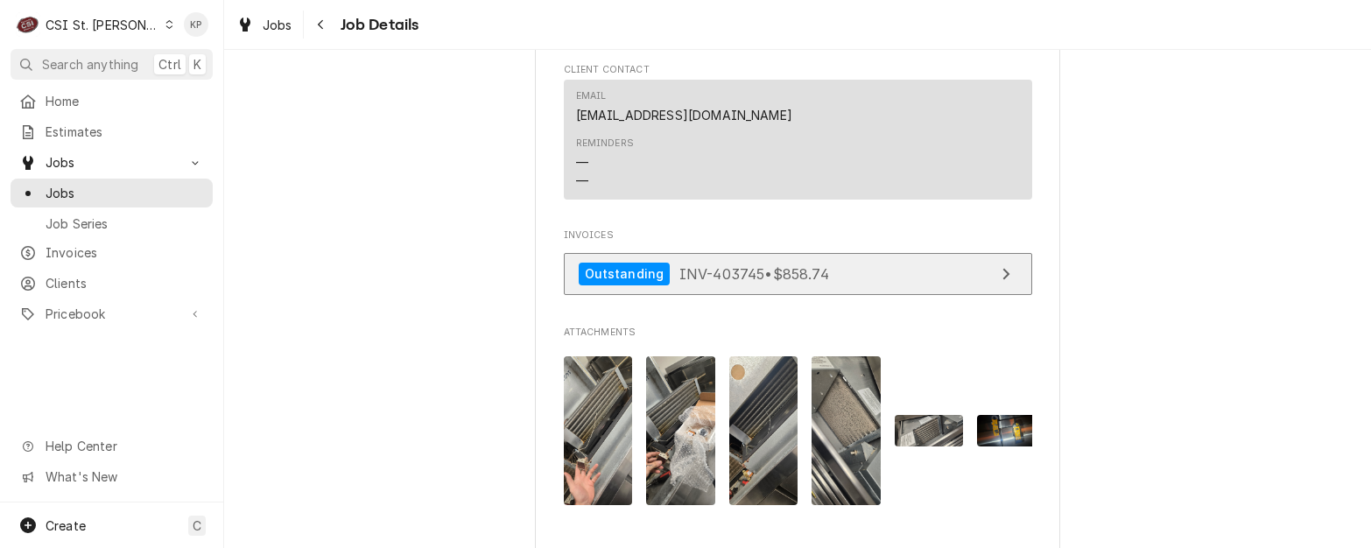
click at [1006, 285] on div "View Invoice" at bounding box center [1006, 274] width 23 height 21
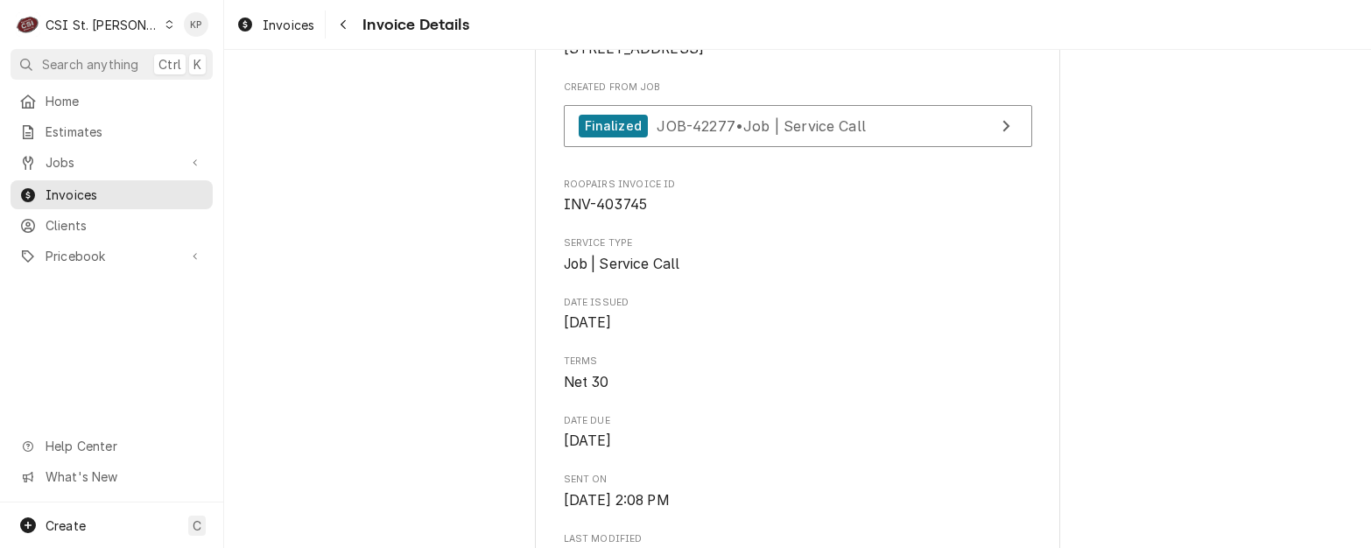
scroll to position [438, 0]
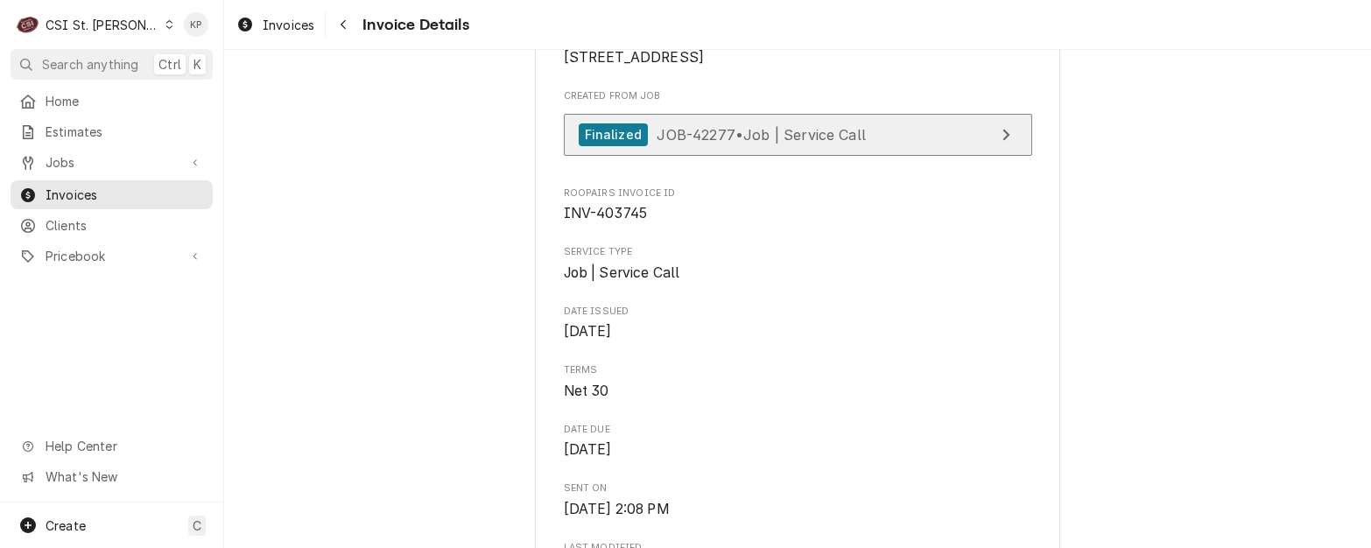
click at [605, 147] on div "Finalized" at bounding box center [613, 135] width 69 height 24
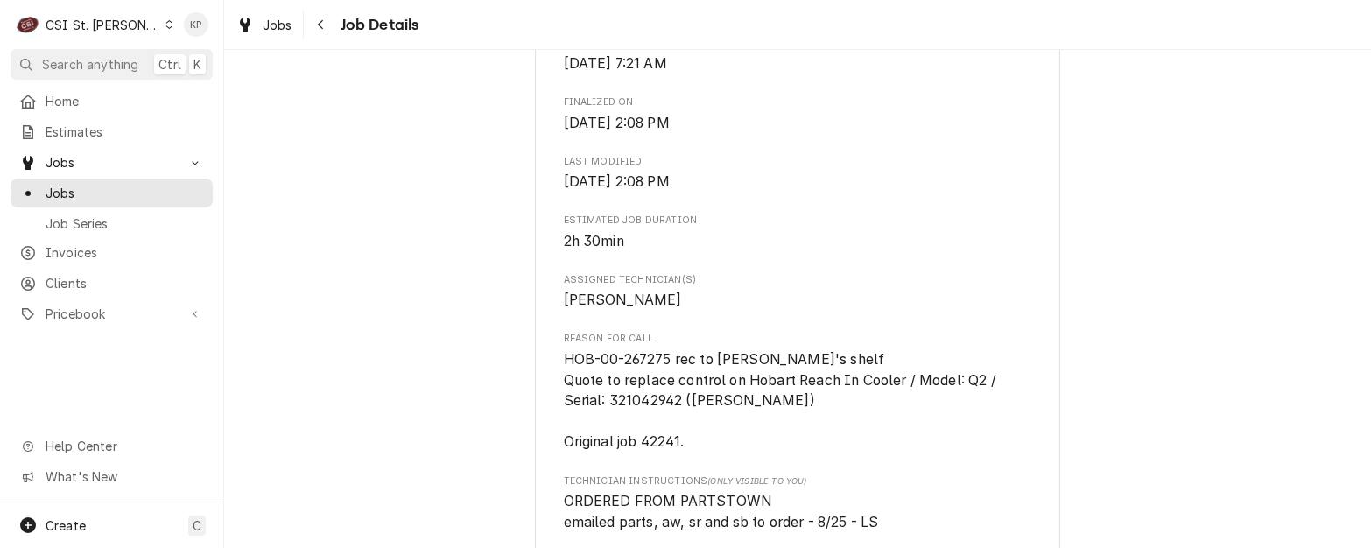
scroll to position [788, 0]
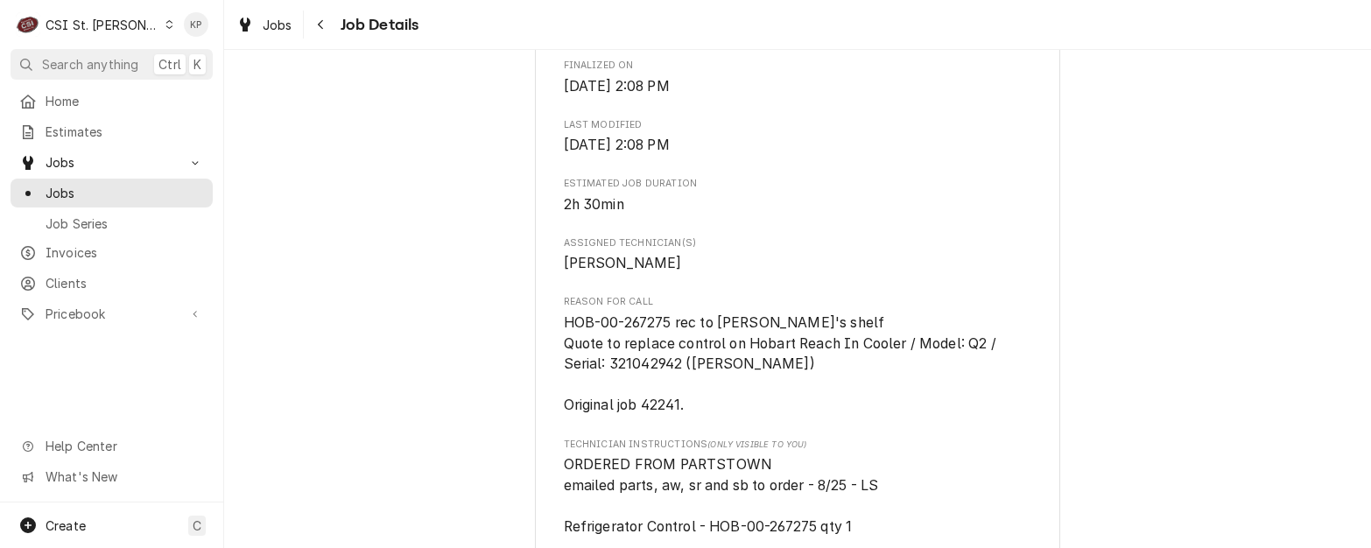
click at [813, 416] on span "HOB-00-267275 rec to [PERSON_NAME]'s shelf Quote to replace control on Hobart R…" at bounding box center [798, 364] width 468 height 103
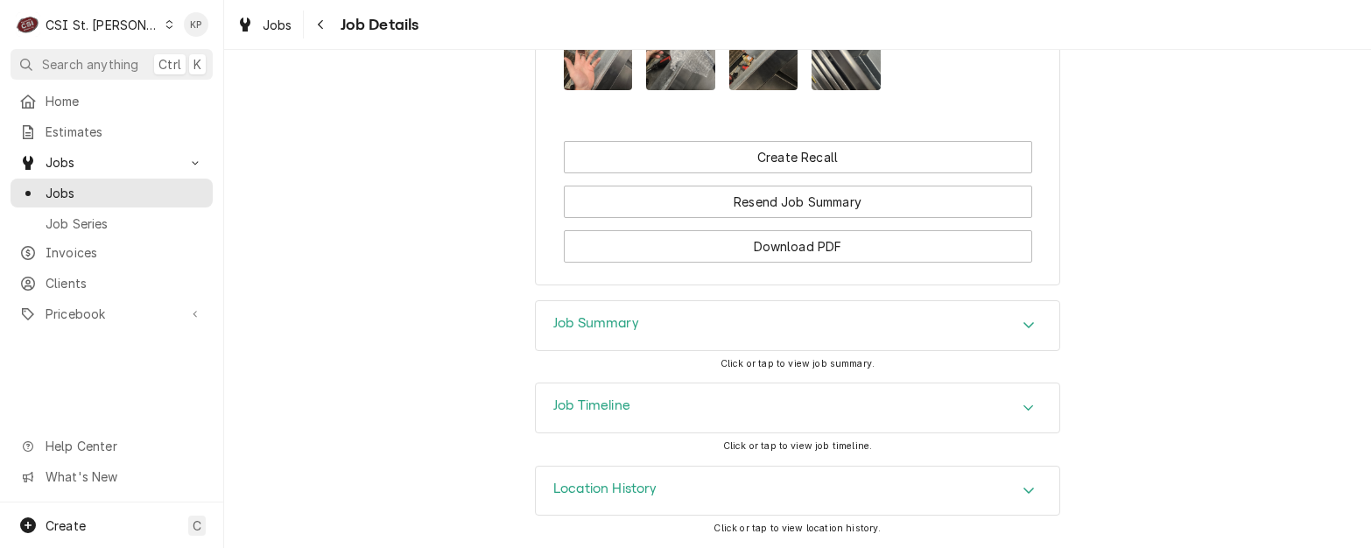
scroll to position [2222, 0]
click at [808, 409] on div "Job Timeline" at bounding box center [798, 407] width 524 height 49
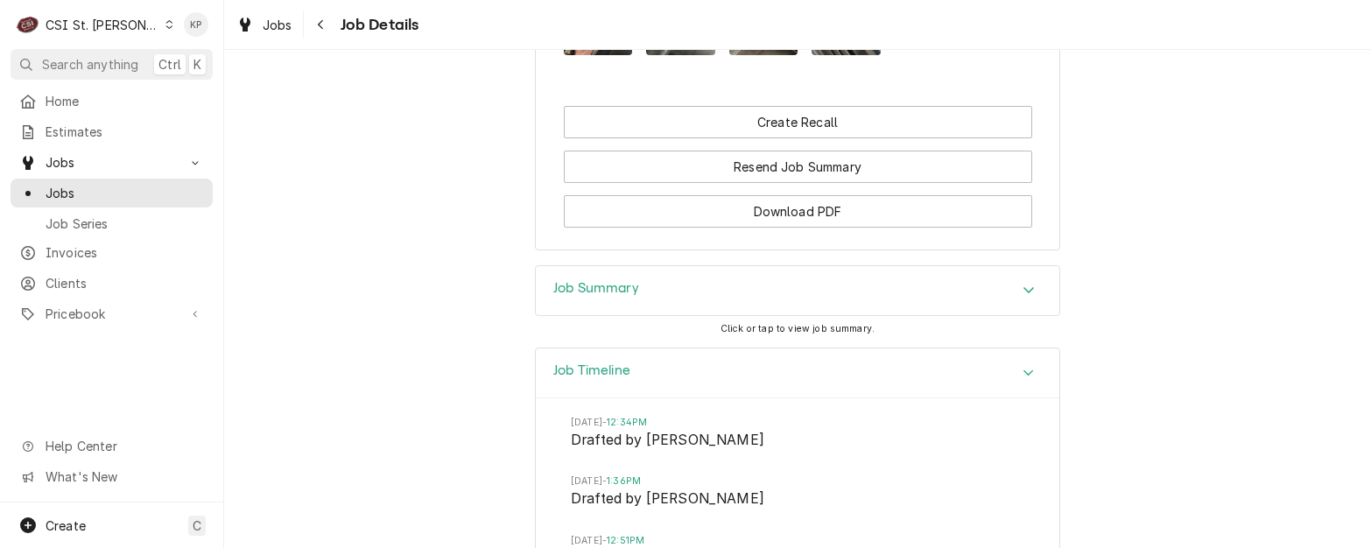
scroll to position [1981, 0]
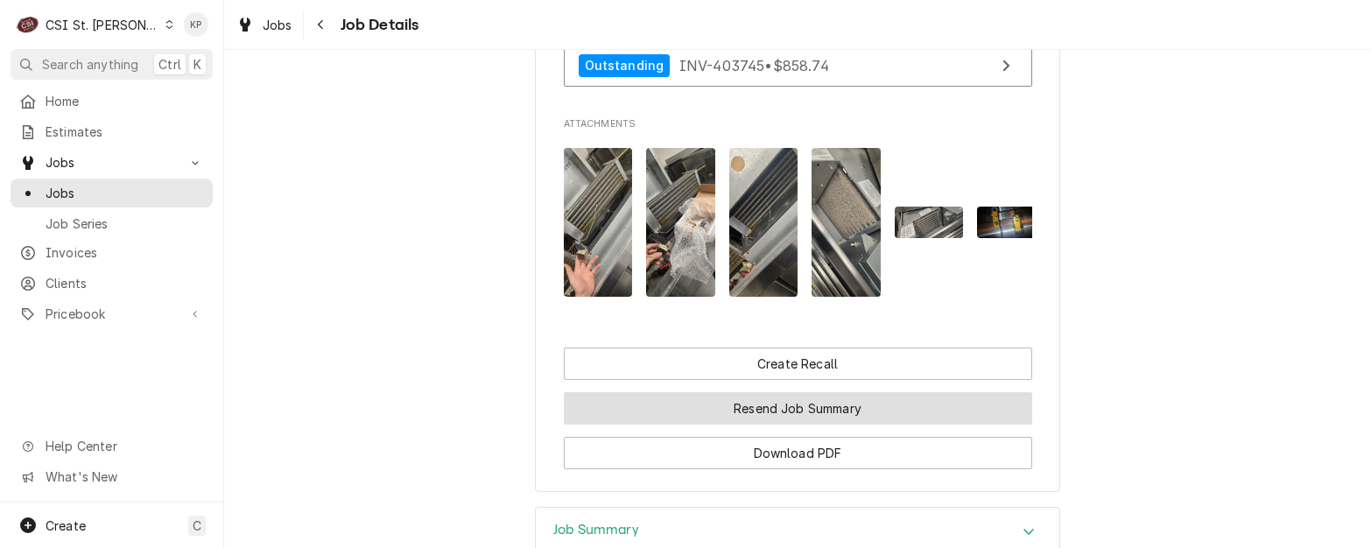
click at [839, 425] on button "Resend Job Summary" at bounding box center [798, 408] width 468 height 32
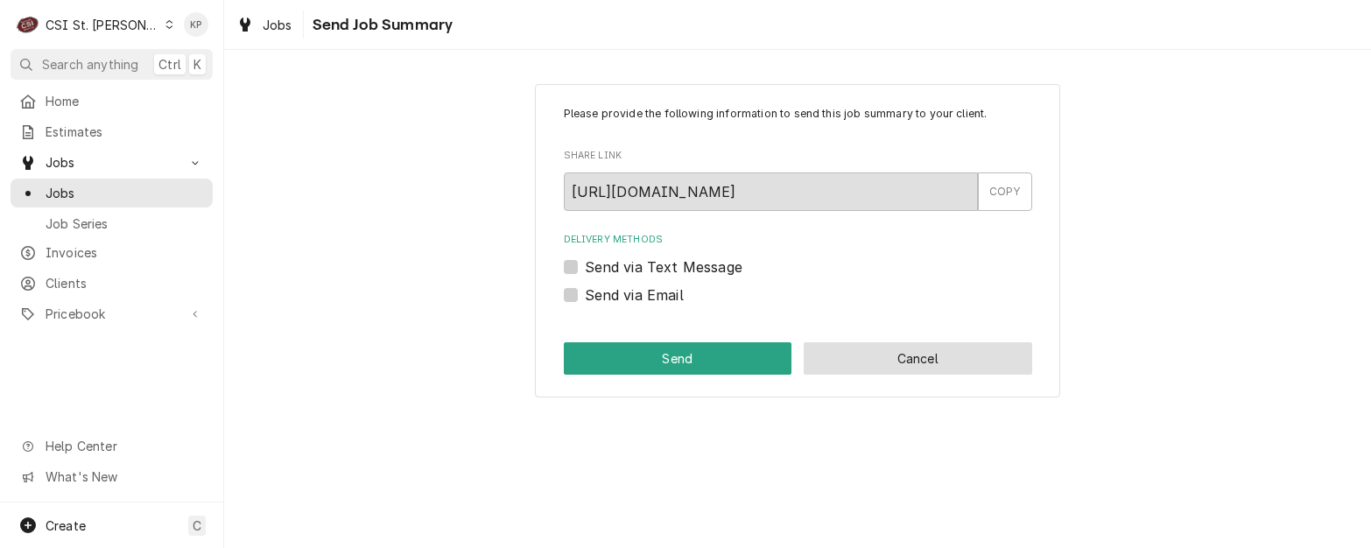
click at [880, 353] on button "Cancel" at bounding box center [918, 358] width 228 height 32
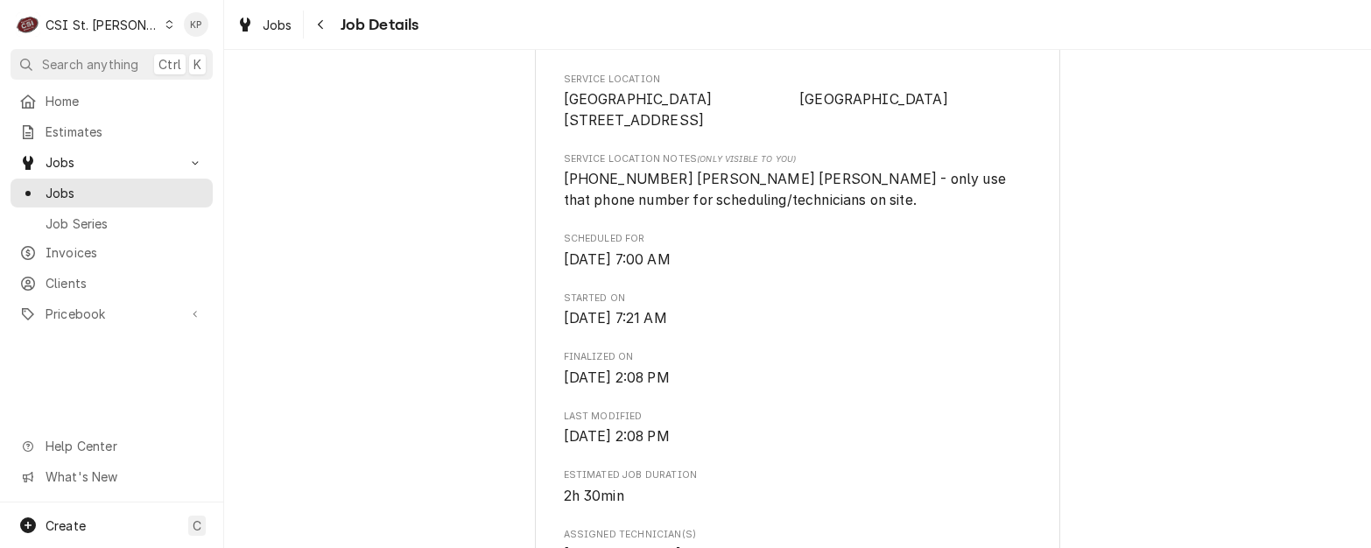
scroll to position [493, 0]
click at [713, 211] on span "[PHONE_NUMBER] [PERSON_NAME] [PERSON_NAME] - only use that phone number for sch…" at bounding box center [787, 193] width 446 height 38
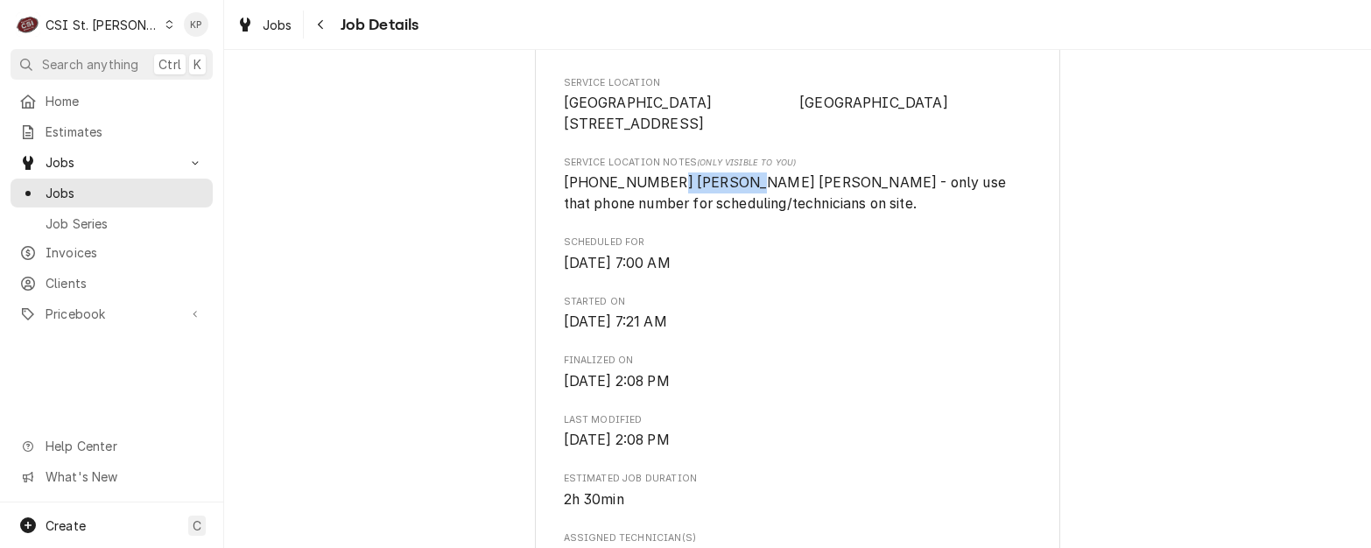
drag, startPoint x: 660, startPoint y: 200, endPoint x: 718, endPoint y: 205, distance: 57.9
click at [718, 205] on span "[PHONE_NUMBER] [PERSON_NAME] [PERSON_NAME] - only use that phone number for sch…" at bounding box center [787, 193] width 446 height 38
copy span "[PERSON_NAME] [PERSON_NAME]"
